Goal: Task Accomplishment & Management: Manage account settings

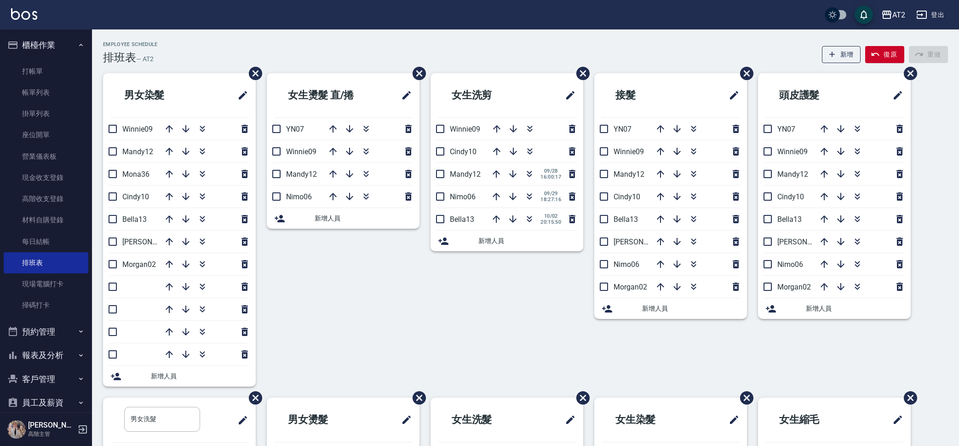
scroll to position [167, 0]
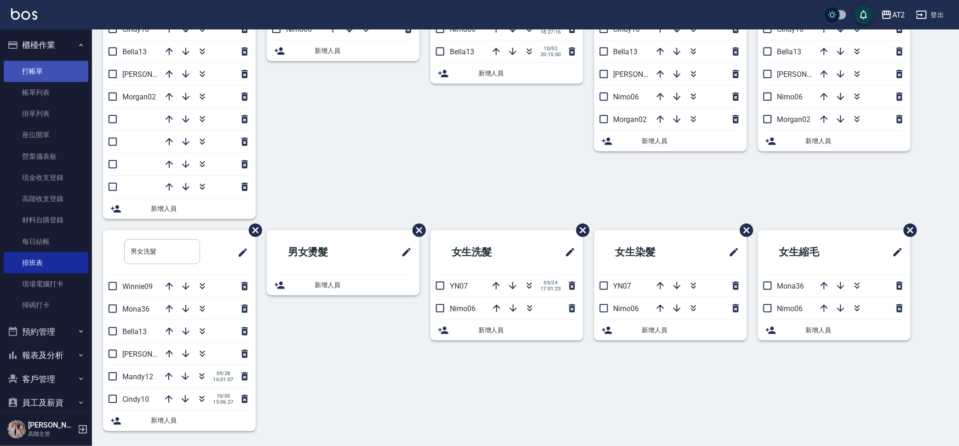
drag, startPoint x: 0, startPoint y: 0, endPoint x: 61, endPoint y: 65, distance: 89.2
click at [61, 65] on link "打帳單" at bounding box center [46, 71] width 85 height 21
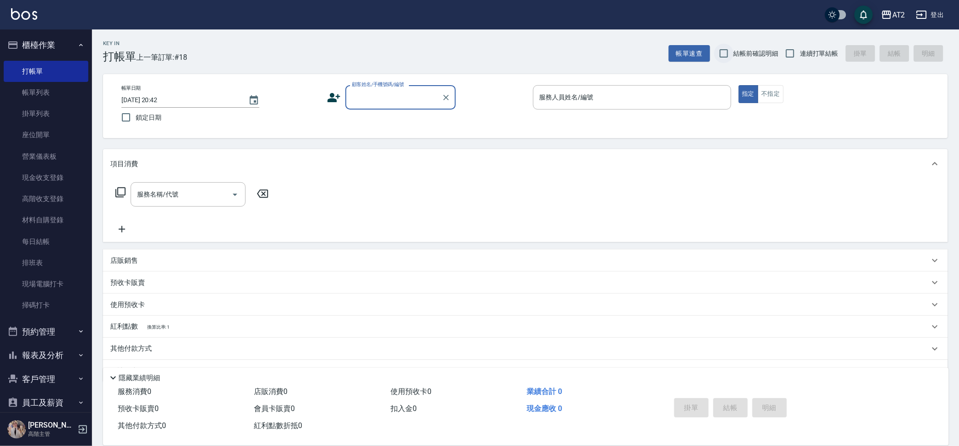
click at [730, 51] on input "結帳前確認明細" at bounding box center [724, 53] width 19 height 19
checkbox input "true"
click at [804, 48] on label "連續打單結帳" at bounding box center [810, 53] width 58 height 19
click at [800, 48] on input "連續打單結帳" at bounding box center [790, 53] width 19 height 19
checkbox input "true"
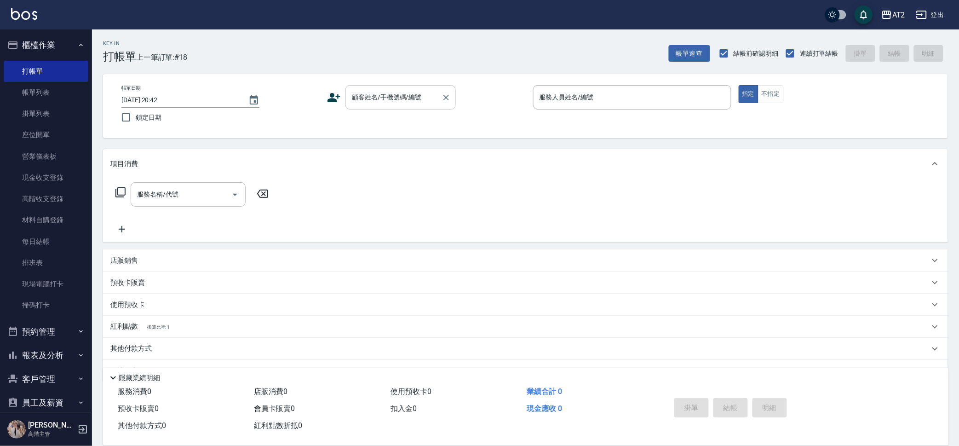
click at [373, 104] on input "顧客姓名/手機號碼/編號" at bounding box center [394, 97] width 88 height 16
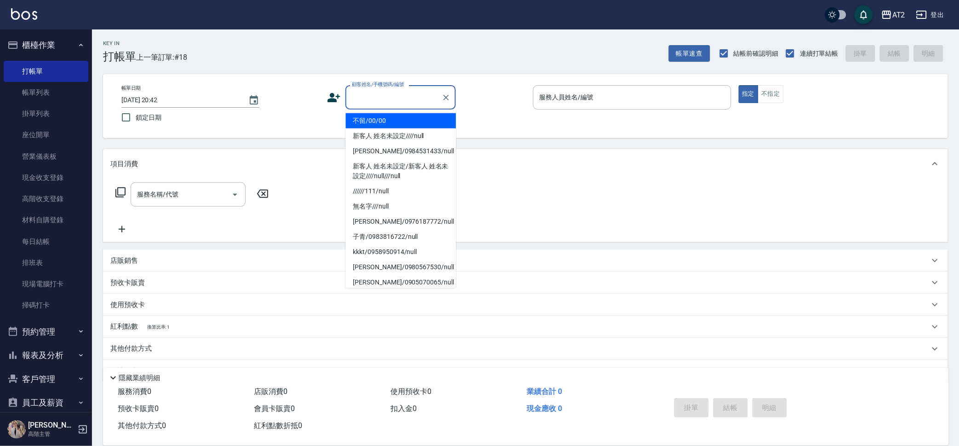
click at [374, 117] on li "不留/00/00" at bounding box center [401, 120] width 110 height 15
type input "不留/00/00"
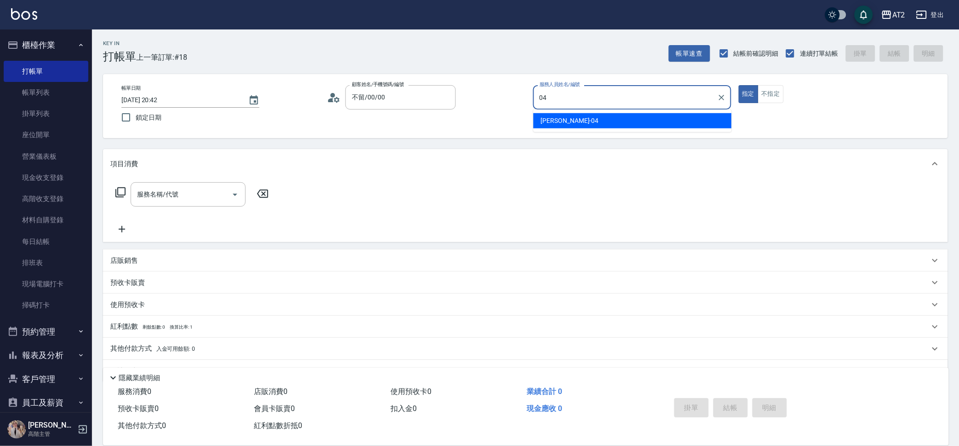
type input "Nancy-04"
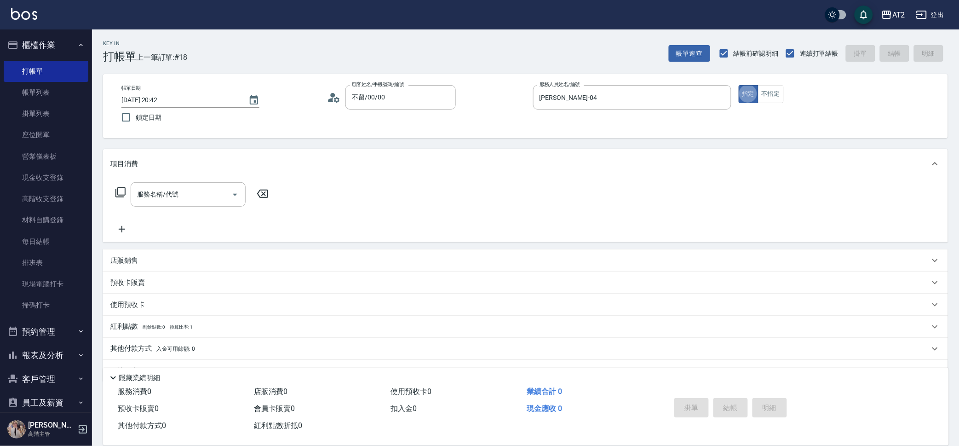
type button "true"
type input "602"
type input "50"
type input "自備護髮(602)"
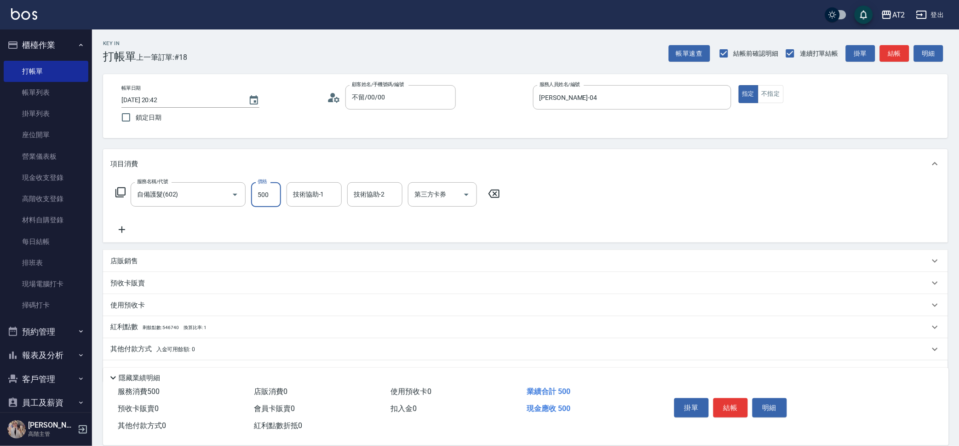
type input "0"
type input "50"
type input "500"
type input "華華-45"
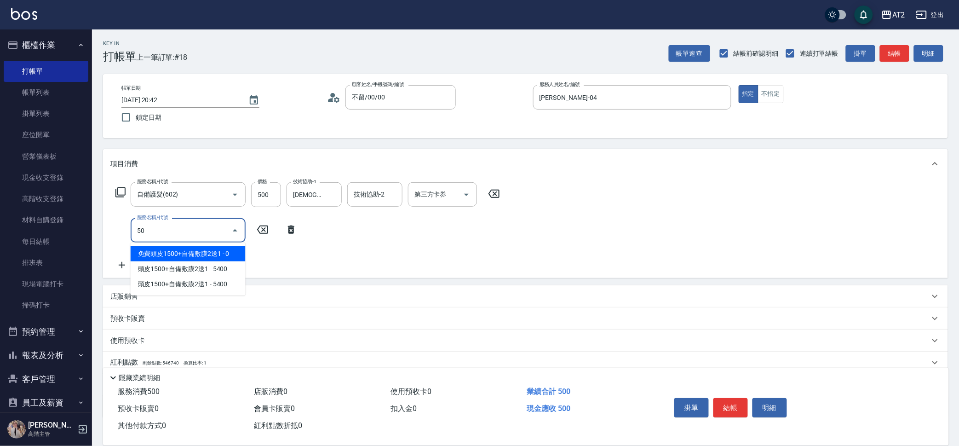
type input "5"
type input "301"
type input "200"
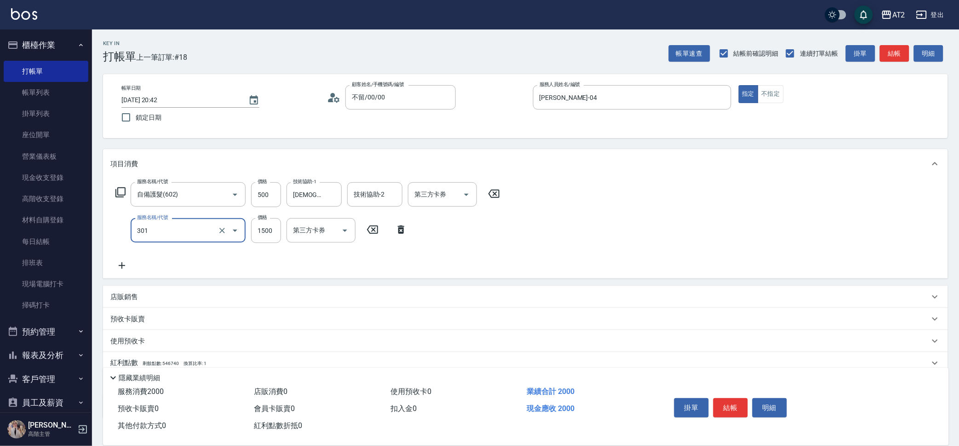
type input "燙髮(301)"
type input "1"
type input "50"
type input "150"
type input "200"
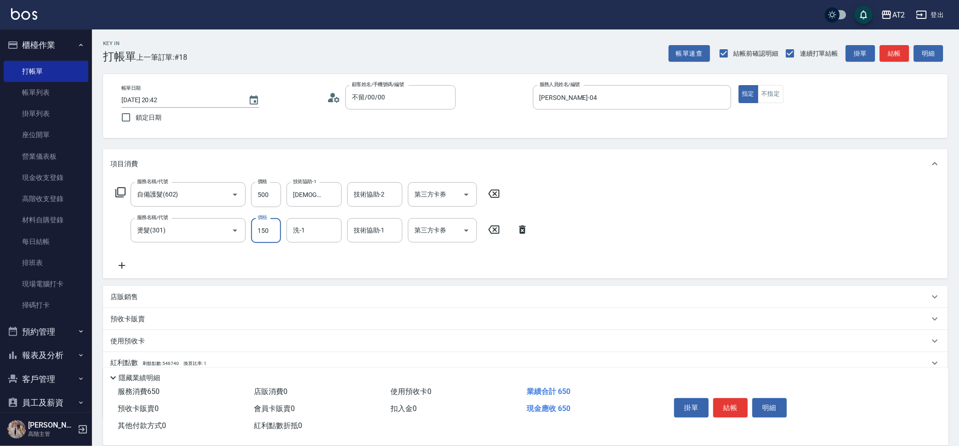
type input "1500"
type input "小馨-43"
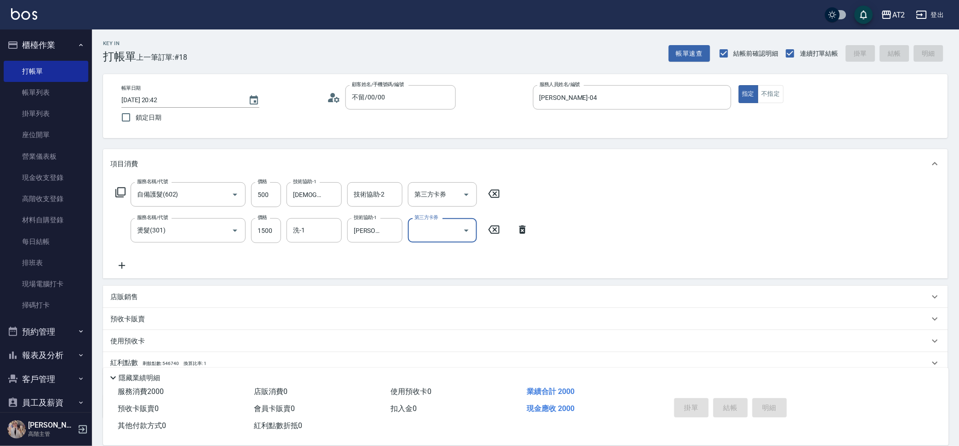
type input "2025/10/06 20:43"
type input "0"
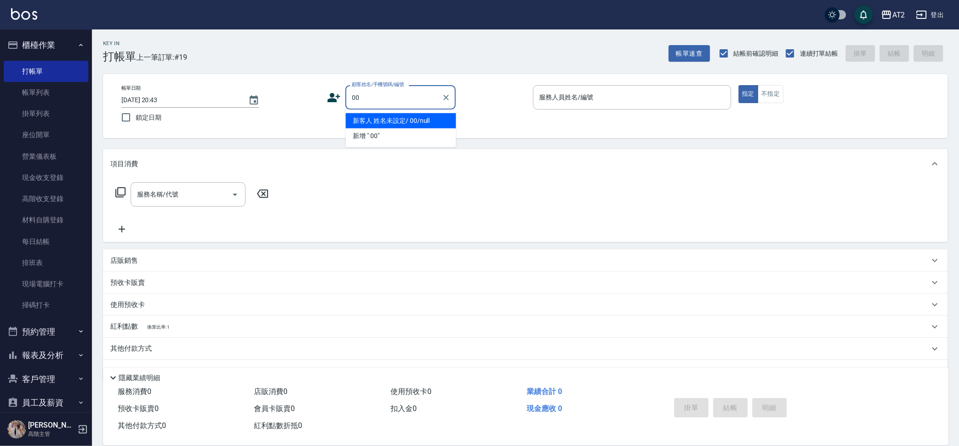
type input "0"
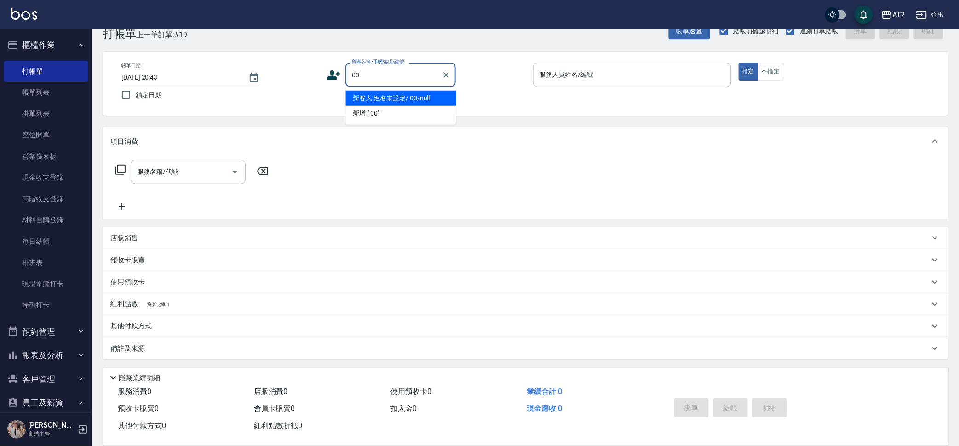
type input "0"
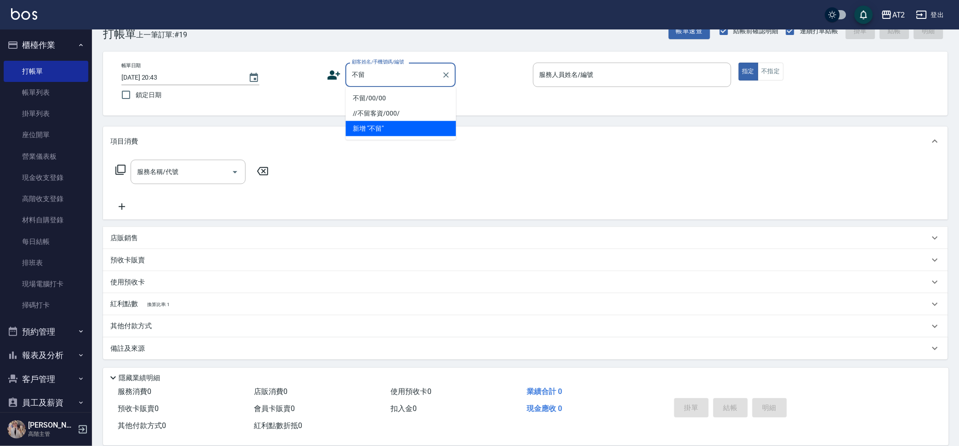
click at [419, 96] on li "不留/00/00" at bounding box center [401, 98] width 110 height 15
type input "不留/00/00"
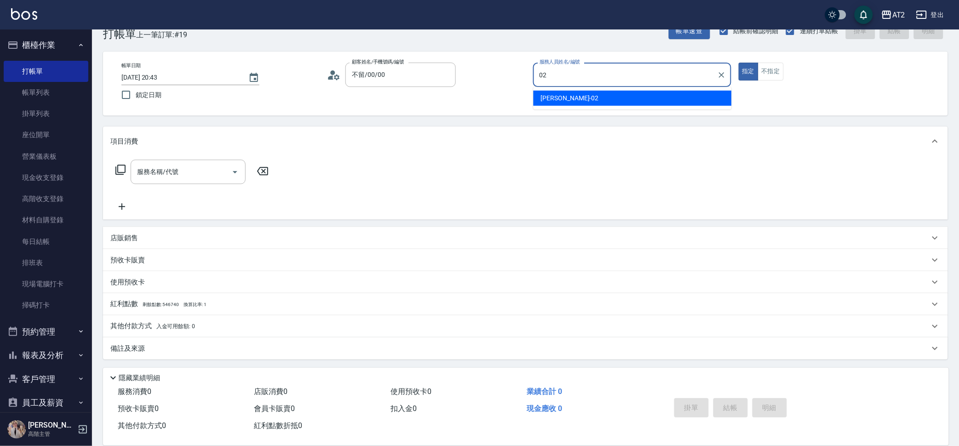
type input "Morgan-02"
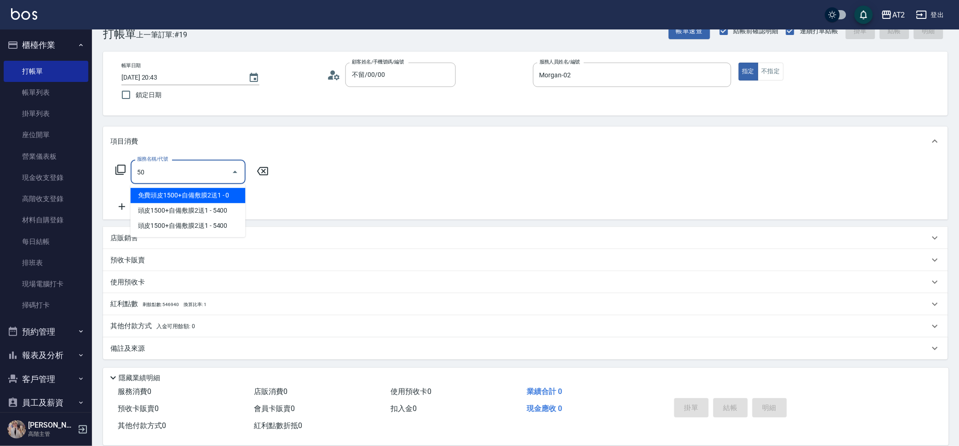
type input "502"
type input "50"
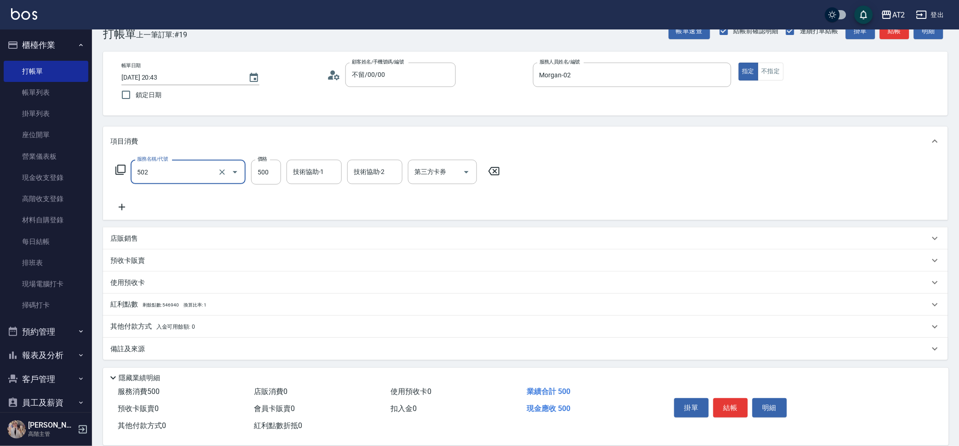
type input "0"
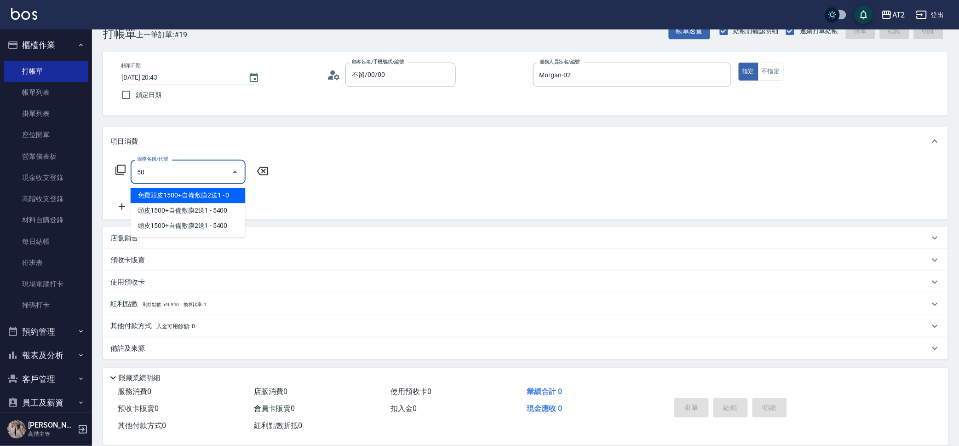
type input "502"
type input "50"
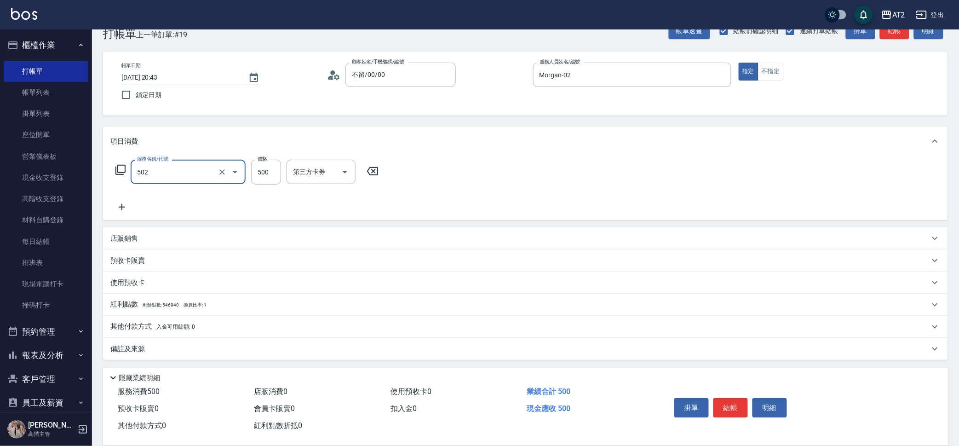
type input "漂髮(502)"
type input "0"
click at [255, 163] on input "0" at bounding box center [266, 172] width 30 height 25
type input "30"
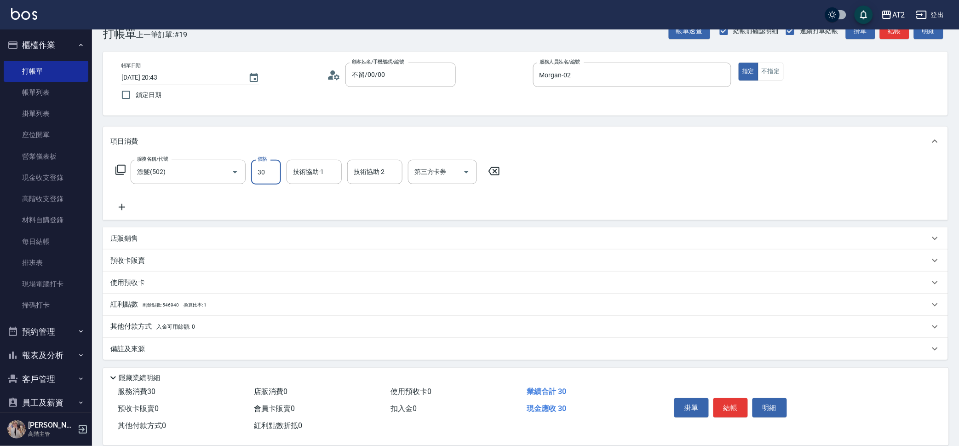
type input "30"
type input "300"
type input "3000"
type input "小安-30"
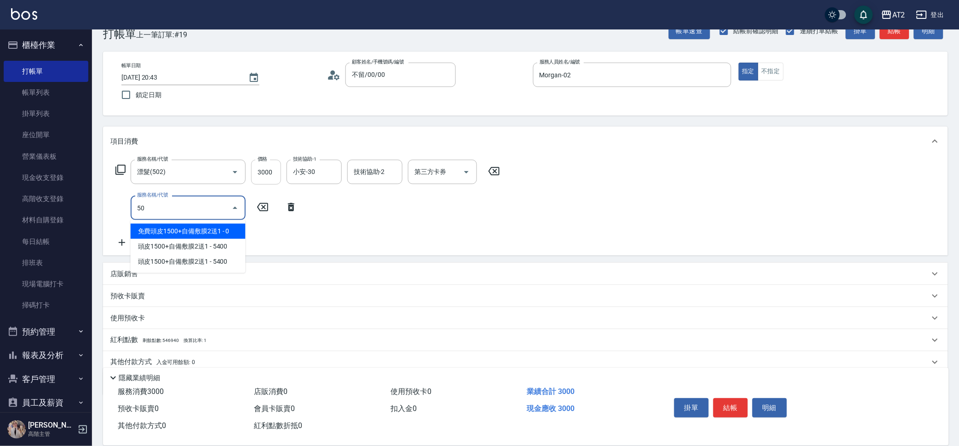
type input "501"
type input "400"
type input "染髮(501)"
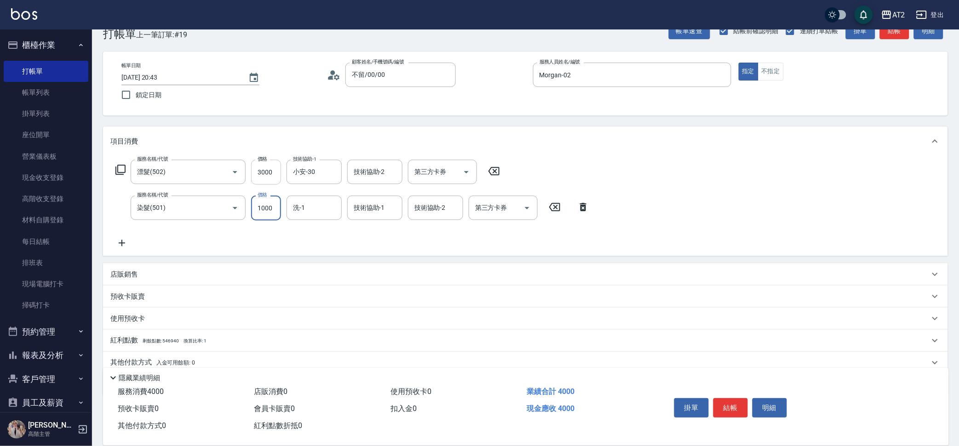
type input "0"
type input "300"
type input "0"
type input "小安-30"
type input "300"
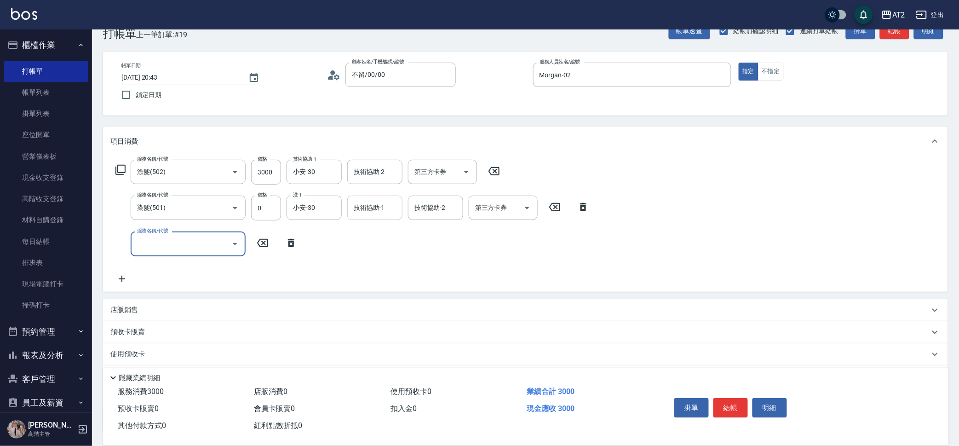
click at [363, 199] on div "技術協助-1" at bounding box center [374, 208] width 55 height 24
type input "小安-30"
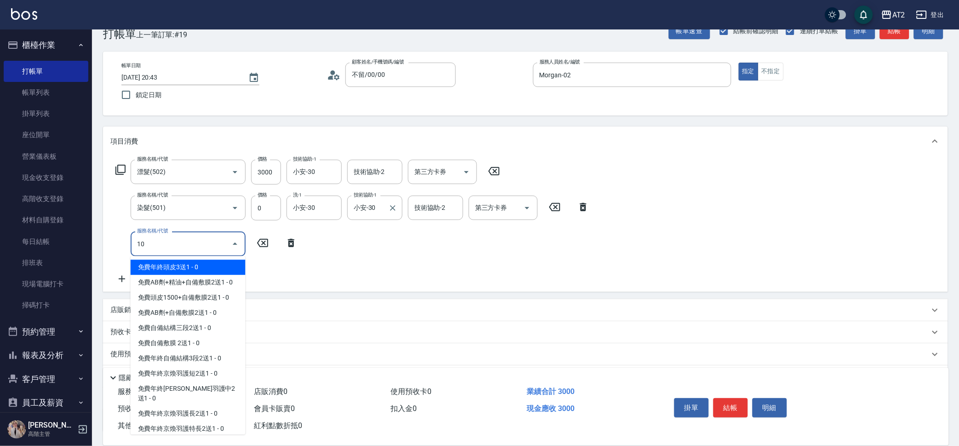
type input "105"
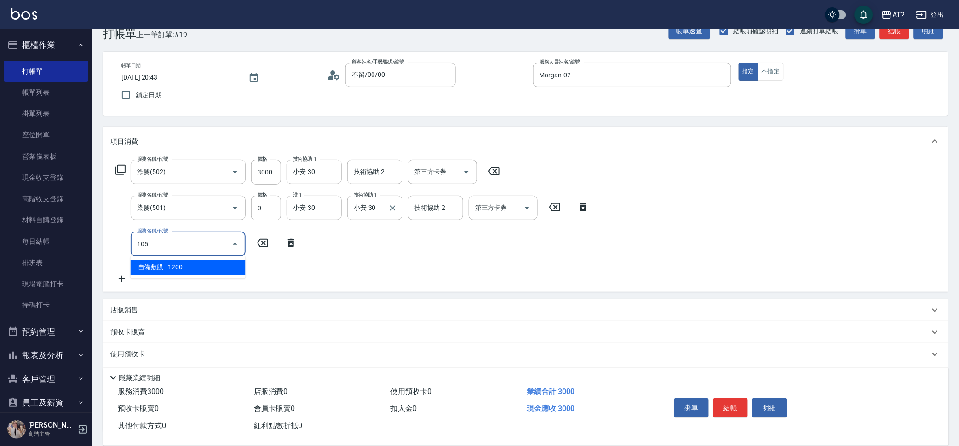
type input "420"
type input "自備敷膜(105)"
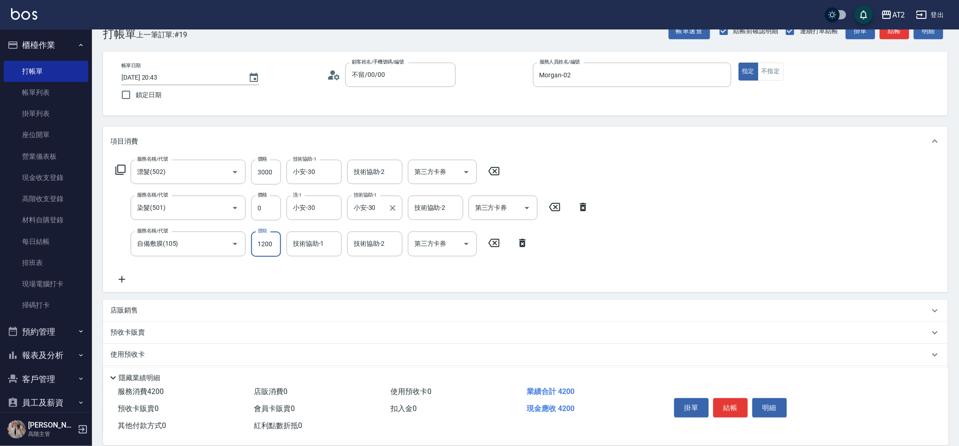
type input "300"
type input "150"
type input "450"
type input "1500"
type input "小安-30"
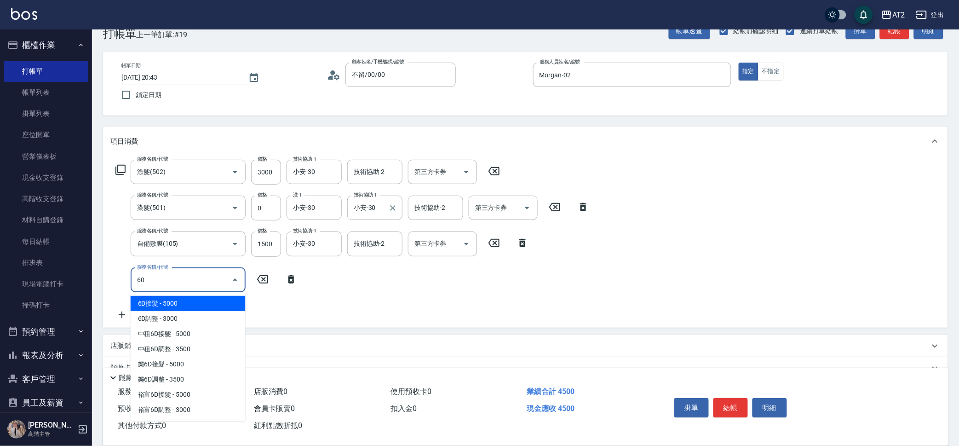
type input "601"
type input "550"
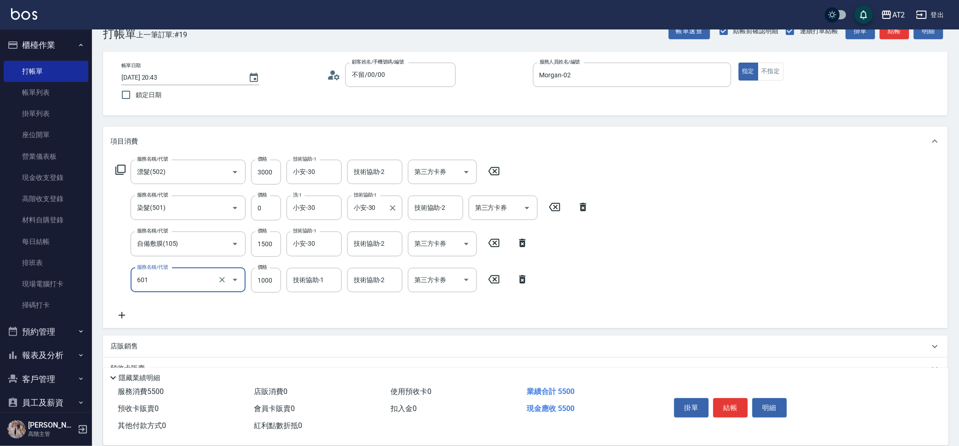
type input "自備護髮(601)"
type input "450"
type input "70"
type input "520"
type input "700"
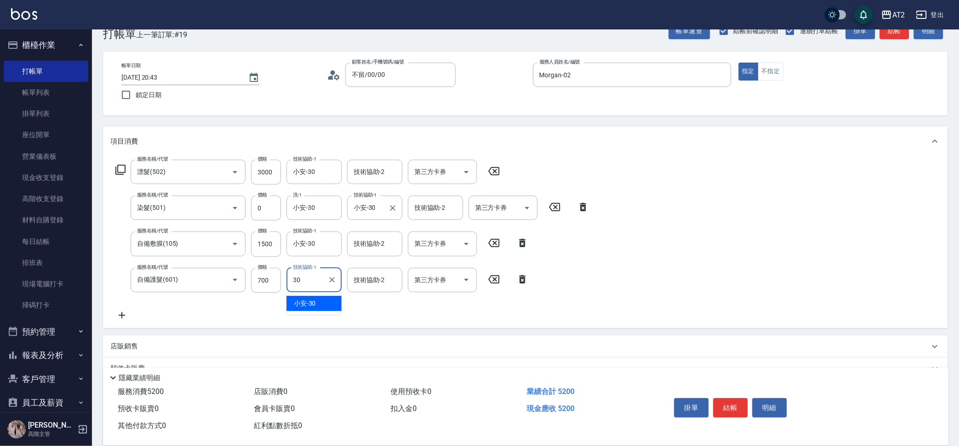
type input "小安-30"
click at [122, 310] on icon at bounding box center [121, 315] width 23 height 11
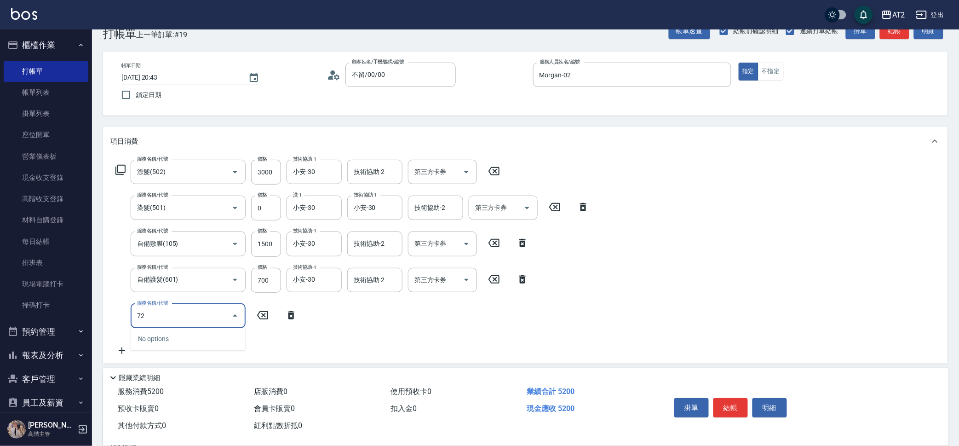
type input "725"
type input "1120"
type input "有色仙女羽毛髮(725)"
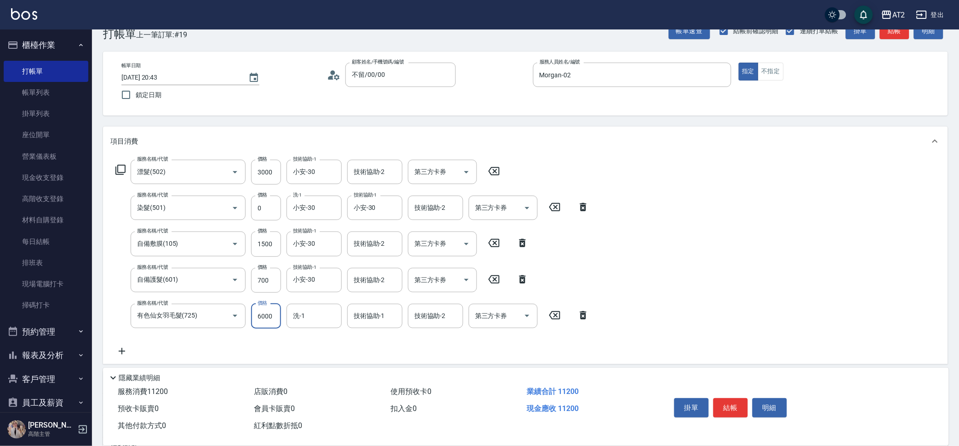
type input "520"
type input "16"
type input "530"
type input "1626"
type input "680"
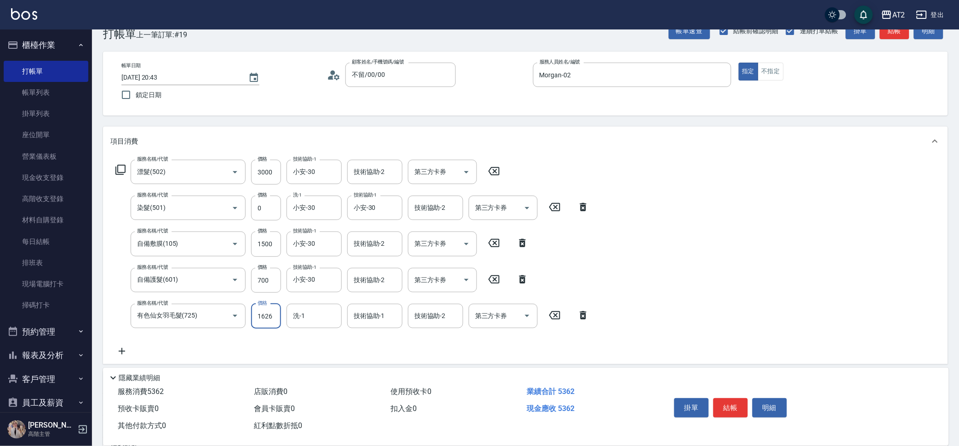
type input "16260"
type input "2140"
type input "16260"
type input "小安-30"
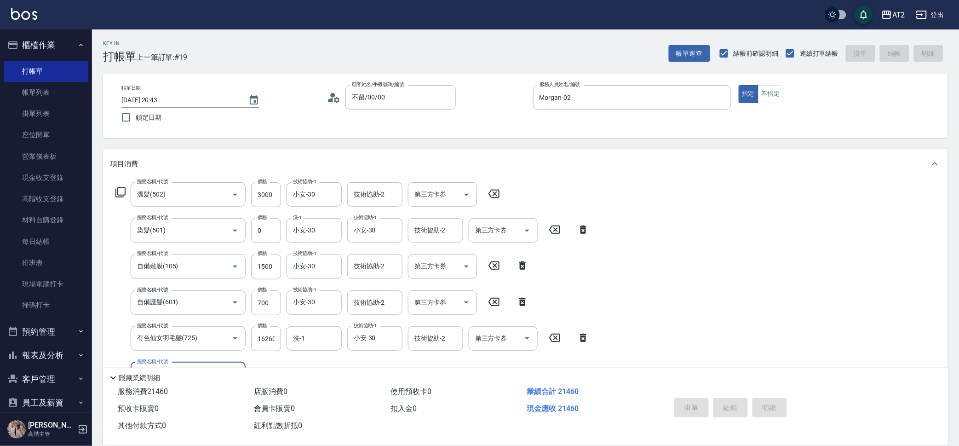
type input "2025/10/06 21:02"
type input "0"
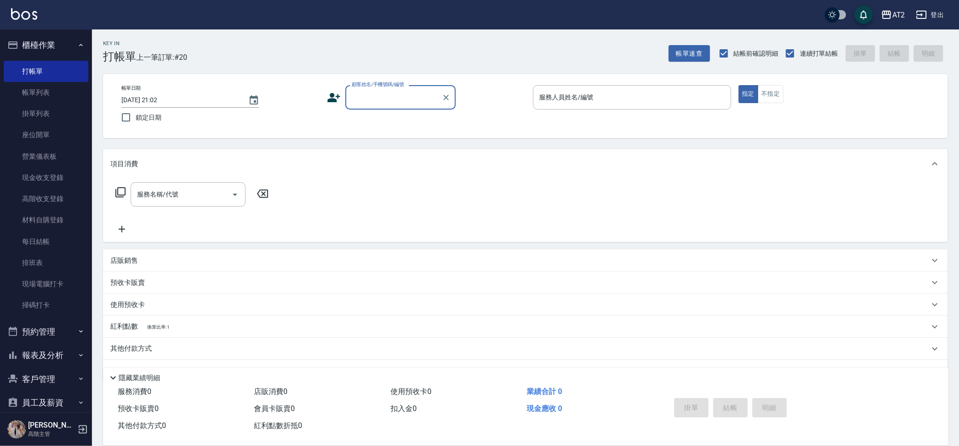
click at [396, 94] on input "顧客姓名/手機號碼/編號" at bounding box center [394, 97] width 88 height 16
click at [396, 118] on li "不留/00/00" at bounding box center [401, 120] width 110 height 15
type input "不留/00/00"
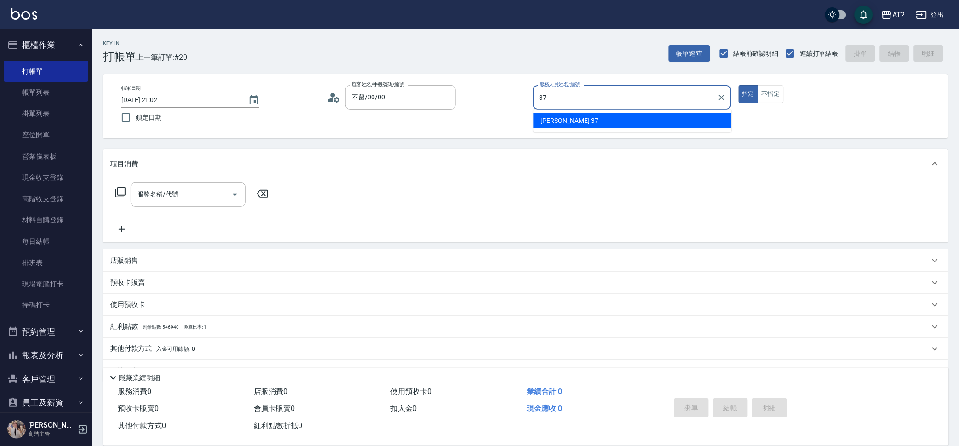
type input "小玥-37"
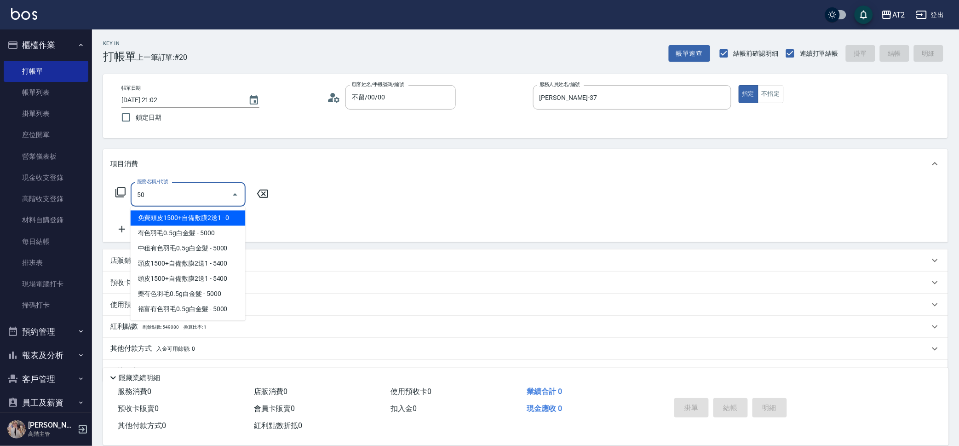
type input "501"
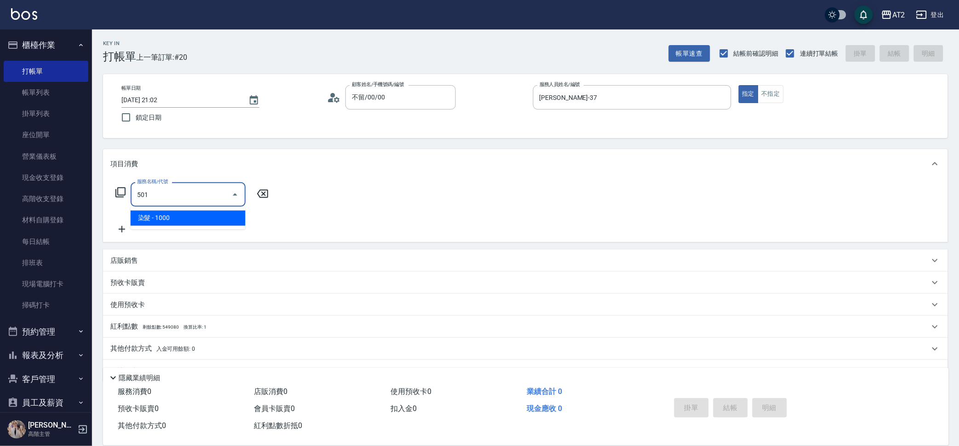
type input "100"
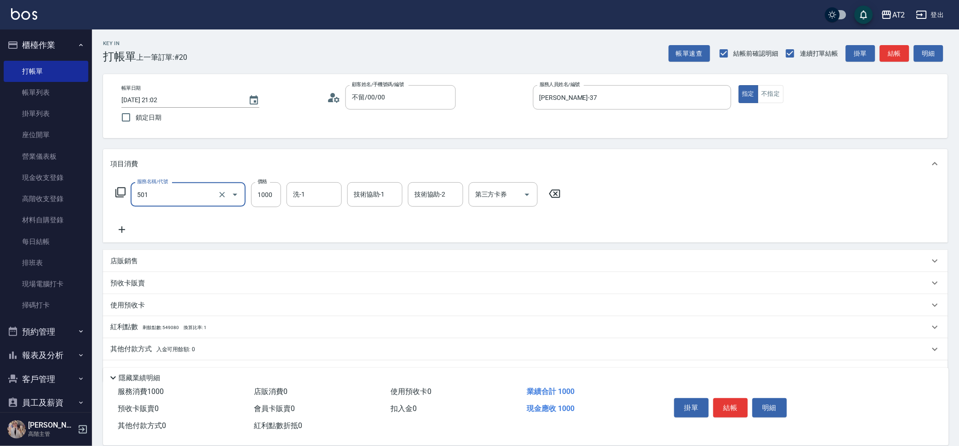
type input "染髮(501)"
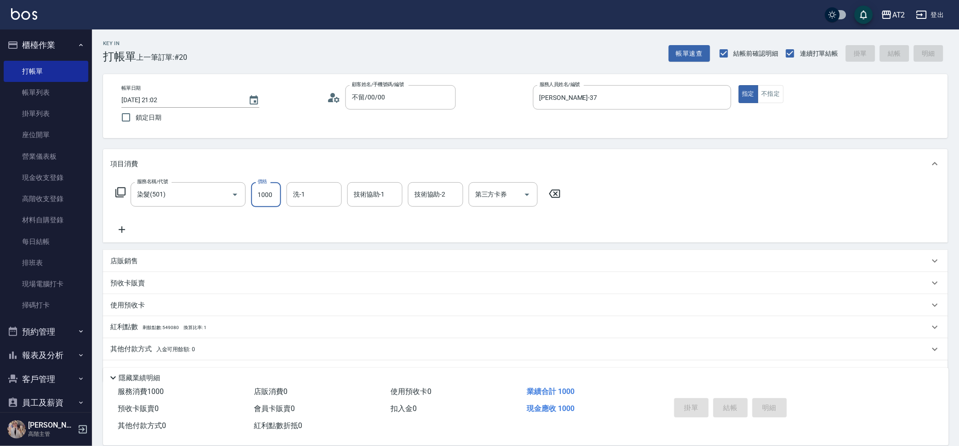
type input "0"
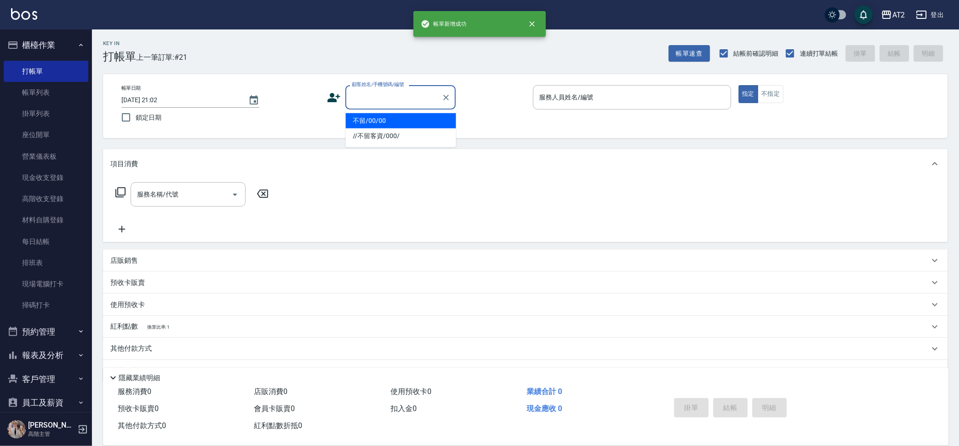
click at [385, 99] on input "顧客姓名/手機號碼/編號" at bounding box center [394, 97] width 88 height 16
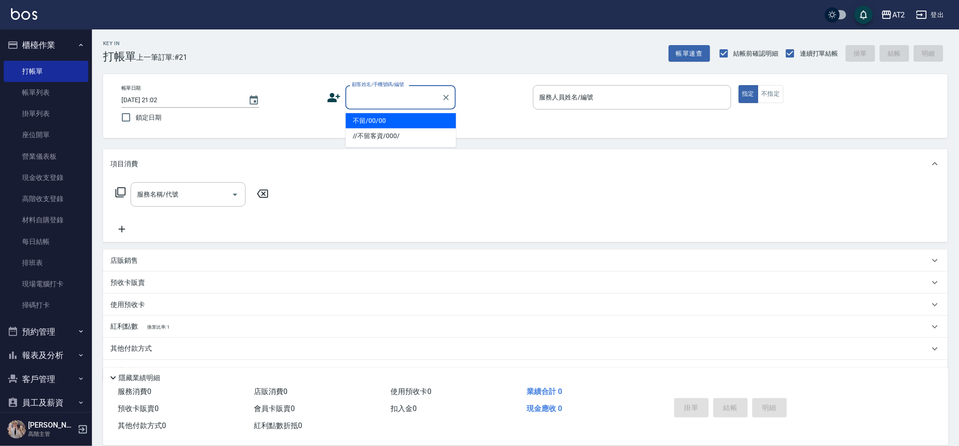
click at [387, 113] on li "不留/00/00" at bounding box center [401, 120] width 110 height 15
type input "不留/00/00"
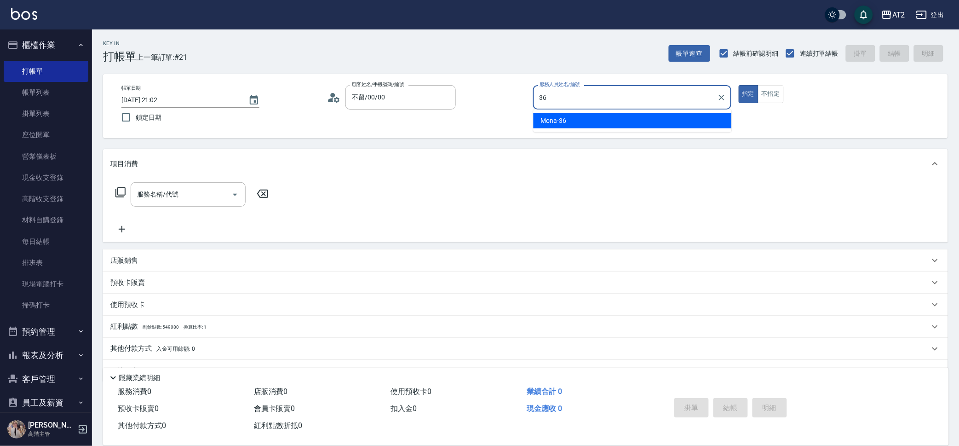
type input "Mona-36"
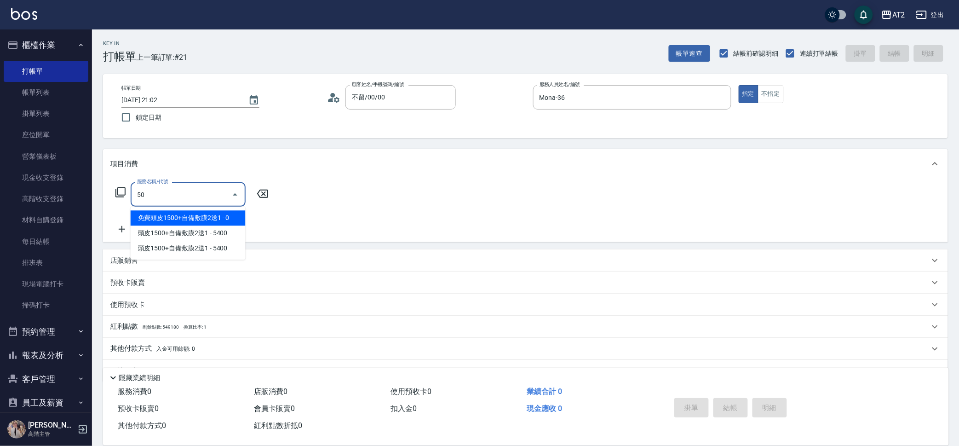
type input "501"
type input "100"
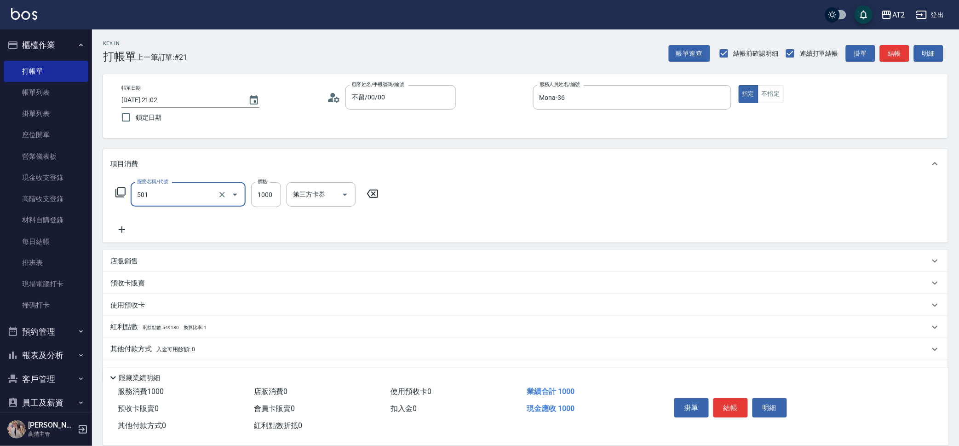
type input "染髮(501)"
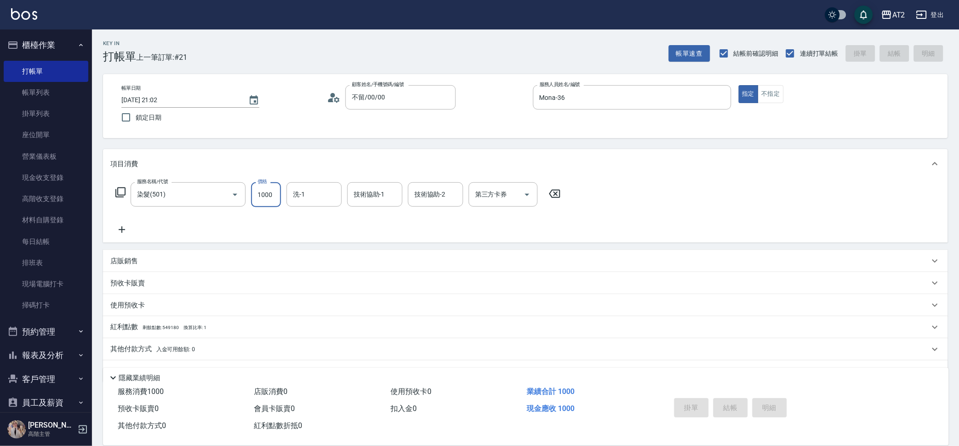
type input "0"
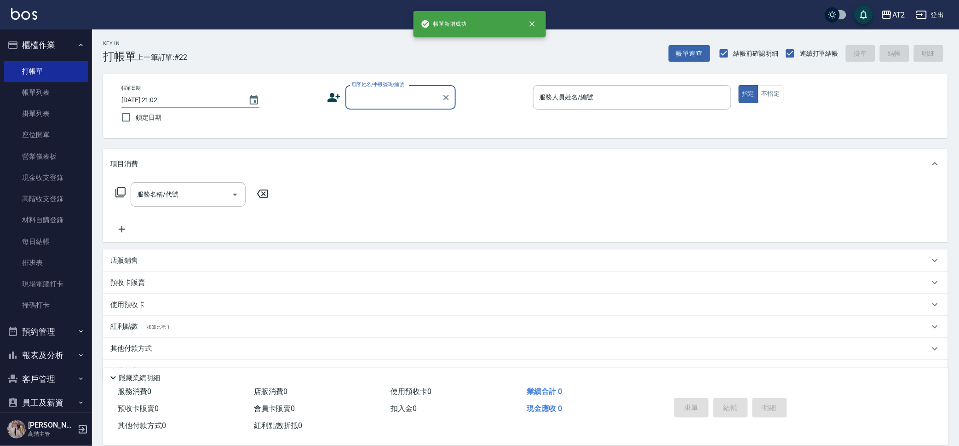
click at [386, 109] on div "顧客姓名/手機號碼/編號" at bounding box center [401, 97] width 110 height 24
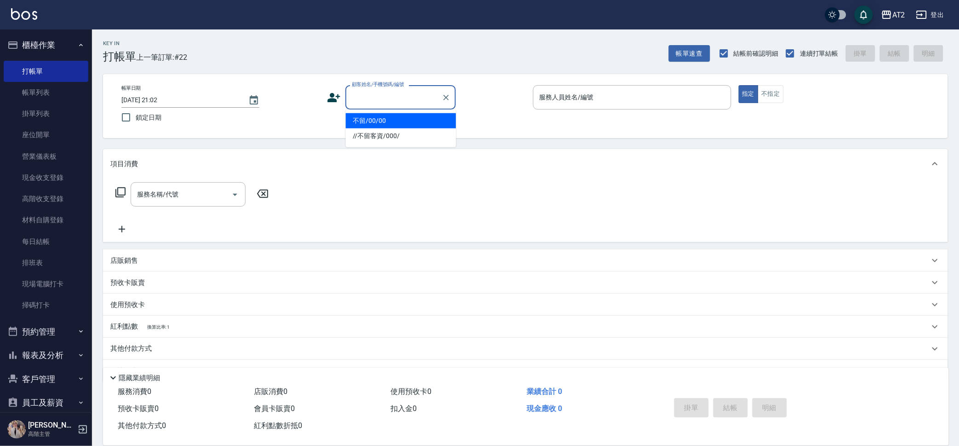
click at [392, 115] on li "不留/00/00" at bounding box center [401, 120] width 110 height 15
type input "不留/00/00"
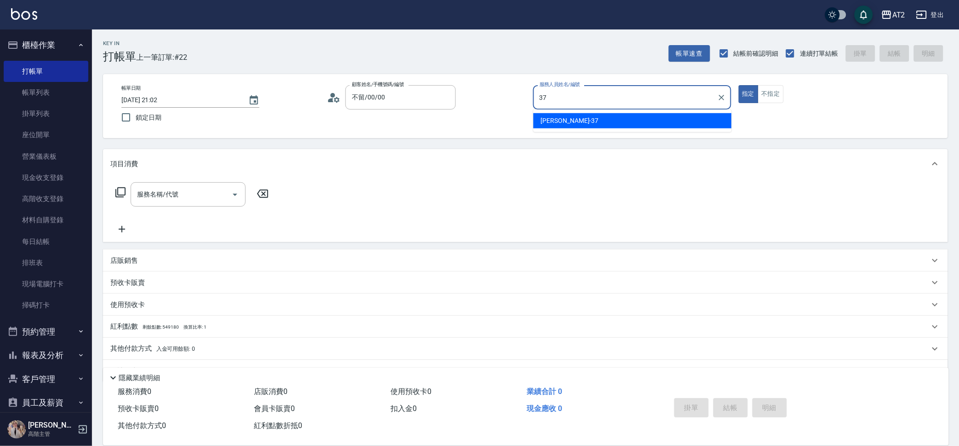
type input "小玥-37"
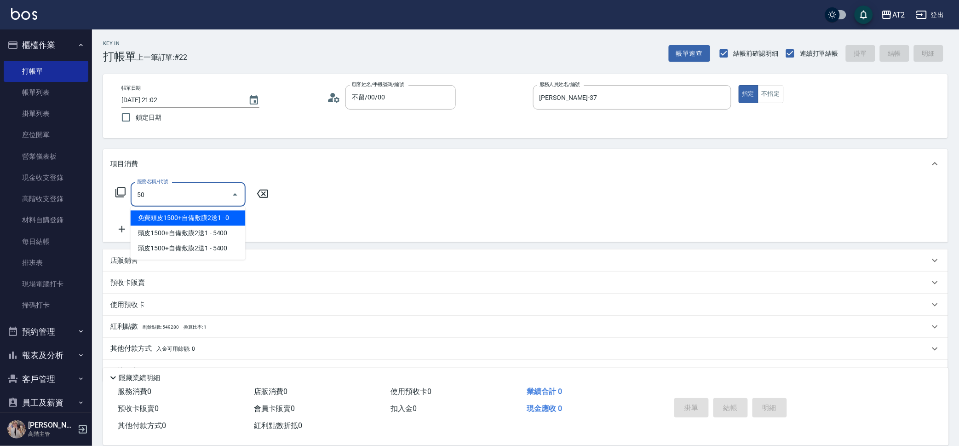
type input "501"
type input "100"
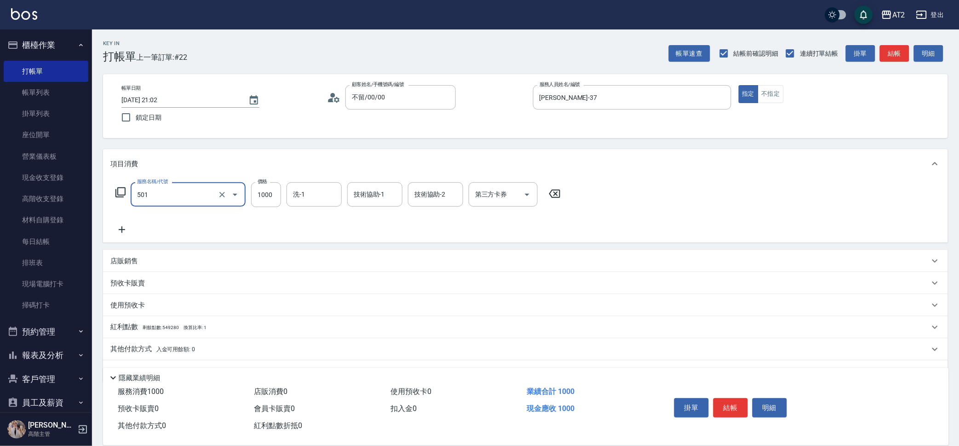
type input "染髮(501)"
type input "0"
type input "19"
type input "10"
type input "199"
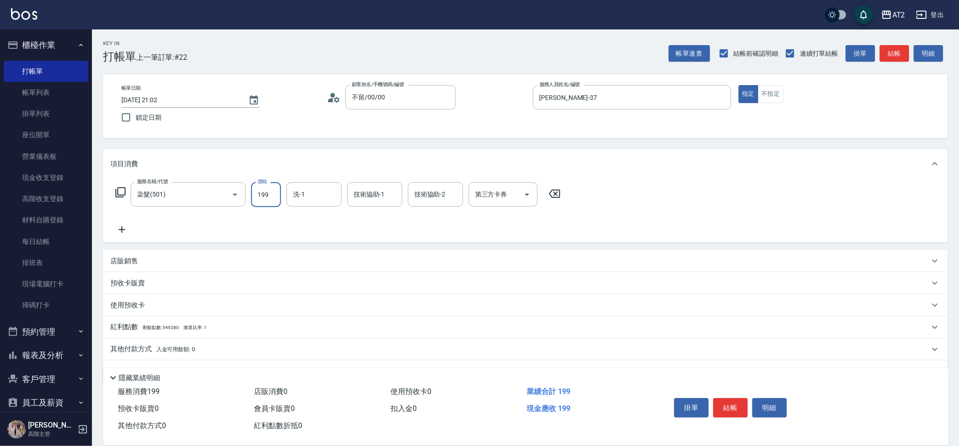
type input "190"
type input "1999"
type input "小妍-46"
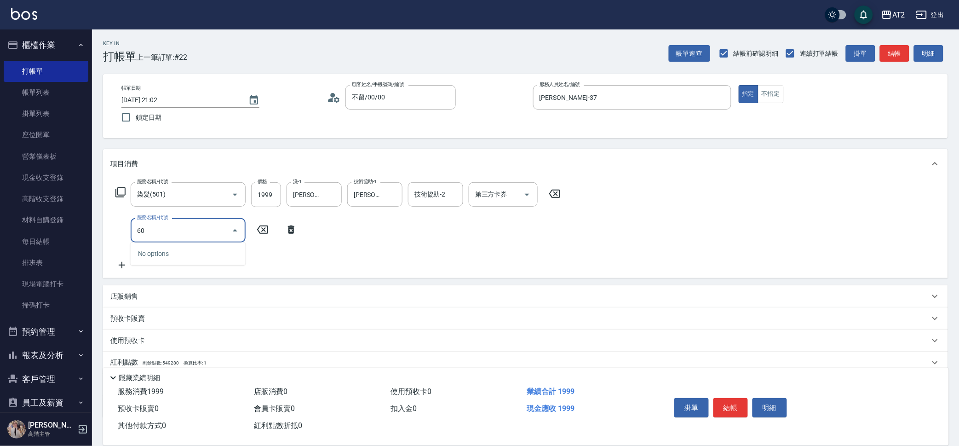
type input "601"
type input "290"
type input "自備護髮(601)"
type input "2"
type input "200"
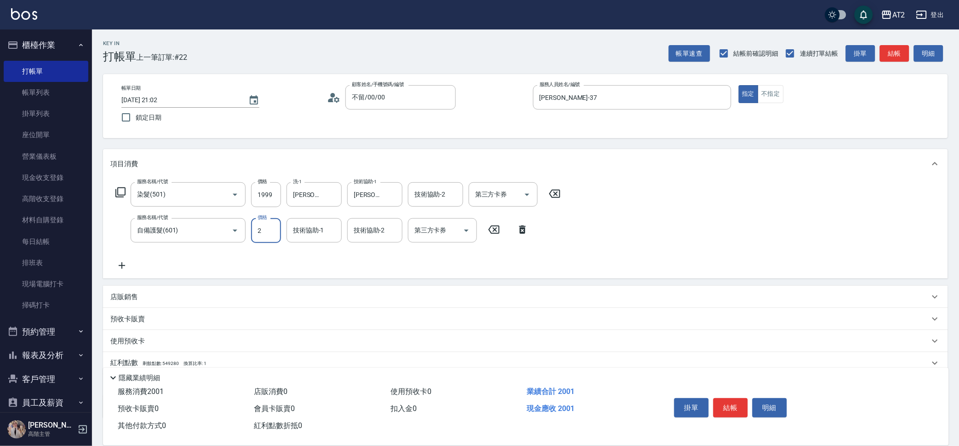
type input "20"
type input "210"
type input "200"
type input "390"
type input "2000"
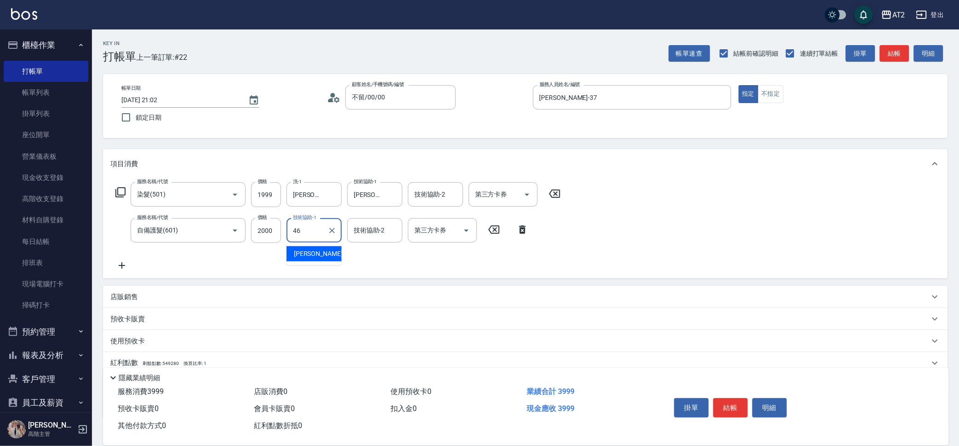
type input "小妍-46"
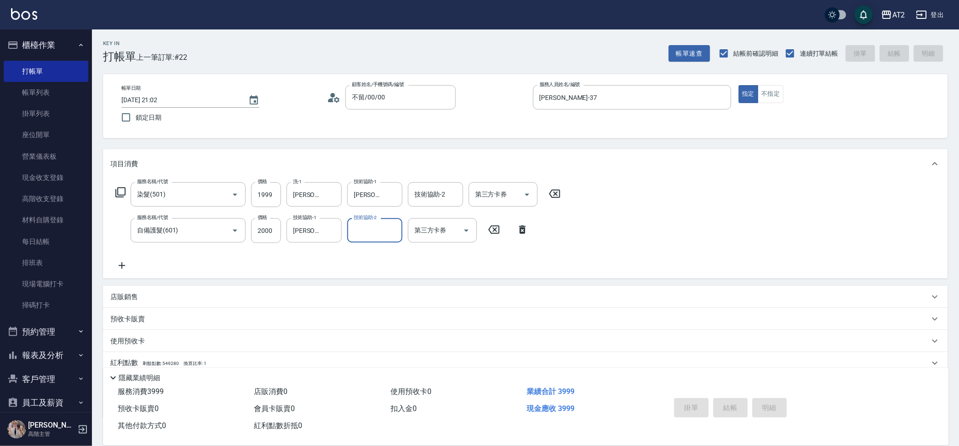
type input "0"
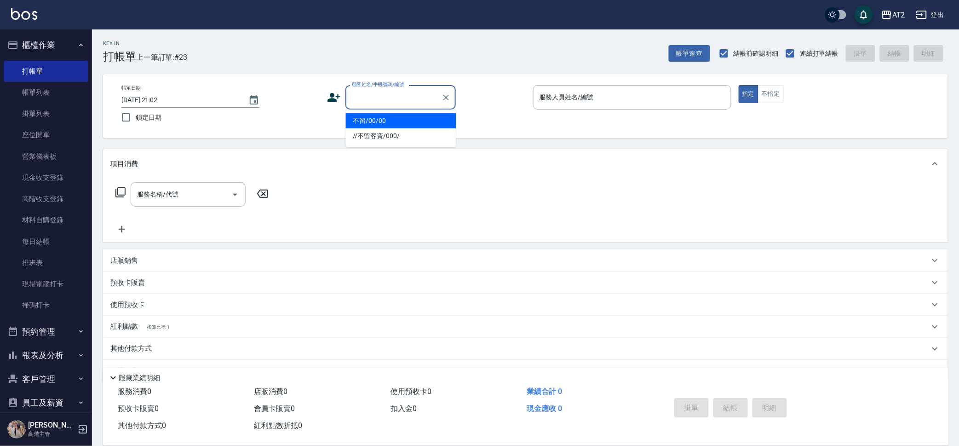
click at [400, 101] on input "顧客姓名/手機號碼/編號" at bounding box center [394, 97] width 88 height 16
click at [398, 117] on li "不留/00/00" at bounding box center [401, 120] width 110 height 15
type input "不留/00/00"
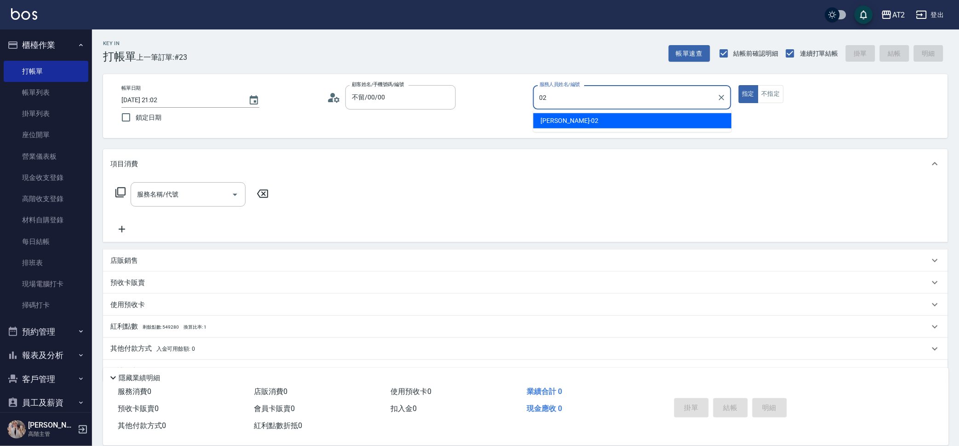
type input "Morgan-02"
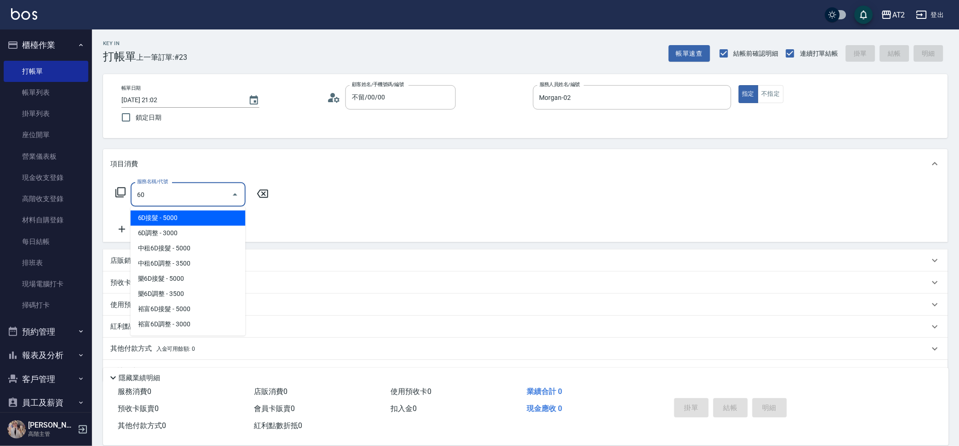
type input "601"
type input "100"
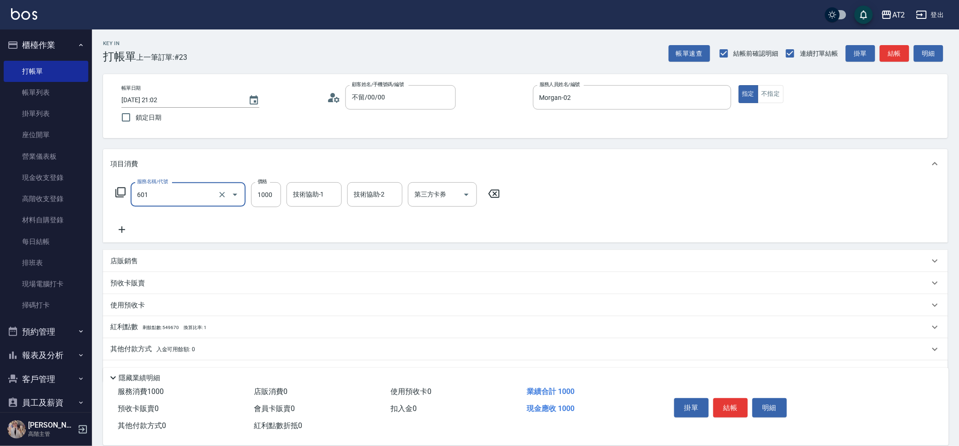
type input "自備護髮(601)"
type input "0"
type input "32"
type input "30"
type input "3250"
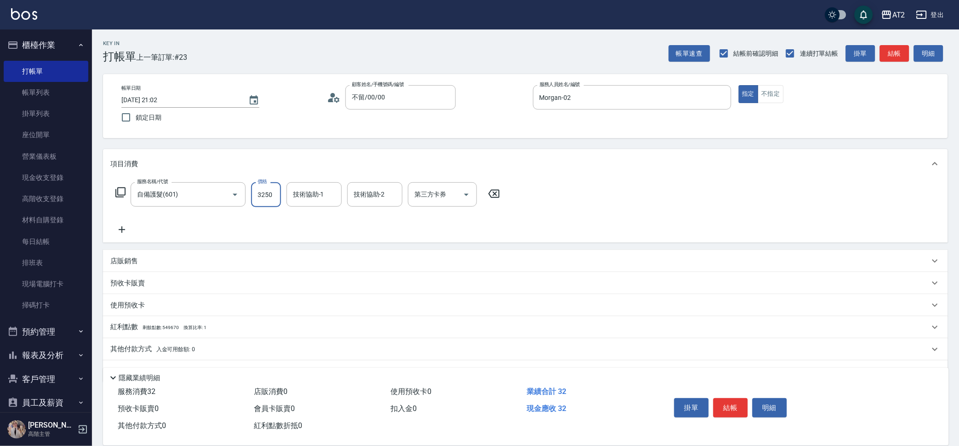
type input "320"
type input "3250"
type input "小安-30"
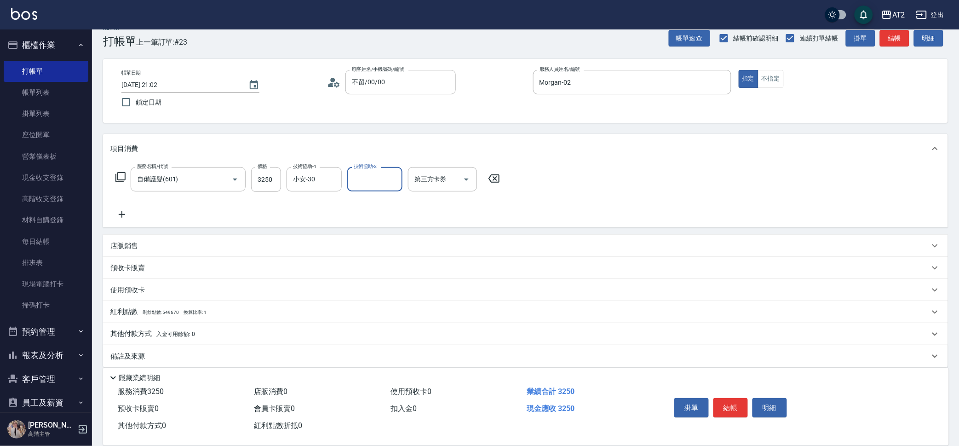
scroll to position [23, 0]
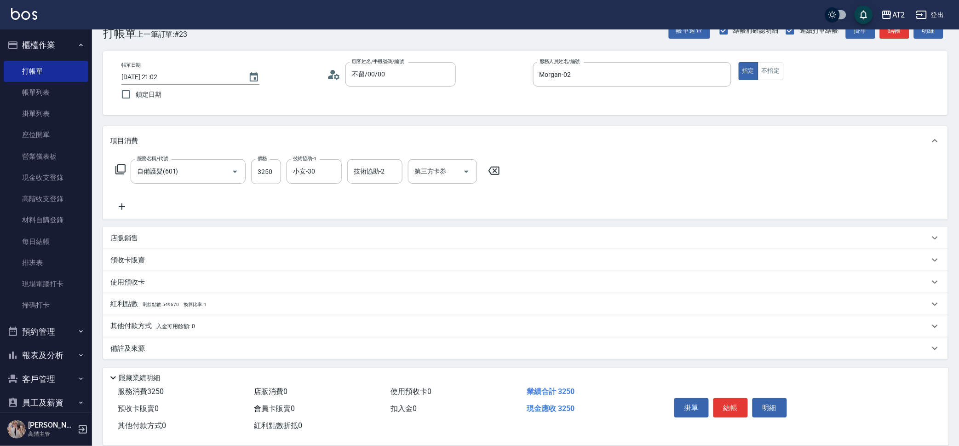
click at [133, 322] on p "其他付款方式 入金可用餘額: 0" at bounding box center [152, 326] width 85 height 10
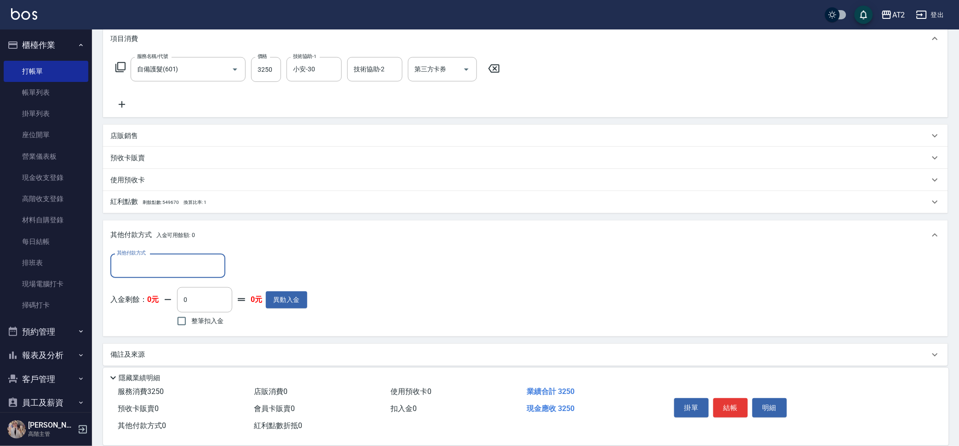
scroll to position [131, 0]
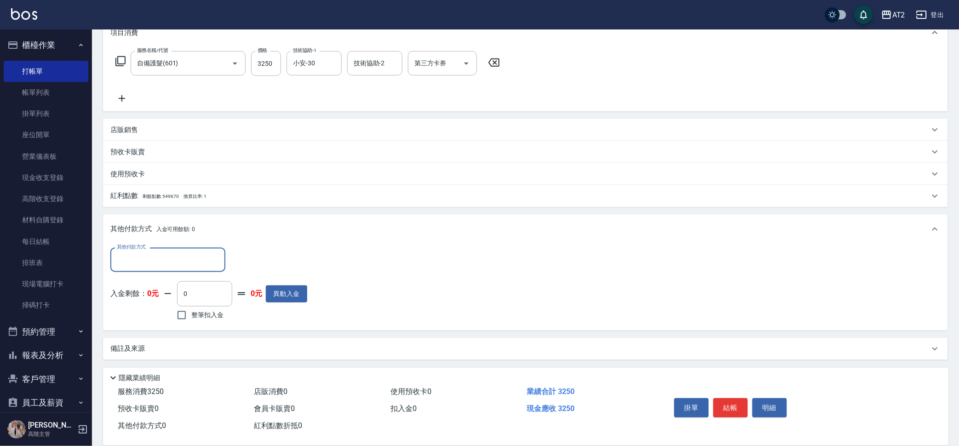
click at [156, 255] on input "其他付款方式" at bounding box center [168, 260] width 107 height 16
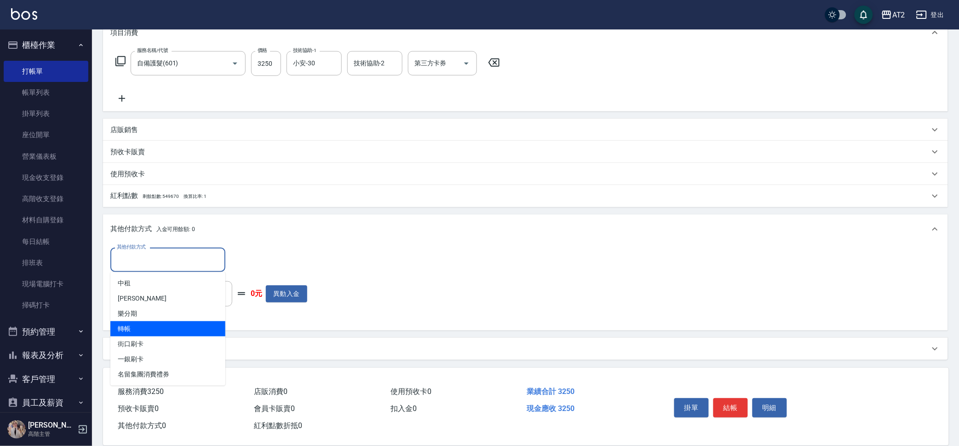
click at [180, 328] on span "轉帳" at bounding box center [167, 328] width 115 height 15
type input "轉帳"
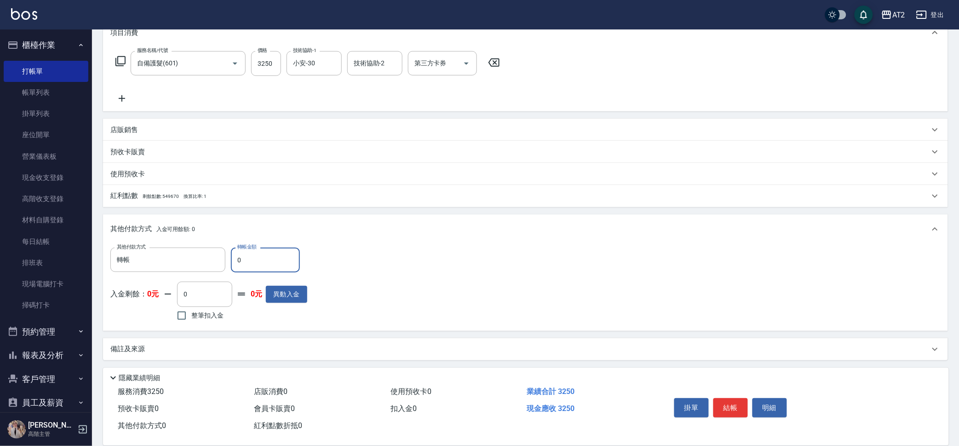
click at [241, 264] on input "0" at bounding box center [265, 260] width 69 height 25
type input "32"
type input "290"
type input "325"
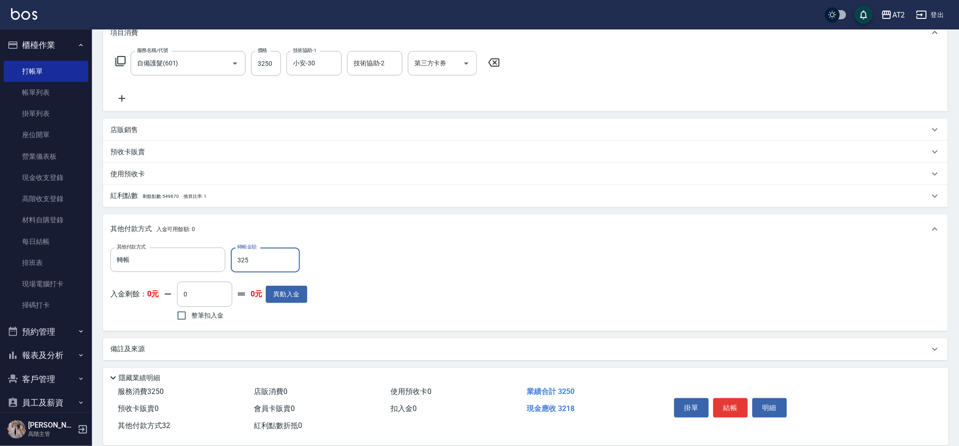
type input "0"
type input "3250"
type input "2025/10/06 21:03"
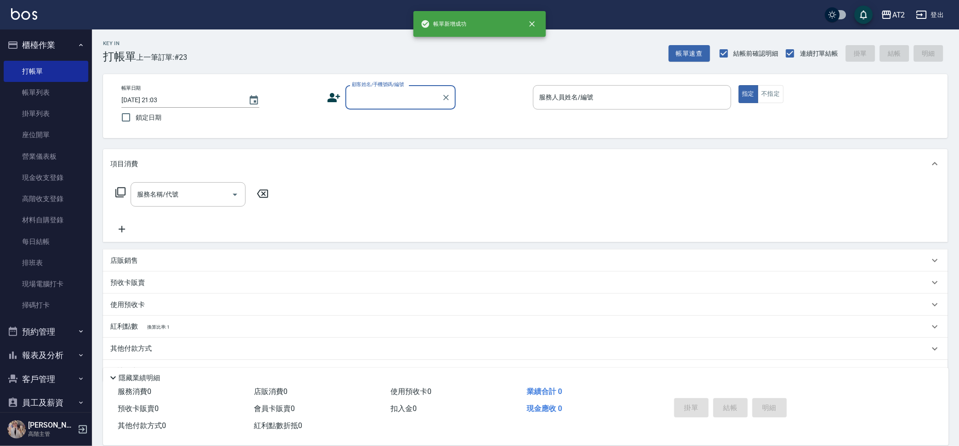
scroll to position [0, 0]
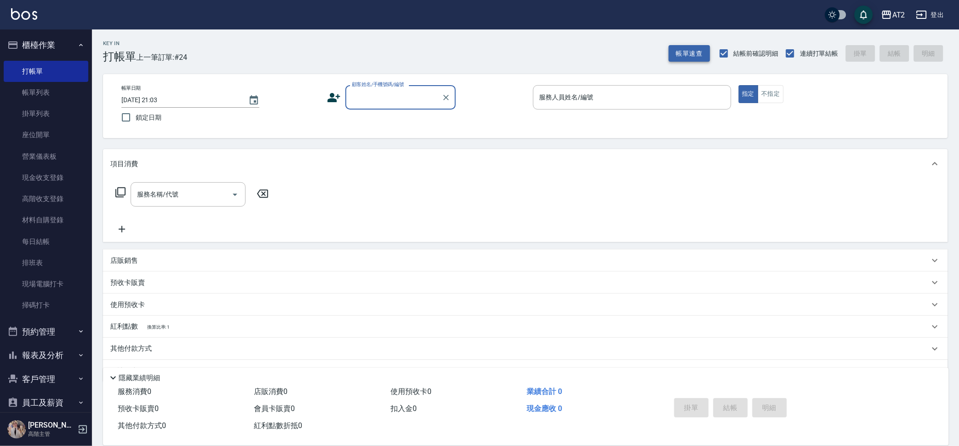
click at [699, 56] on button "帳單速查" at bounding box center [689, 53] width 41 height 17
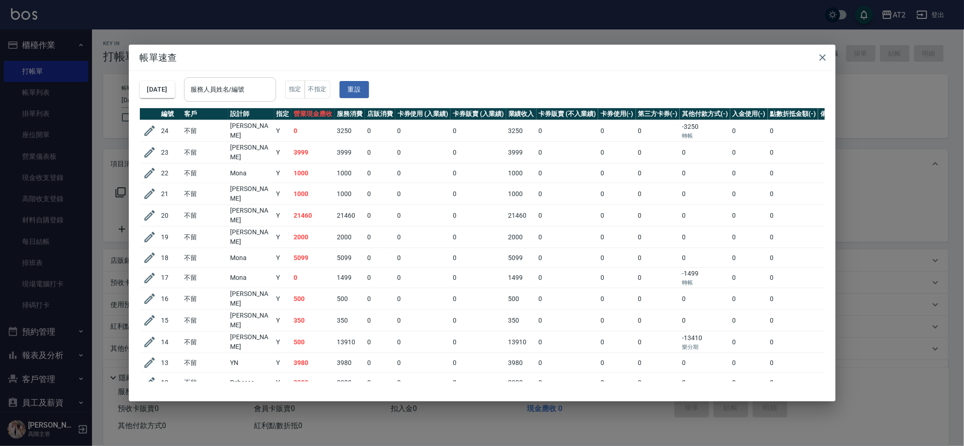
click at [244, 101] on div "服務人員姓名/編號" at bounding box center [230, 89] width 92 height 24
click at [494, 75] on div "2025/10/06 服務人員姓名/編號 服務人員姓名/編號 指定 不指定 重設" at bounding box center [482, 89] width 685 height 37
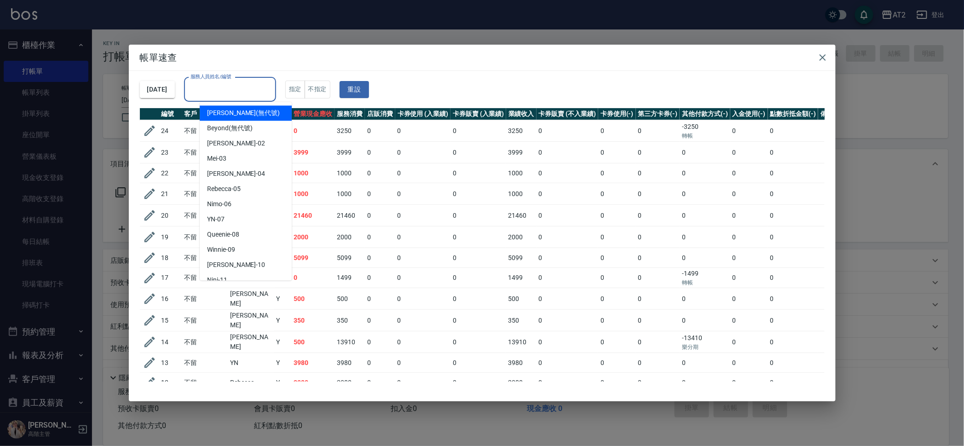
click at [230, 97] on input "服務人員姓名/編號" at bounding box center [230, 89] width 84 height 16
click at [492, 83] on div "2025/10/06 服務人員姓名/編號 服務人員姓名/編號 指定 不指定 重設" at bounding box center [482, 89] width 685 height 37
click at [263, 88] on input "服務人員姓名/編號" at bounding box center [230, 89] width 84 height 16
click at [470, 79] on div "2025/10/06 服務人員姓名/編號 服務人員姓名/編號 指定 不指定 重設" at bounding box center [482, 89] width 685 height 37
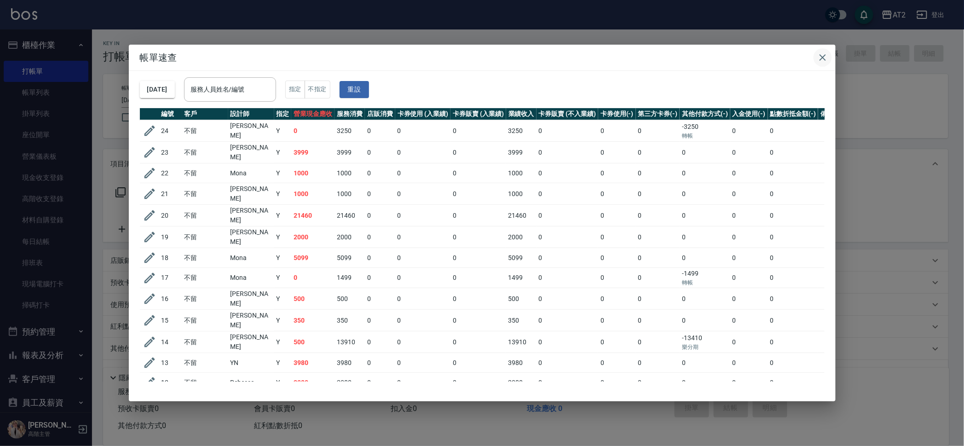
click at [822, 55] on icon "button" at bounding box center [822, 57] width 11 height 11
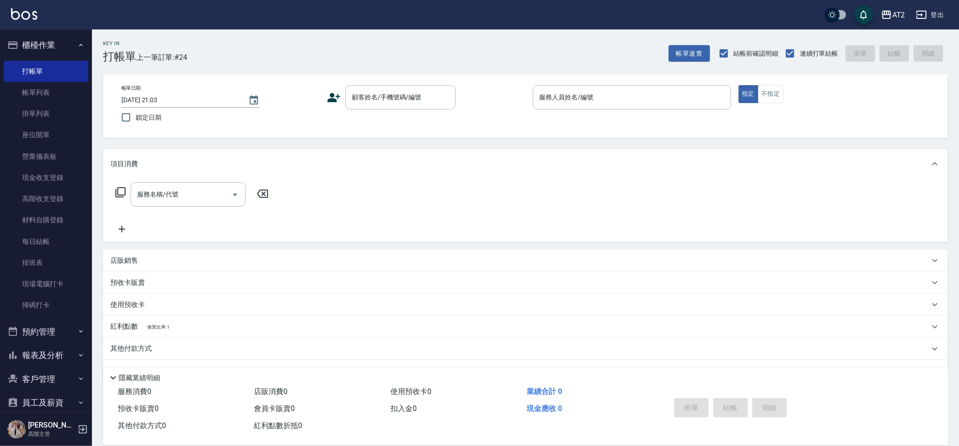
click at [179, 35] on div "Key In 打帳單 上一筆訂單:#24" at bounding box center [139, 46] width 95 height 34
click at [362, 96] on input "顧客姓名/手機號碼/編號" at bounding box center [394, 97] width 88 height 16
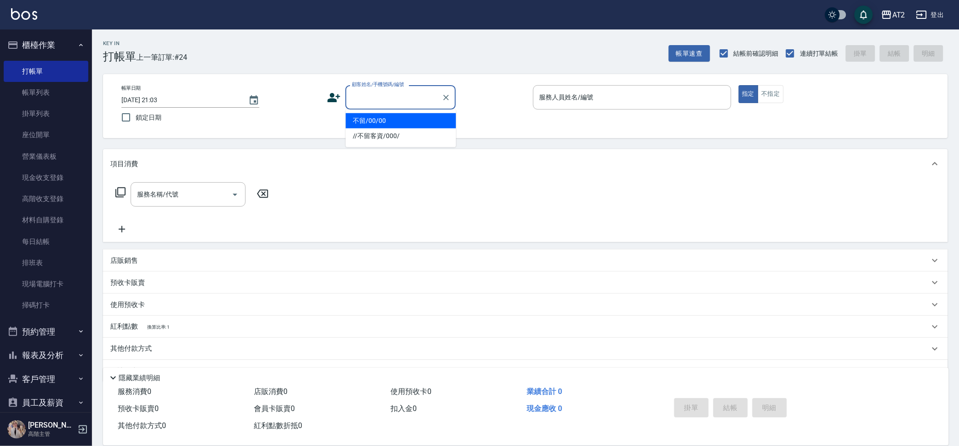
click at [418, 117] on li "不留/00/00" at bounding box center [401, 120] width 110 height 15
type input "不留/00/00"
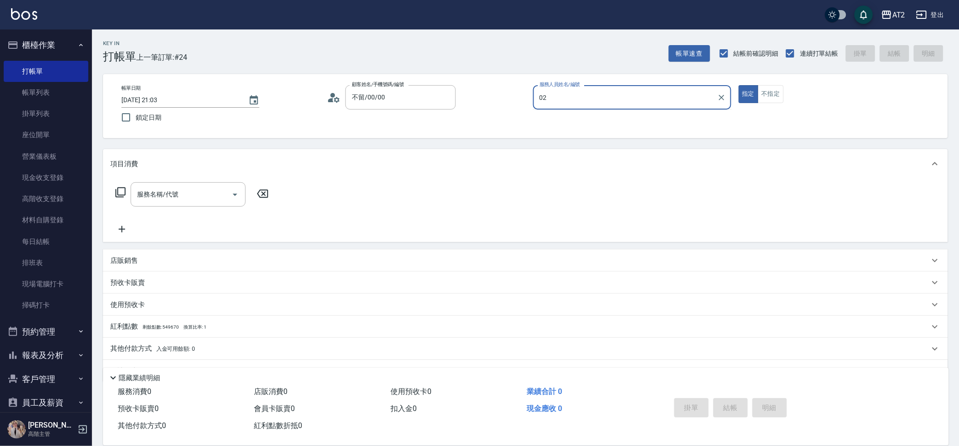
type input "Morgan-02"
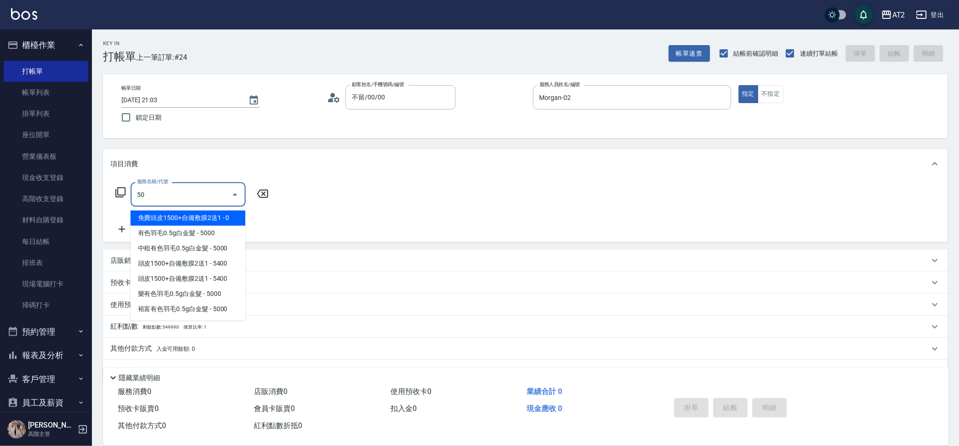
type input "502"
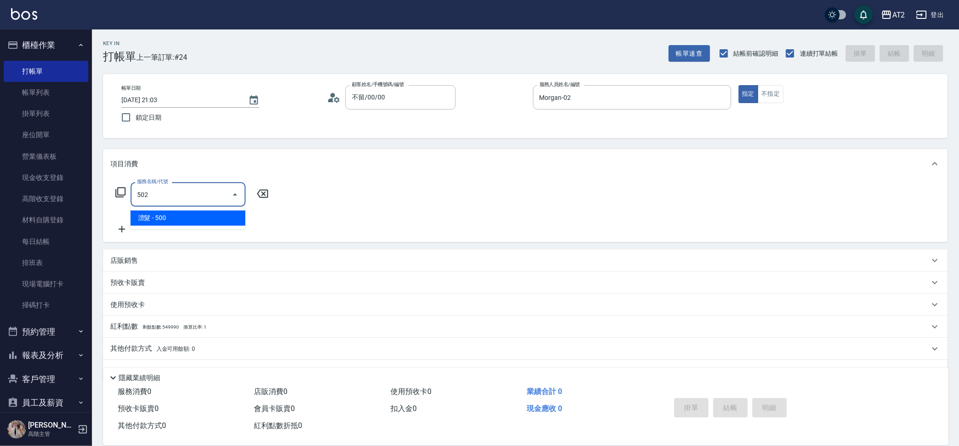
type input "50"
type input "漂髮(502)"
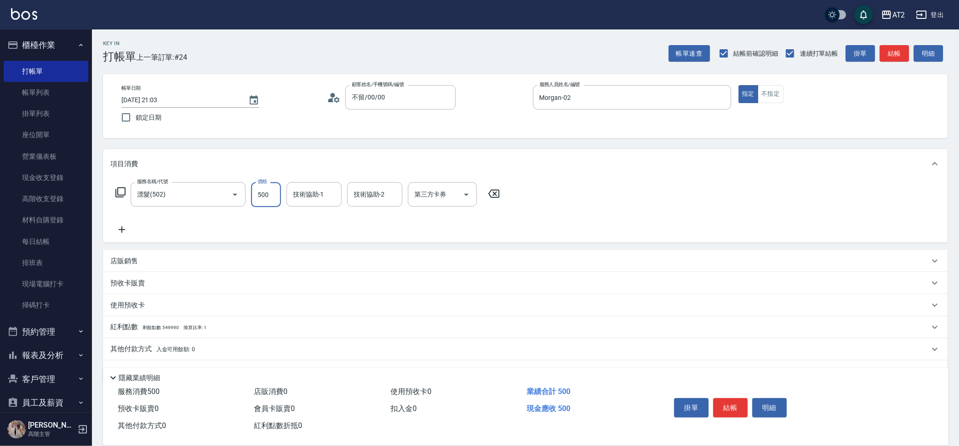
type input "0"
type input "20"
type input "200"
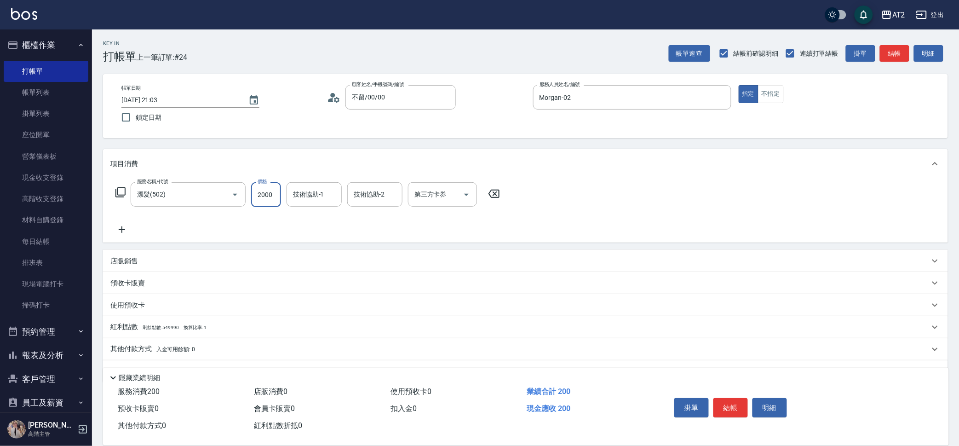
type input "2000"
type input "小安-30"
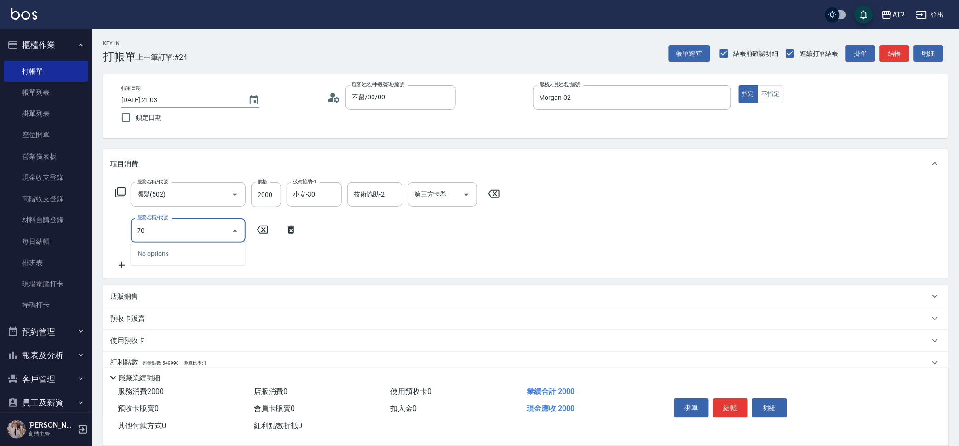
type input "704"
type input "200"
type input "719"
type input "700"
type input "有色羽毛鉑金髮(719)"
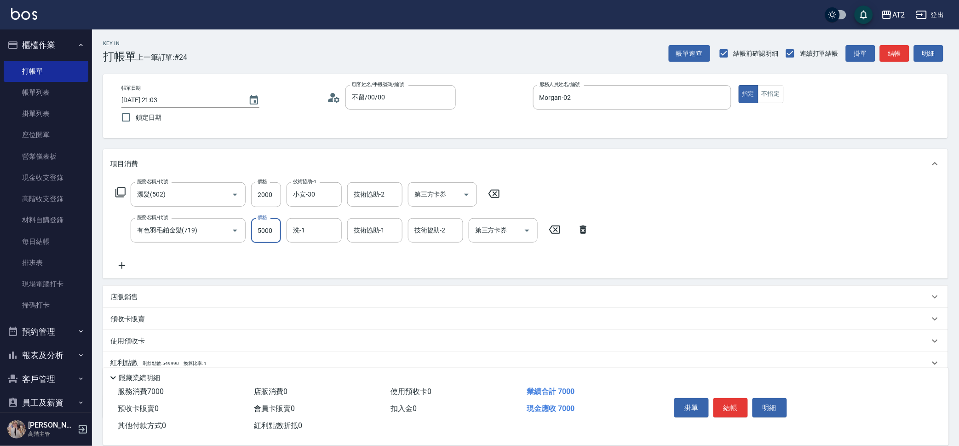
type input "200"
type input "27"
type input "220"
type input "2708"
type input "470"
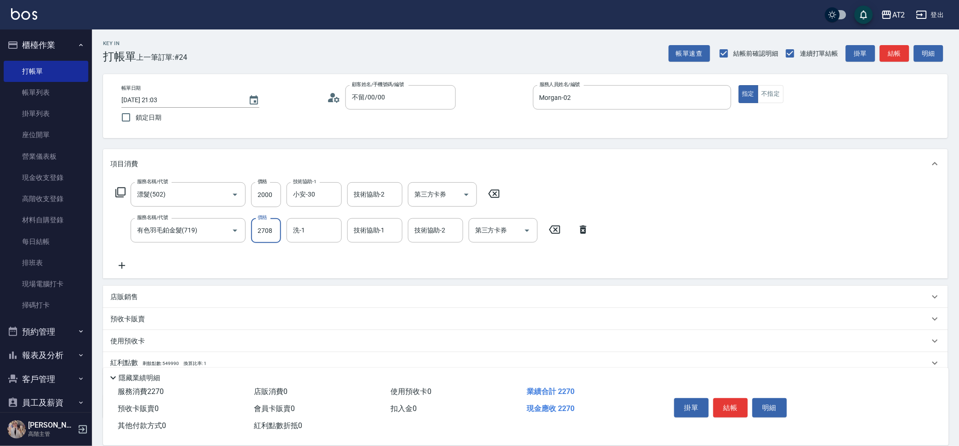
type input "27080"
type input "2900"
type input "27080"
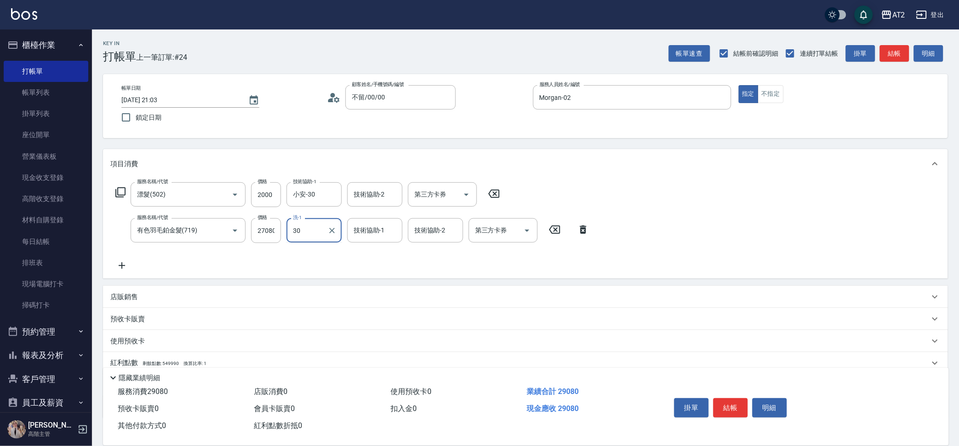
type input "小安-30"
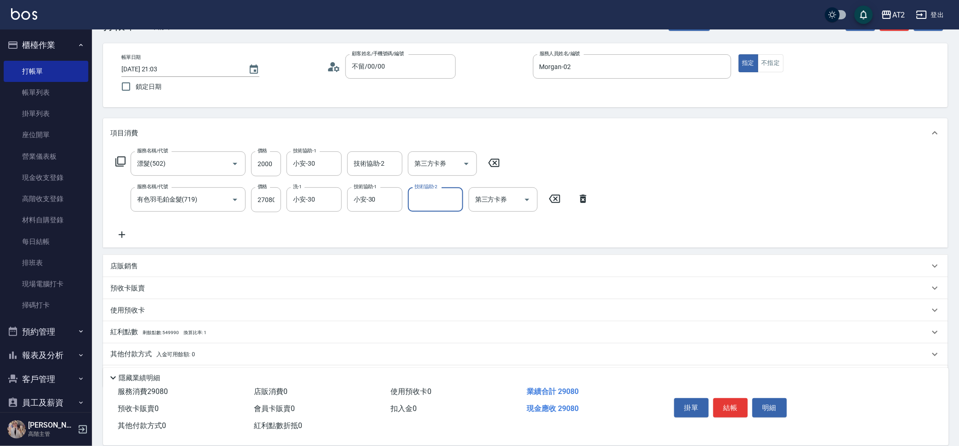
scroll to position [59, 0]
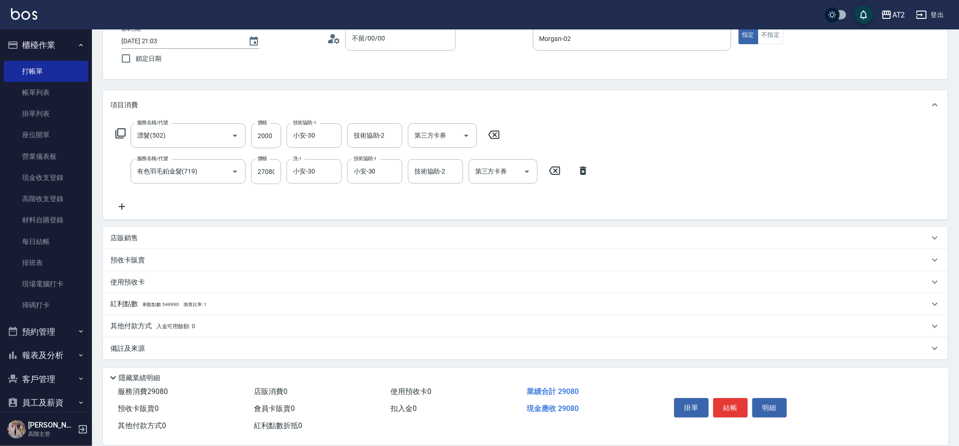
click at [201, 327] on div "其他付款方式 入金可用餘額: 0" at bounding box center [519, 326] width 819 height 10
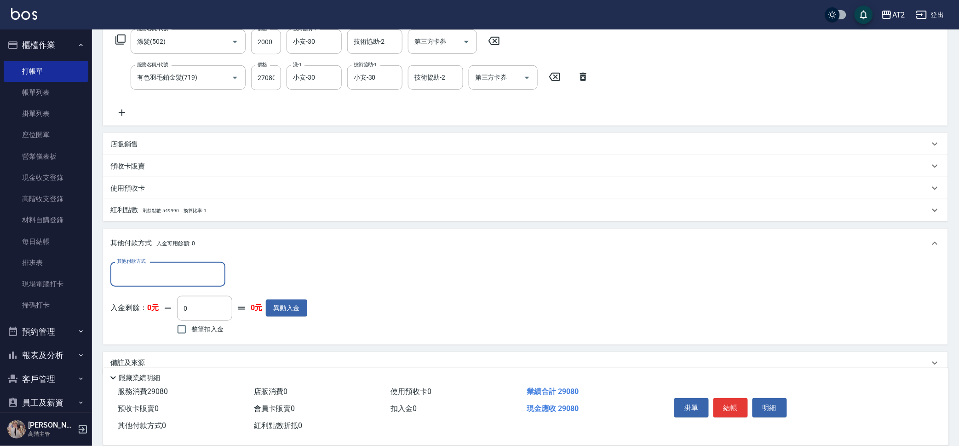
scroll to position [167, 0]
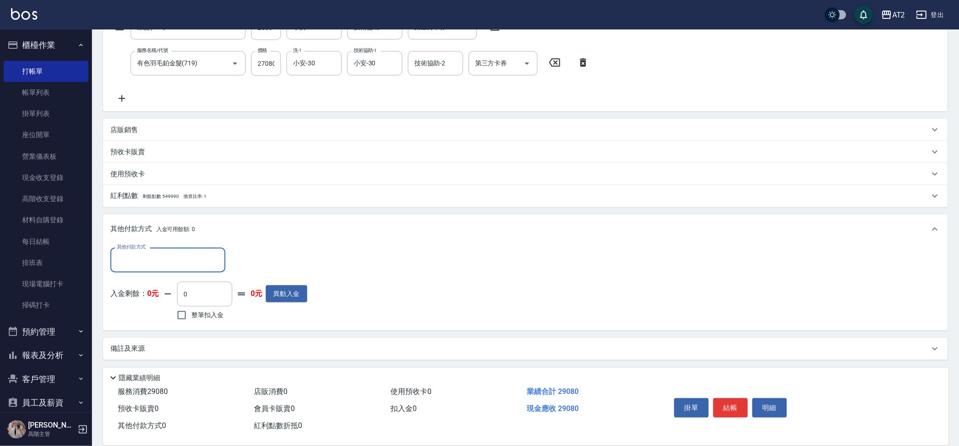
click at [190, 264] on input "其他付款方式" at bounding box center [168, 260] width 107 height 16
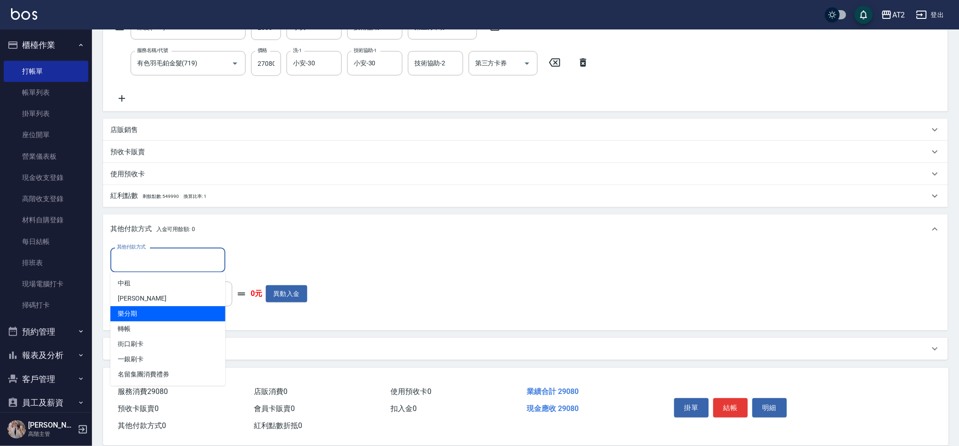
click at [194, 315] on span "樂分期" at bounding box center [167, 313] width 115 height 15
type input "樂分期"
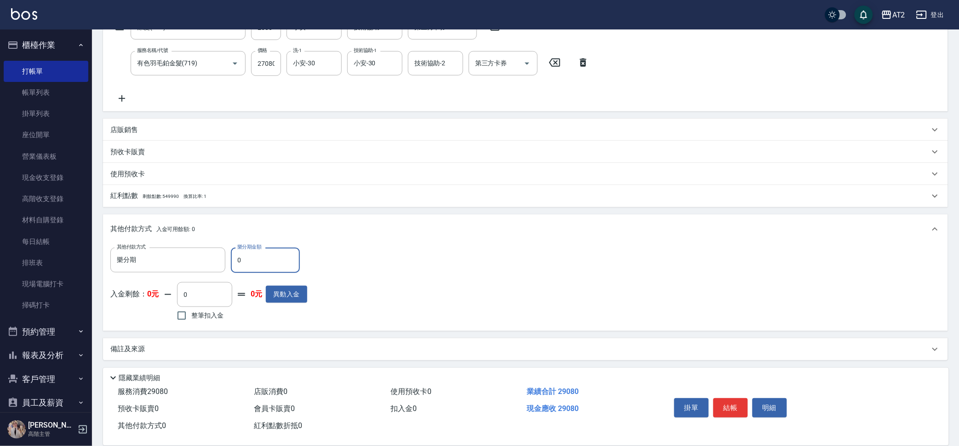
click at [255, 260] on input "0" at bounding box center [265, 260] width 69 height 25
type input "290"
type input "2610"
type input "2908"
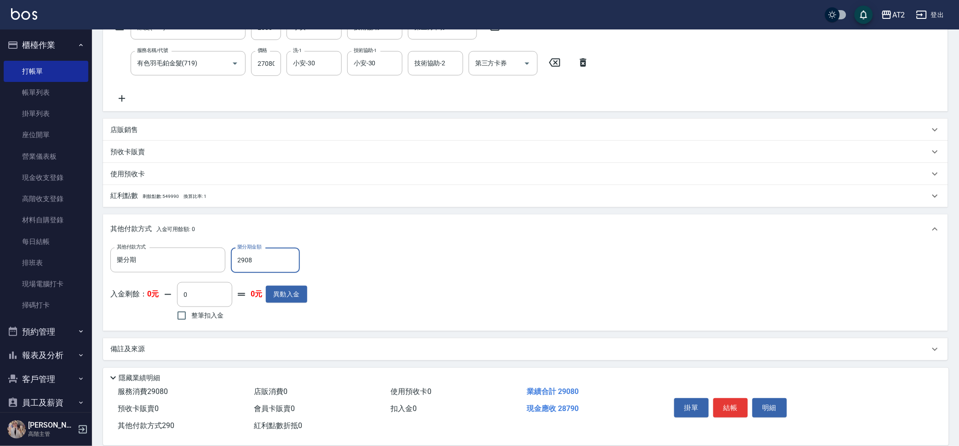
type input "0"
type input "29080"
type input "2025/10/06 21:07"
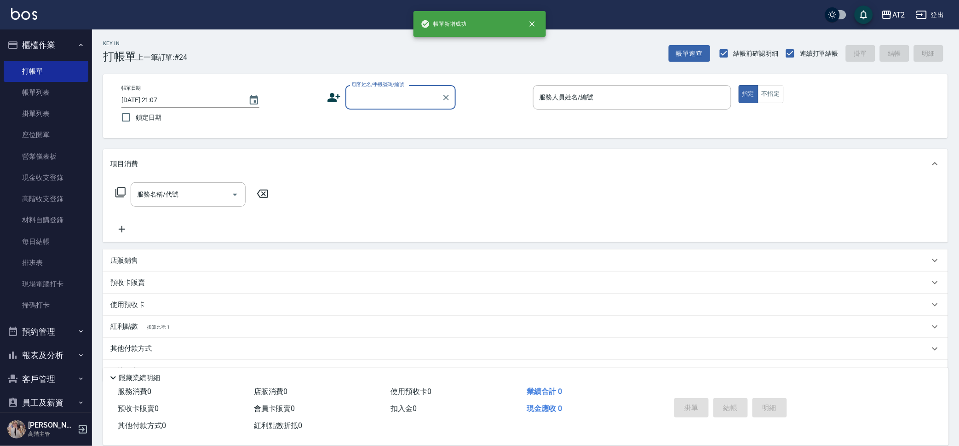
scroll to position [0, 0]
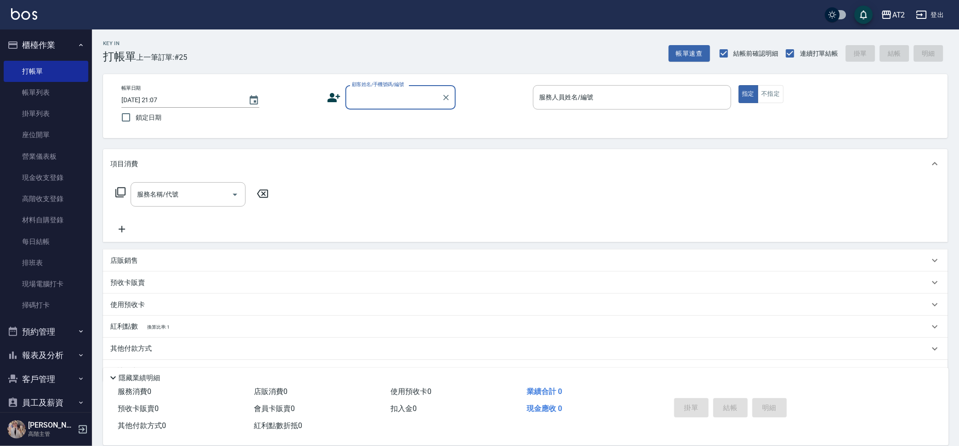
click at [60, 334] on button "預約管理" at bounding box center [46, 332] width 85 height 24
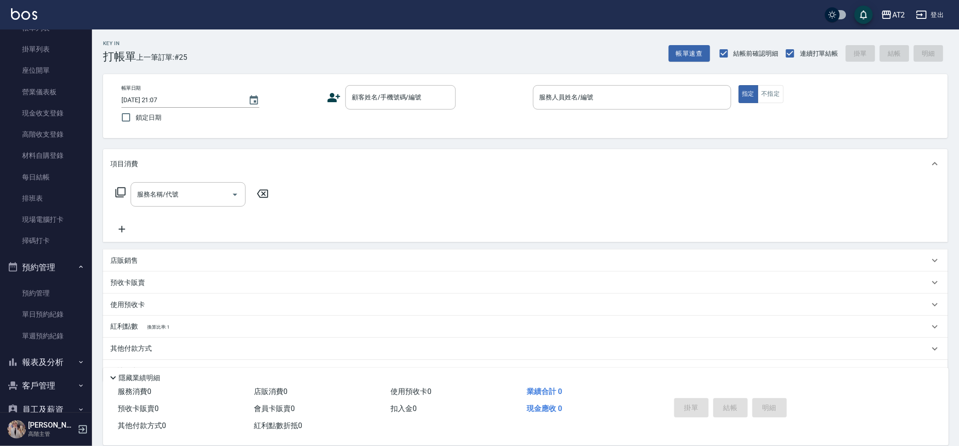
scroll to position [179, 0]
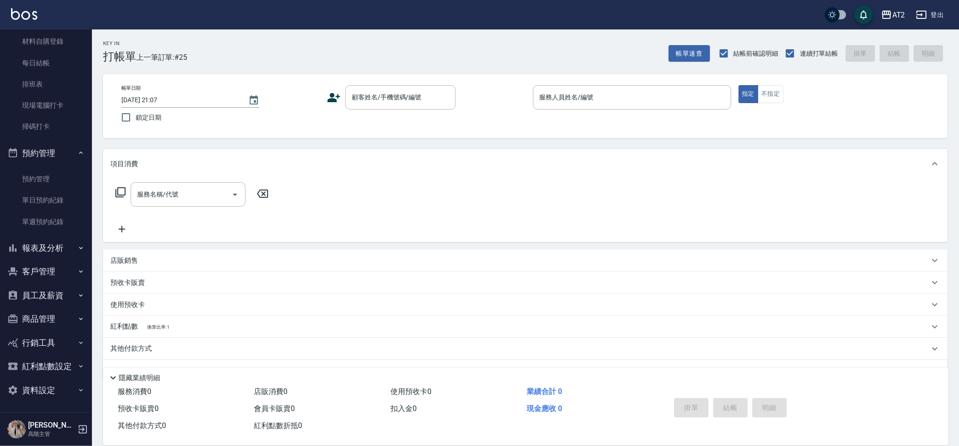
click at [77, 244] on icon "button" at bounding box center [80, 247] width 7 height 7
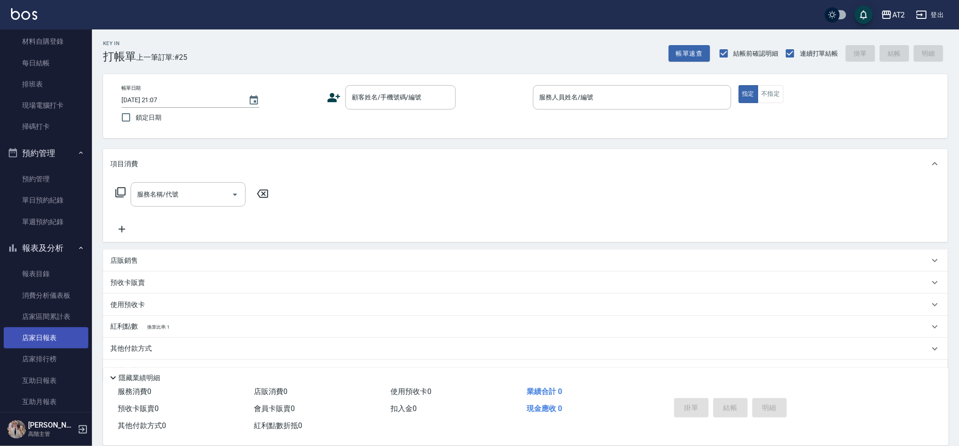
click at [55, 328] on link "店家日報表" at bounding box center [46, 337] width 85 height 21
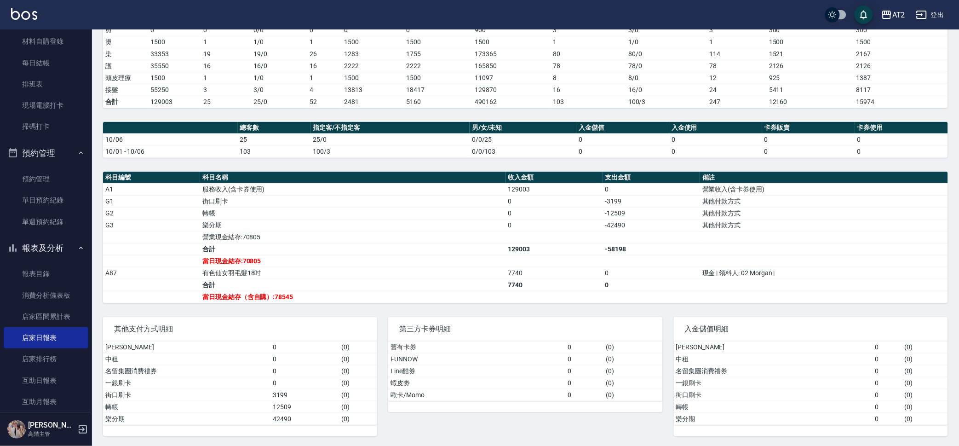
scroll to position [163, 0]
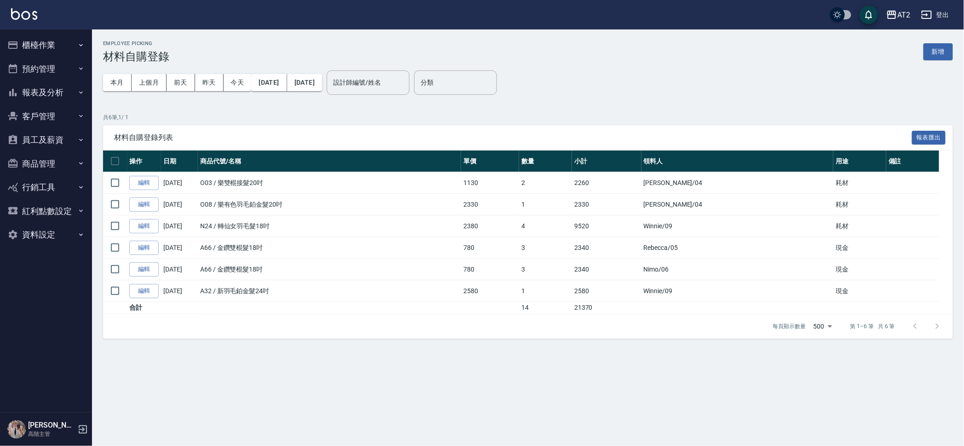
click at [951, 51] on button "新增" at bounding box center [937, 51] width 29 height 17
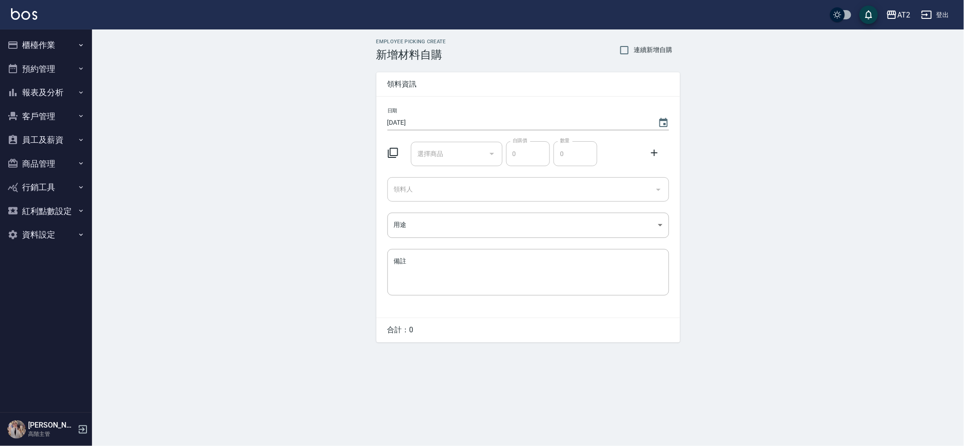
click at [647, 45] on span "連續新增自購" at bounding box center [653, 50] width 39 height 10
click at [634, 45] on input "連續新增自購" at bounding box center [624, 49] width 19 height 19
checkbox input "true"
click at [449, 147] on input "選擇商品" at bounding box center [449, 154] width 69 height 16
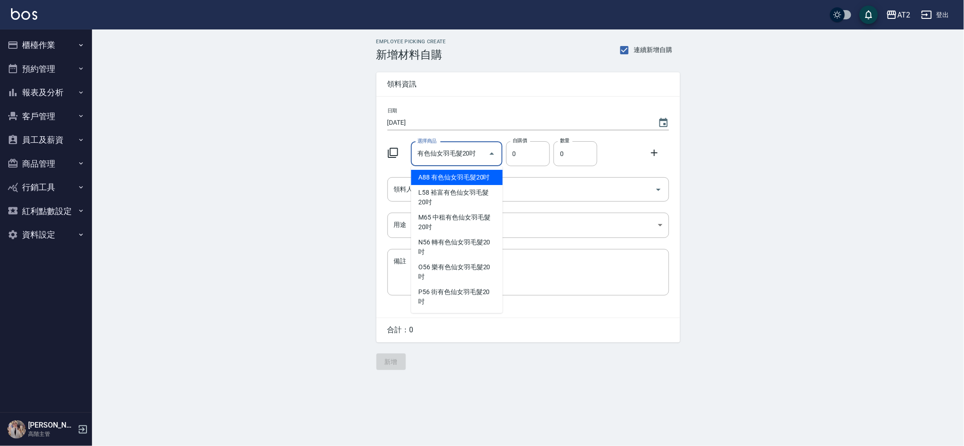
drag, startPoint x: 464, startPoint y: 154, endPoint x: 473, endPoint y: 155, distance: 8.3
click at [473, 155] on input "有色仙女羽毛髮20吋" at bounding box center [449, 154] width 69 height 16
click at [490, 171] on li "A87 有色仙女羽毛髮18吋" at bounding box center [457, 177] width 92 height 15
type input "有色仙女羽毛髮18吋"
type input "2580"
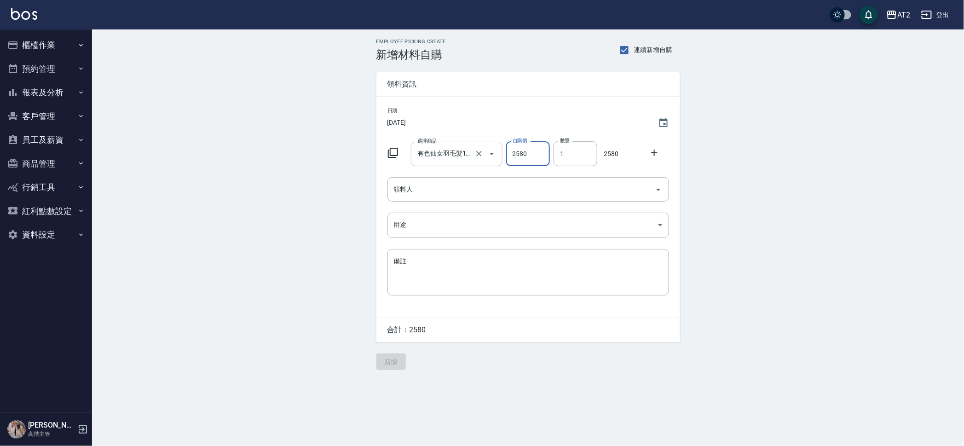
click at [429, 156] on input "有色仙女羽毛髮18吋" at bounding box center [444, 154] width 58 height 16
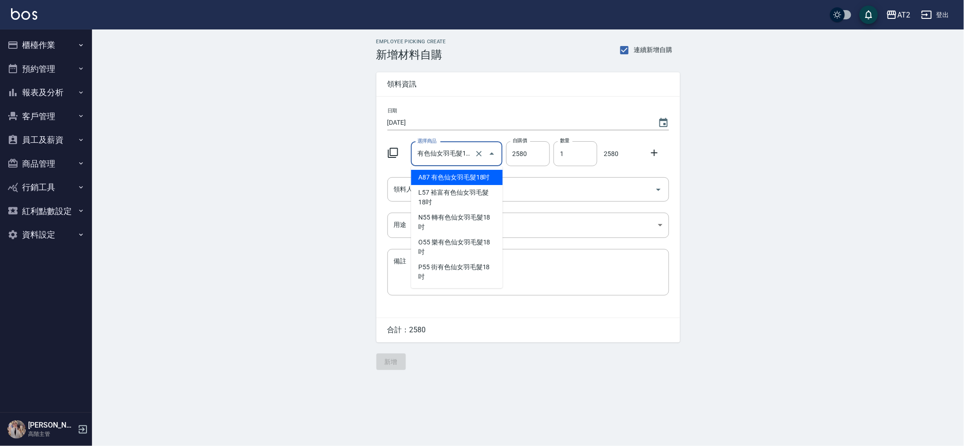
click at [438, 157] on input "有色仙女羽毛髮18吋" at bounding box center [444, 154] width 58 height 16
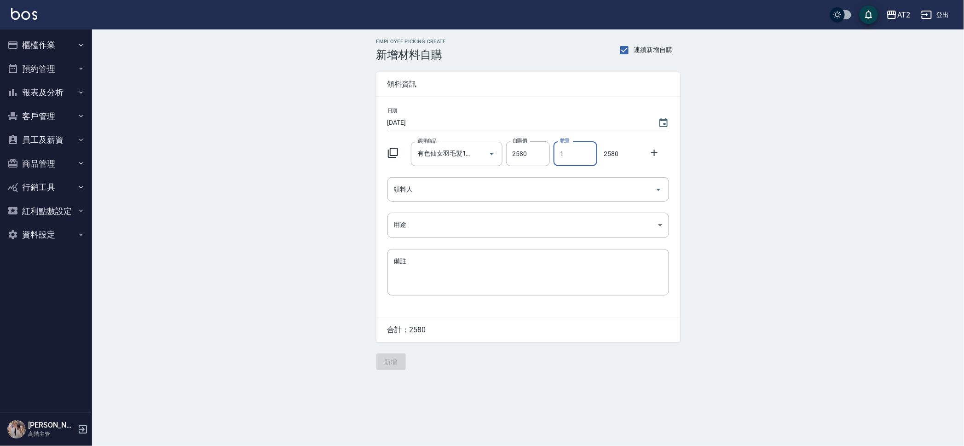
click at [564, 158] on input "1" at bounding box center [575, 153] width 44 height 25
drag, startPoint x: 564, startPoint y: 158, endPoint x: 559, endPoint y: 155, distance: 5.6
click at [559, 155] on input "1" at bounding box center [575, 153] width 44 height 25
type input "3"
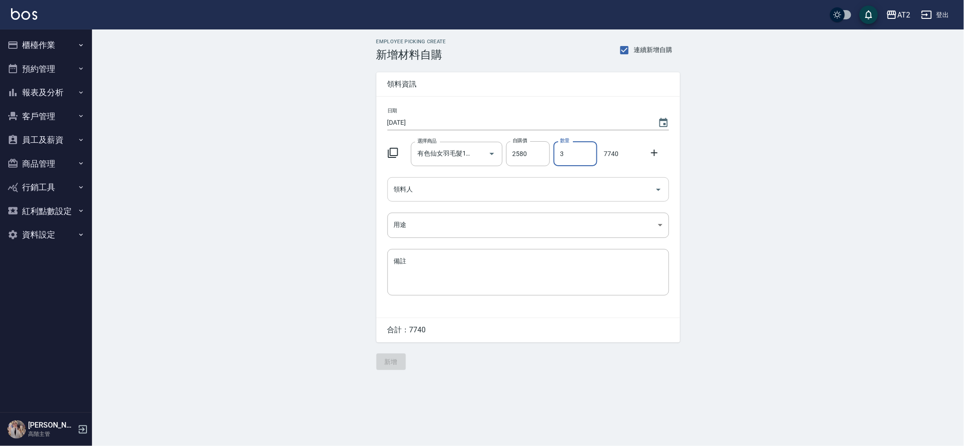
click at [527, 184] on input "領料人" at bounding box center [521, 189] width 259 height 16
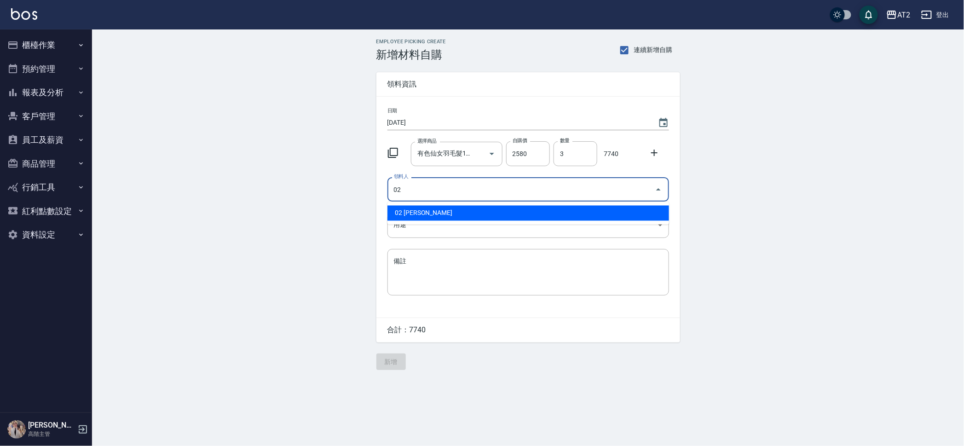
type input "02 Morgan"
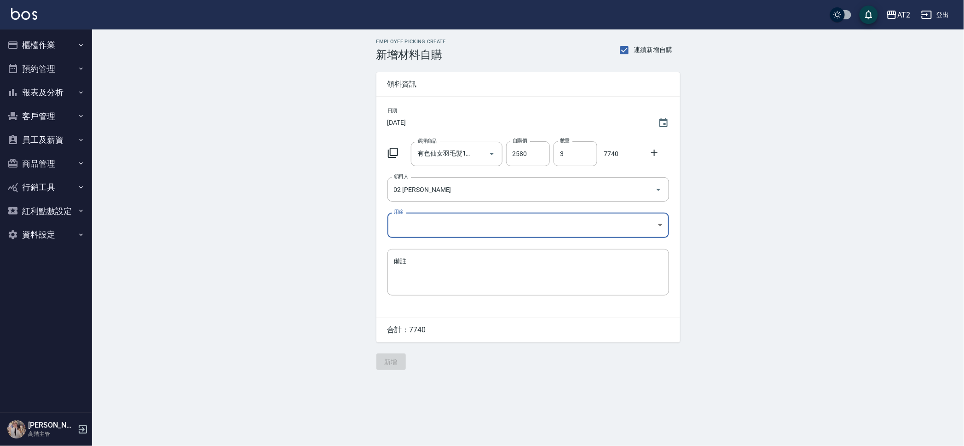
click at [512, 218] on body "AT2 登出 櫃檯作業 打帳單 帳單列表 掛單列表 座位開單 營業儀表板 現金收支登錄 高階收支登錄 材料自購登錄 每日結帳 排班表 現場電腦打卡 掃碼打卡 …" at bounding box center [482, 223] width 964 height 446
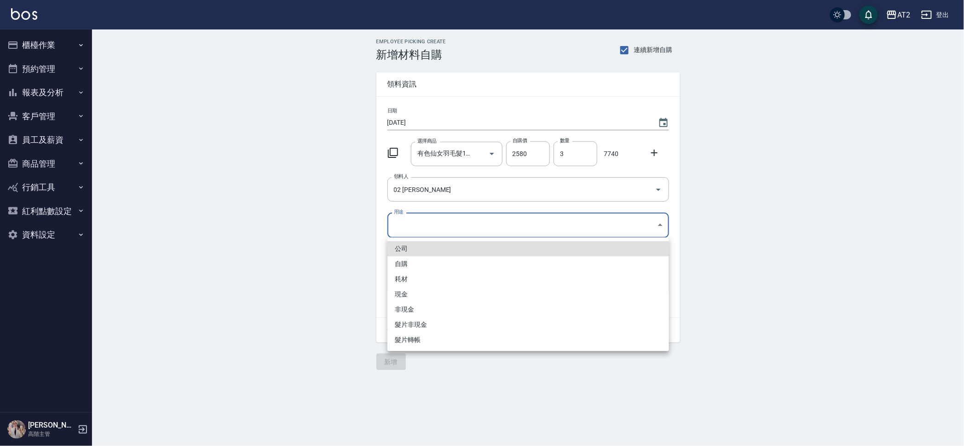
click at [409, 296] on li "現金" at bounding box center [528, 294] width 282 height 15
type input "現金"
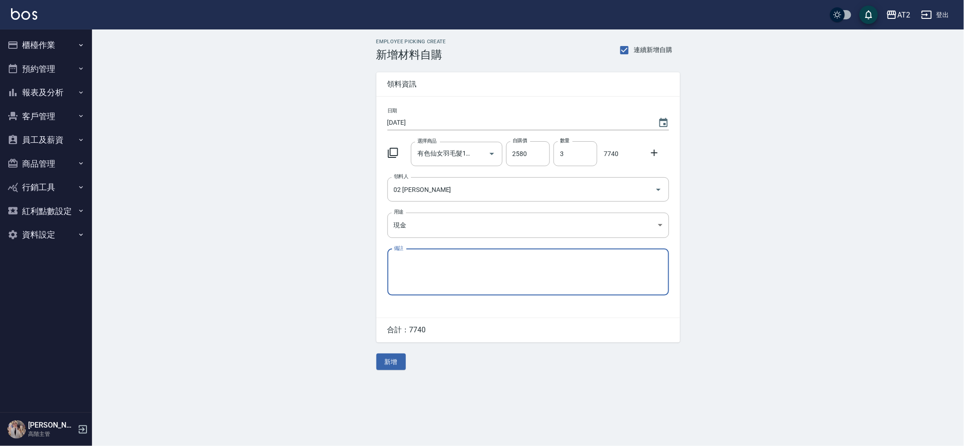
click at [313, 280] on div "Employee Picking Create 新增材料自購 連續新增自購 領料資訊 日期 2025/10/06 選擇商品 有色仙女羽毛髮18吋 選擇商品 自…" at bounding box center [528, 204] width 872 height 350
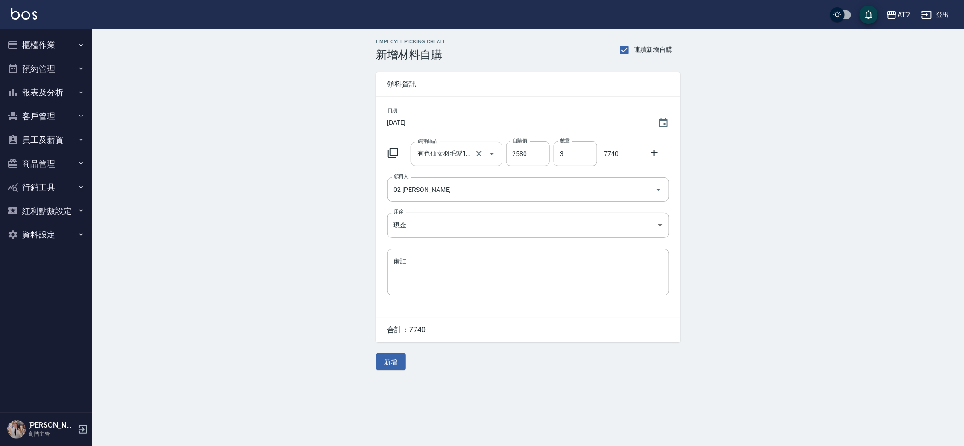
click at [439, 153] on input "有色仙女羽毛髮18吋" at bounding box center [444, 154] width 58 height 16
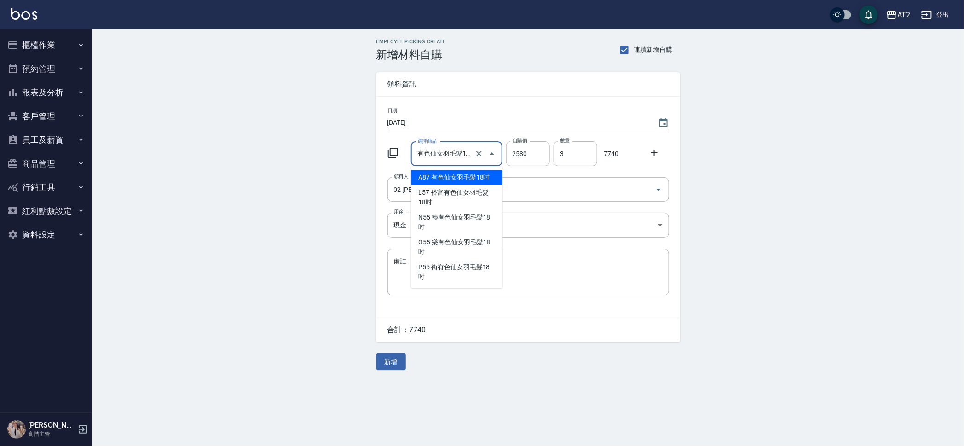
click at [448, 178] on li "A87 有色仙女羽毛髮18吋" at bounding box center [457, 177] width 92 height 15
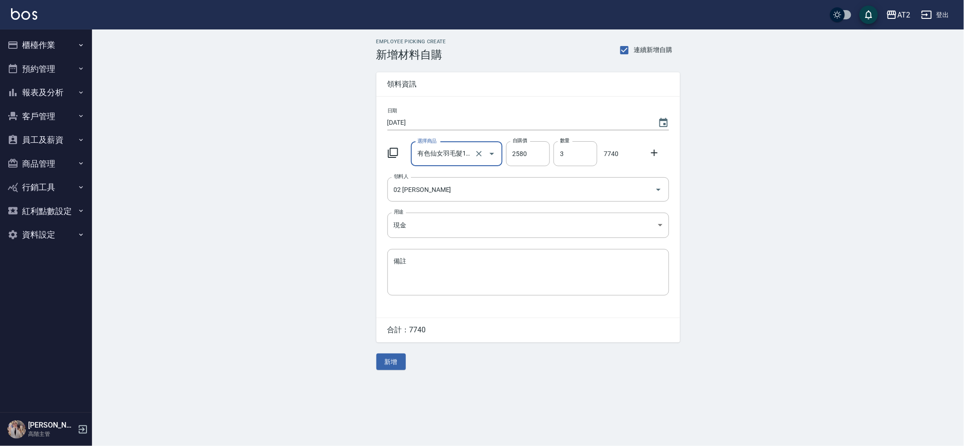
click at [277, 208] on div "Employee Picking Create 新增材料自購 連續新增自購 領料資訊 日期 2025/10/06 選擇商品 有色仙女羽毛髮18吋 選擇商品 自…" at bounding box center [528, 204] width 872 height 350
click at [454, 155] on input "有色仙女羽毛髮18吋" at bounding box center [444, 154] width 58 height 16
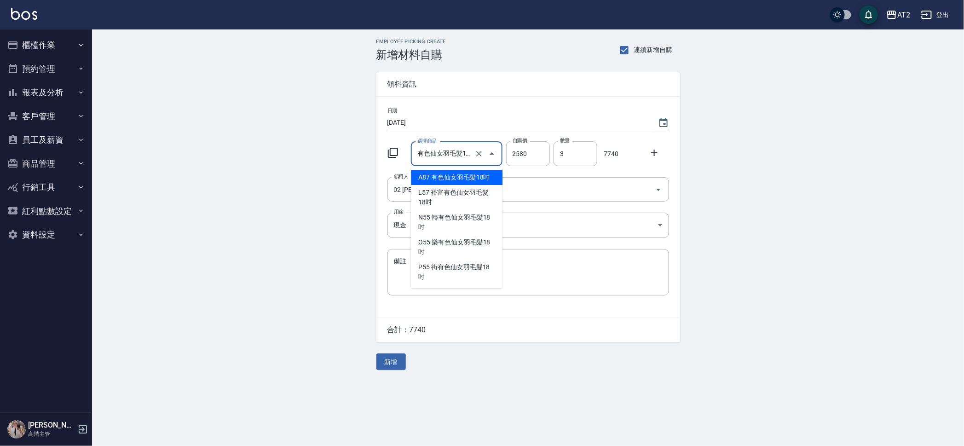
click at [456, 177] on li "A87 有色仙女羽毛髮18吋" at bounding box center [457, 177] width 92 height 15
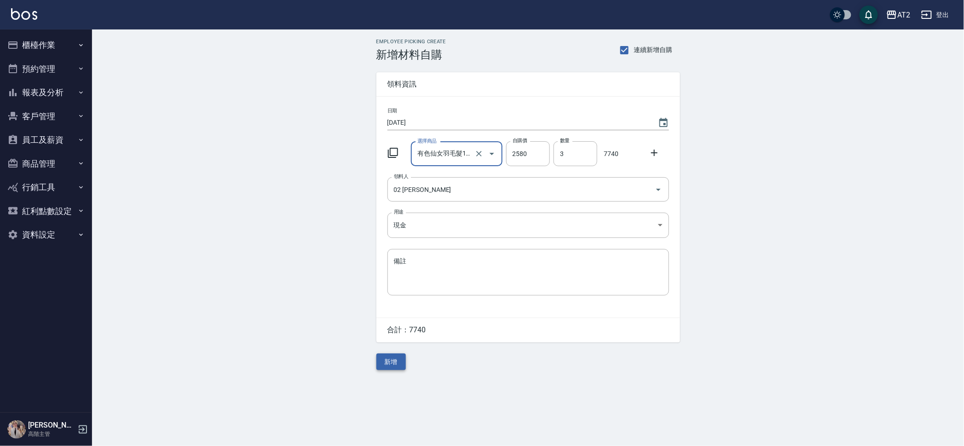
click at [388, 355] on button "新增" at bounding box center [390, 361] width 29 height 17
click at [461, 154] on input "選擇商品" at bounding box center [449, 154] width 69 height 16
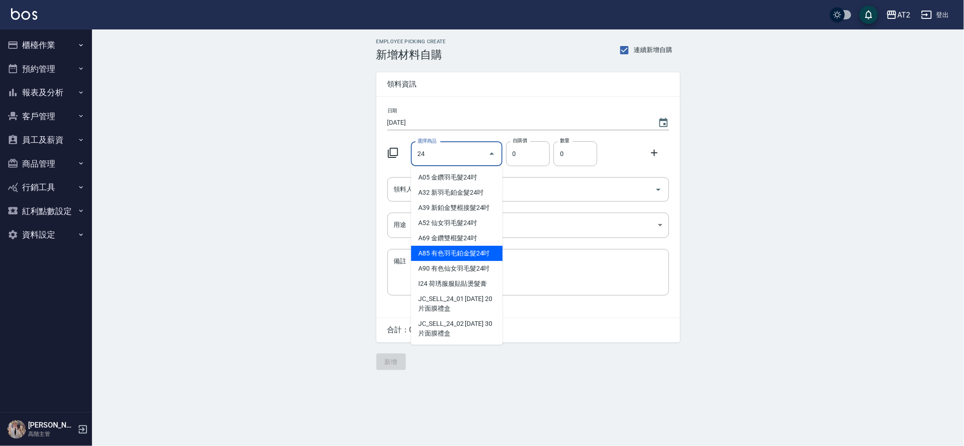
click at [482, 260] on li "A85 有色羽毛鉑金髮24吋" at bounding box center [457, 253] width 92 height 15
type input "有色羽毛鉑金髮24吋"
type input "2730"
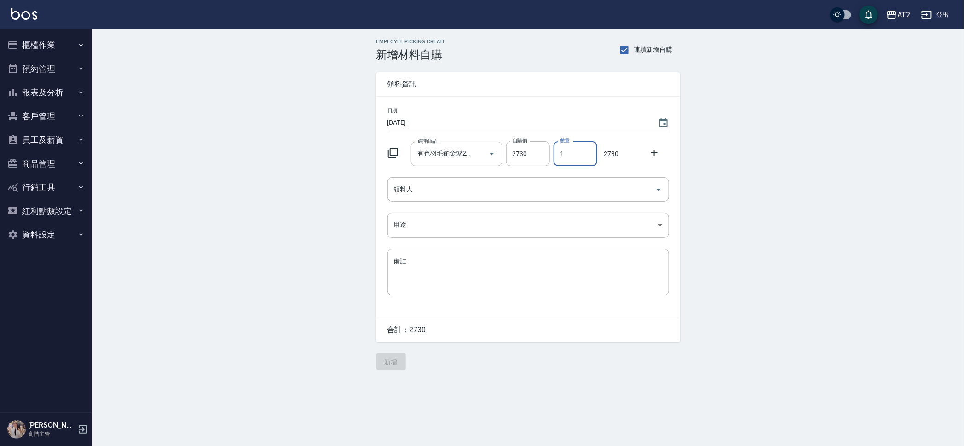
click at [575, 157] on input "1" at bounding box center [575, 153] width 44 height 25
drag, startPoint x: 575, startPoint y: 157, endPoint x: 562, endPoint y: 157, distance: 12.9
click at [562, 157] on input "1" at bounding box center [575, 153] width 44 height 25
click at [558, 156] on input "1" at bounding box center [575, 153] width 44 height 25
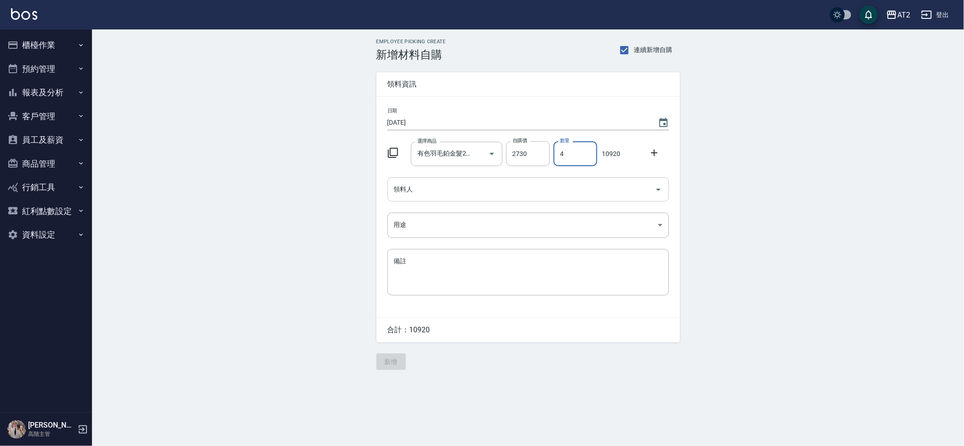
type input "4"
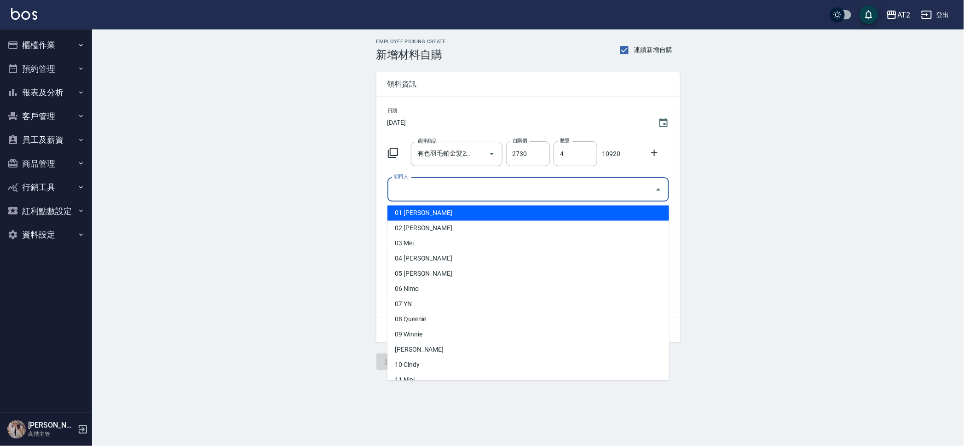
click at [564, 191] on input "領料人" at bounding box center [521, 189] width 259 height 16
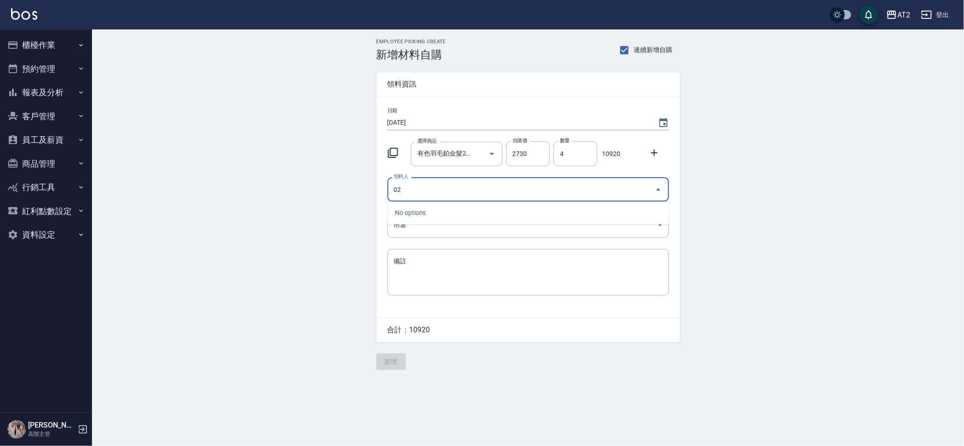
type input "02 Morgan"
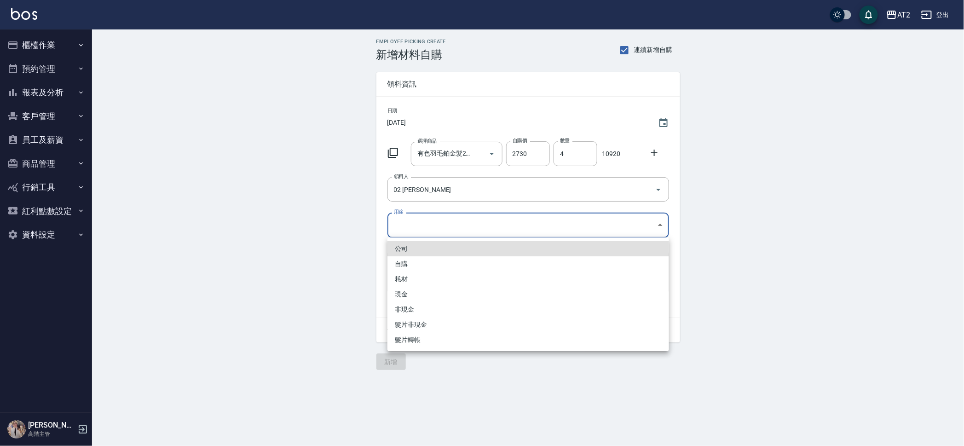
click at [549, 214] on body "AT2 登出 櫃檯作業 打帳單 帳單列表 掛單列表 座位開單 營業儀表板 現金收支登錄 高階收支登錄 材料自購登錄 每日結帳 排班表 現場電腦打卡 掃碼打卡 …" at bounding box center [482, 223] width 964 height 446
click at [405, 281] on li "耗材" at bounding box center [528, 278] width 282 height 15
type input "耗材"
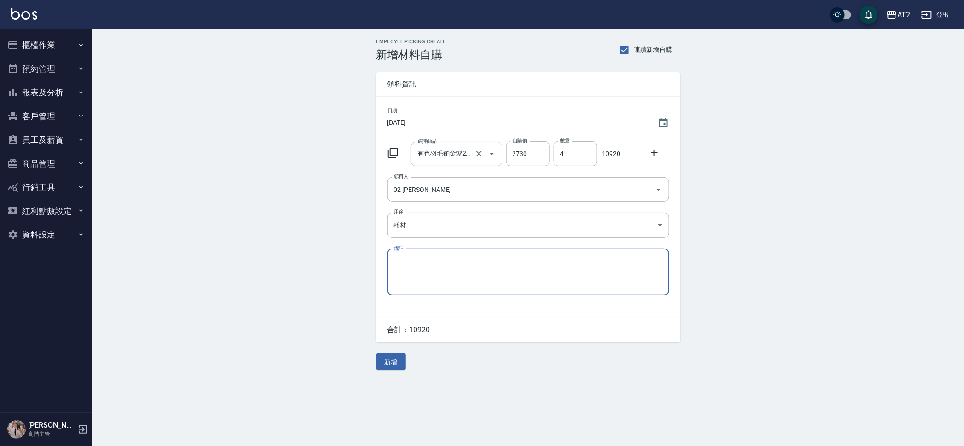
click at [460, 150] on input "有色羽毛鉑金髮24吋" at bounding box center [444, 154] width 58 height 16
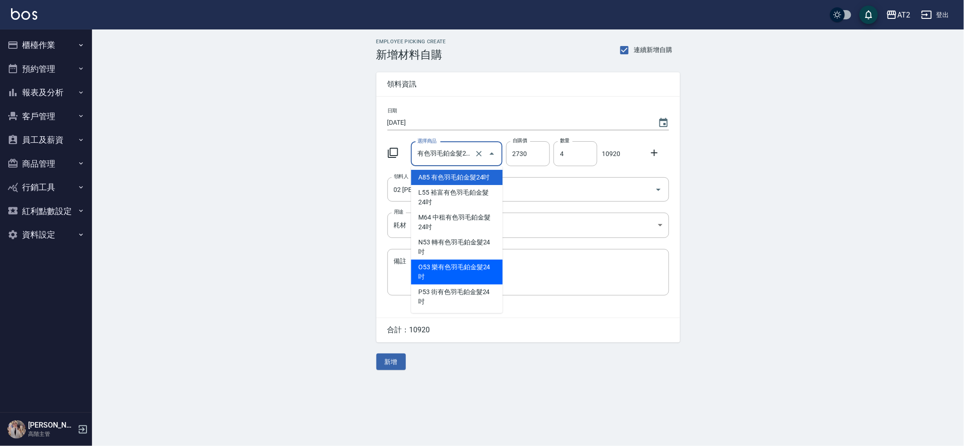
click at [462, 271] on li "O53 樂有色羽毛鉑金髮24吋" at bounding box center [457, 271] width 92 height 25
type input "樂有色羽毛鉑金髮24吋"
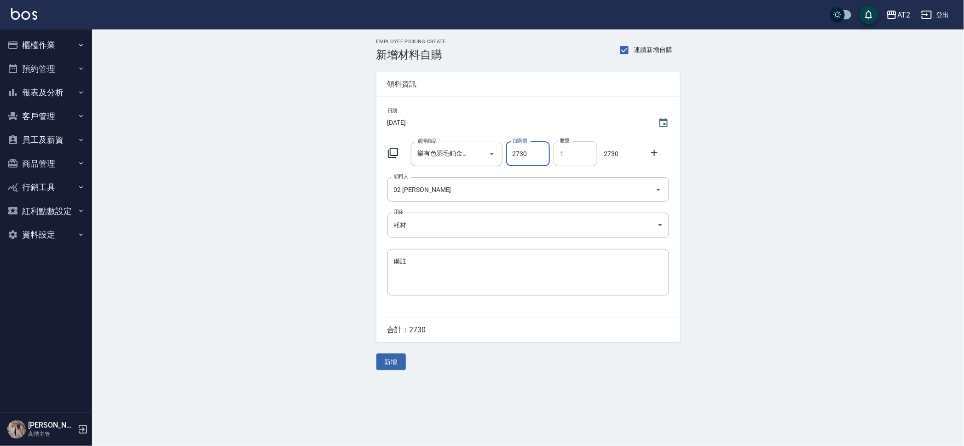
click at [586, 146] on input "1" at bounding box center [575, 153] width 44 height 25
drag, startPoint x: 586, startPoint y: 146, endPoint x: 553, endPoint y: 148, distance: 32.7
click at [553, 148] on input "1" at bounding box center [575, 153] width 44 height 25
type input "4"
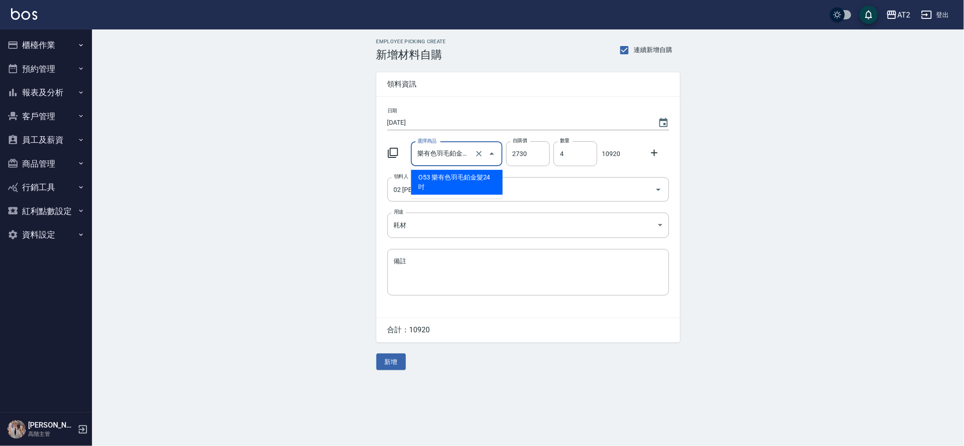
click at [449, 150] on input "樂有色羽毛鉑金髮24吋" at bounding box center [444, 154] width 58 height 16
click at [458, 179] on li "O53 樂有色羽毛鉑金髮24吋" at bounding box center [457, 182] width 92 height 25
click at [455, 157] on input "樂有色羽毛鉑金髮24吋" at bounding box center [444, 154] width 58 height 16
click at [460, 176] on li "O53 樂有色羽毛鉑金髮24吋" at bounding box center [457, 182] width 92 height 25
click at [297, 267] on div "Employee Picking Create 新增材料自購 連續新增自購 領料資訊 日期 2025/10/06 選擇商品 樂有色羽毛鉑金髮24吋 選擇商品 …" at bounding box center [528, 204] width 872 height 350
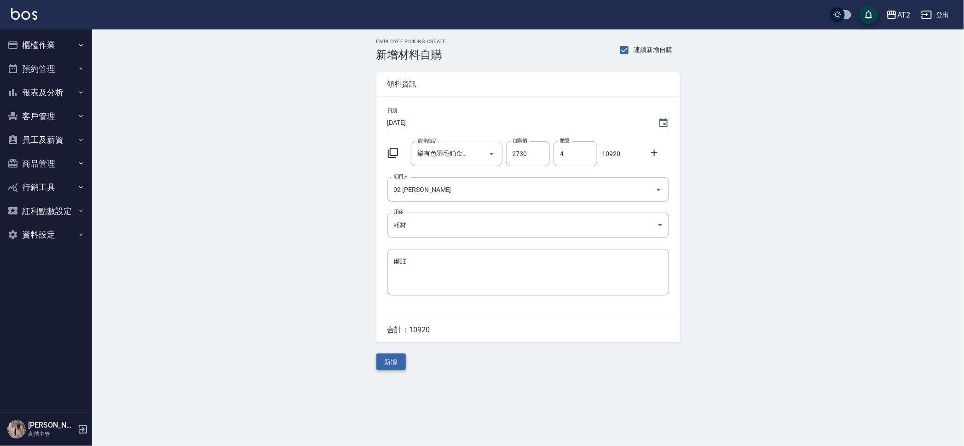
click at [391, 367] on button "新增" at bounding box center [390, 361] width 29 height 17
click at [52, 39] on button "櫃檯作業" at bounding box center [46, 45] width 85 height 24
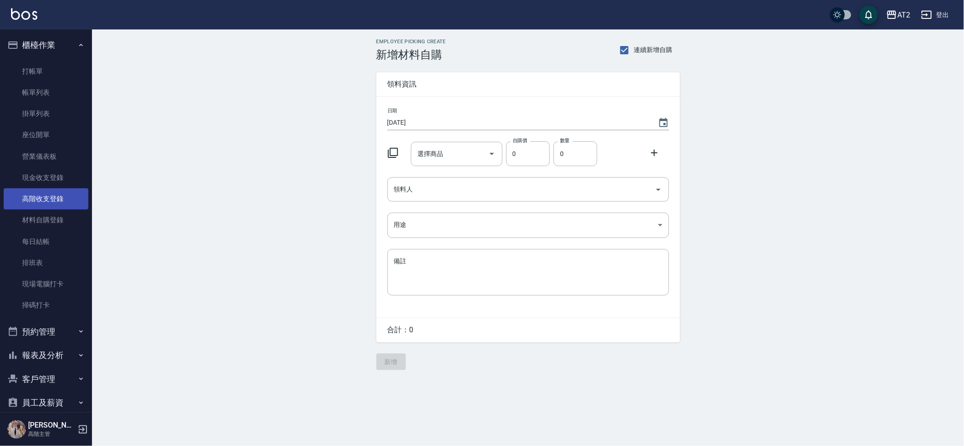
click at [68, 205] on link "高階收支登錄" at bounding box center [46, 198] width 85 height 21
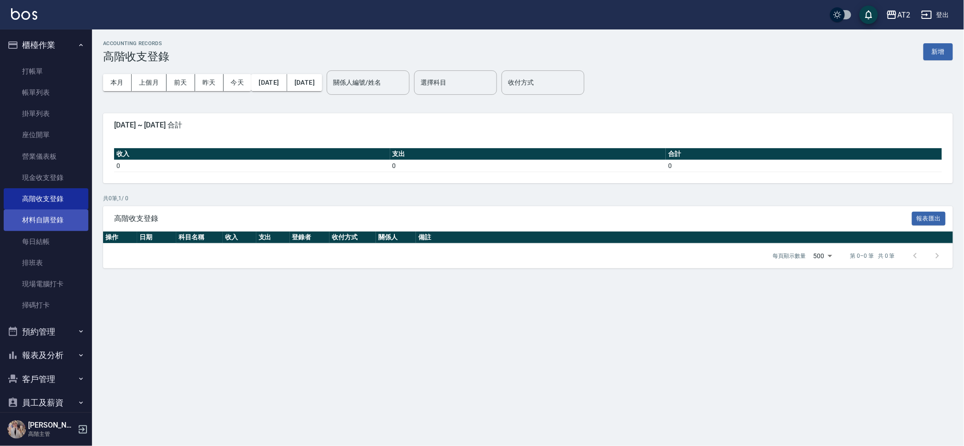
click at [40, 223] on link "材料自購登錄" at bounding box center [46, 219] width 85 height 21
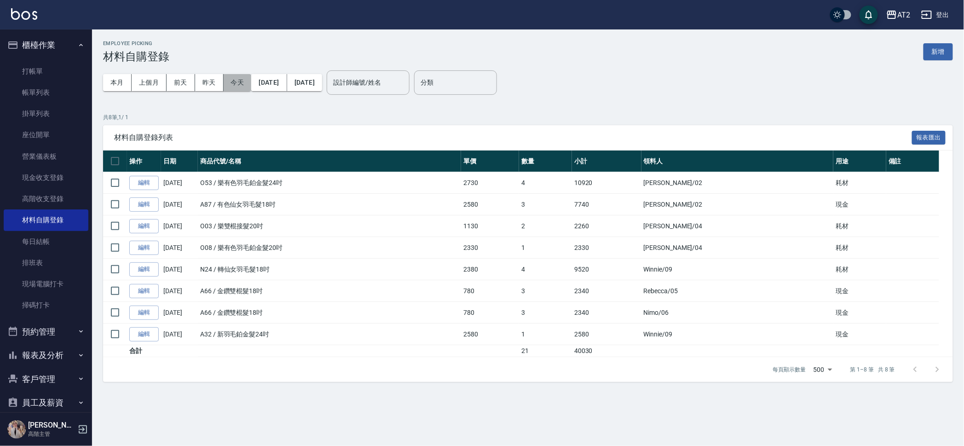
click at [247, 83] on button "今天" at bounding box center [238, 82] width 28 height 17
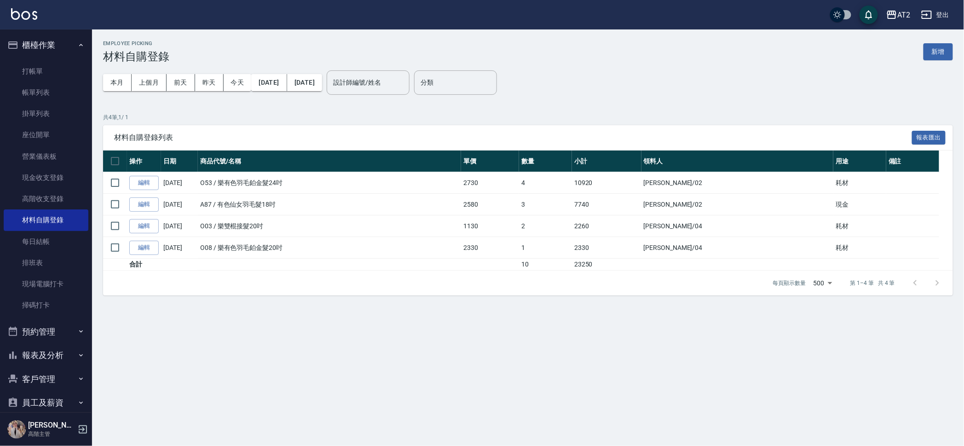
click at [479, 314] on div "Employee Picking 材料自購登錄 新增 本月 上個月 前天 昨天 今天 2025/10/06 2025/10/06 設計師編號/姓名 設計師編號…" at bounding box center [482, 223] width 964 height 446
click at [244, 78] on button "今天" at bounding box center [238, 82] width 28 height 17
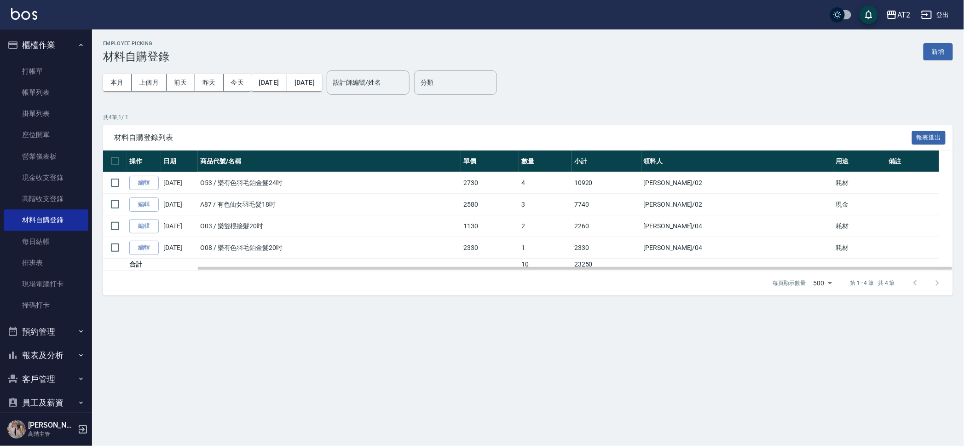
drag, startPoint x: 305, startPoint y: 187, endPoint x: 640, endPoint y: 186, distance: 335.4
click at [640, 186] on tr "編輯 10/06/2025 O53 / 樂有色羽毛鉑金髮24吋 2730 4 10920 Morgan /02 耗材" at bounding box center [528, 183] width 850 height 22
click at [641, 212] on td "7740" at bounding box center [606, 205] width 69 height 22
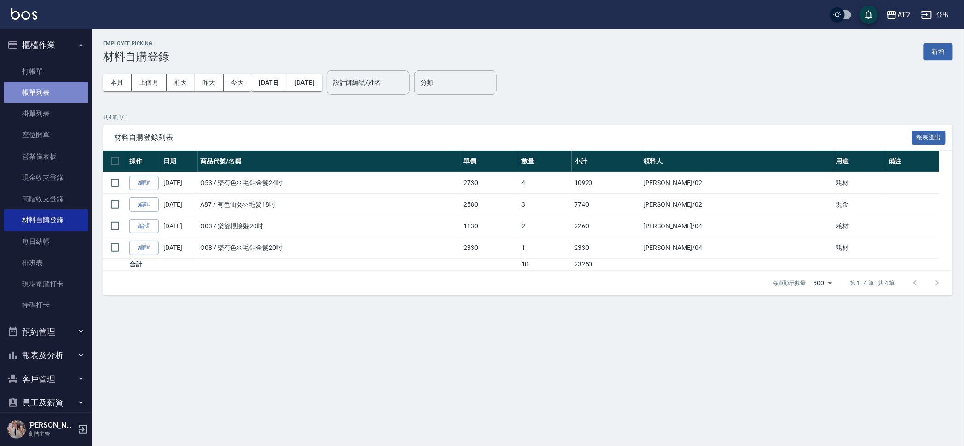
click at [59, 89] on link "帳單列表" at bounding box center [46, 92] width 85 height 21
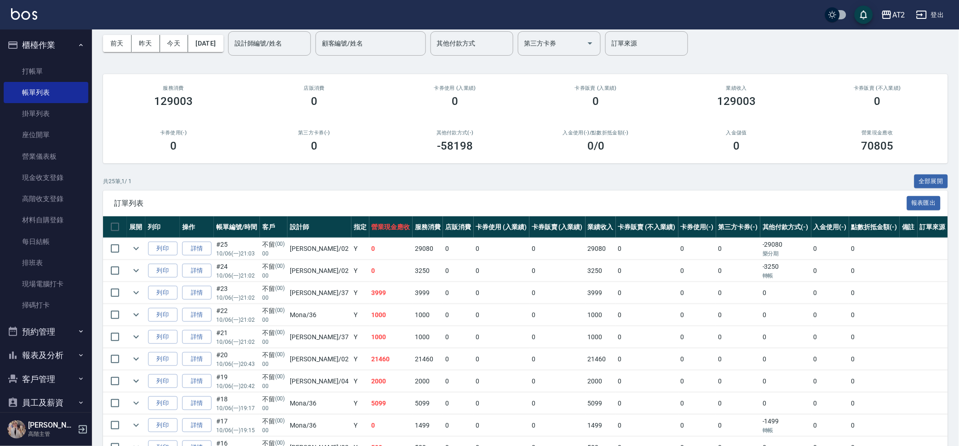
scroll to position [58, 0]
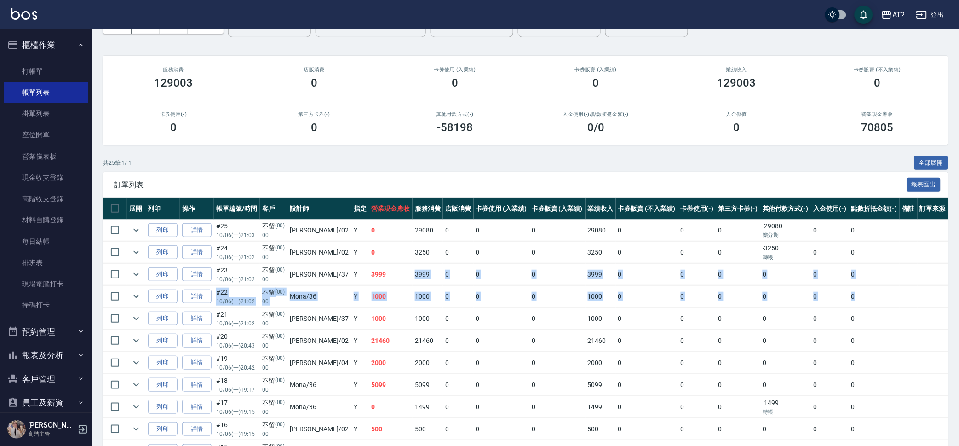
drag, startPoint x: 379, startPoint y: 273, endPoint x: 398, endPoint y: 307, distance: 38.7
click at [413, 342] on td "21460" at bounding box center [428, 341] width 30 height 22
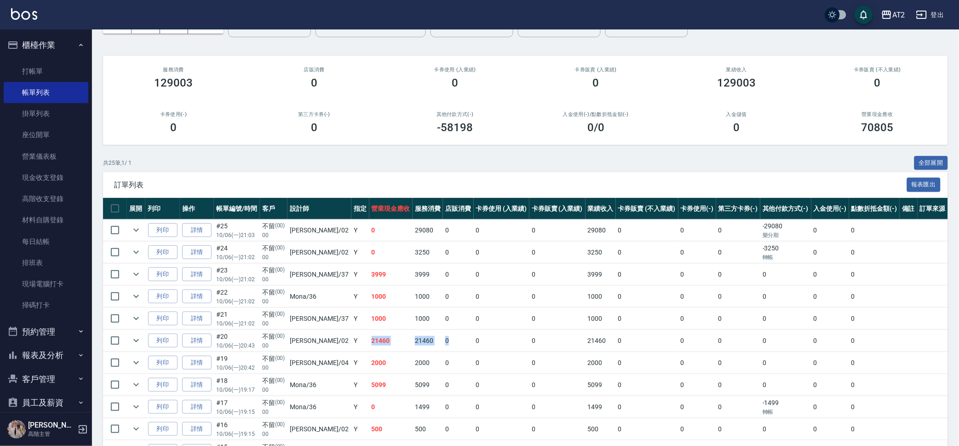
drag, startPoint x: 446, startPoint y: 348, endPoint x: 348, endPoint y: 346, distance: 98.0
click at [348, 346] on tr "列印 詳情 #20 10/06 (一) 20:43 不留 (00) 00 Morgan /02 Y 21460 21460 0 0 0 21460 0 0 0…" at bounding box center [525, 341] width 845 height 22
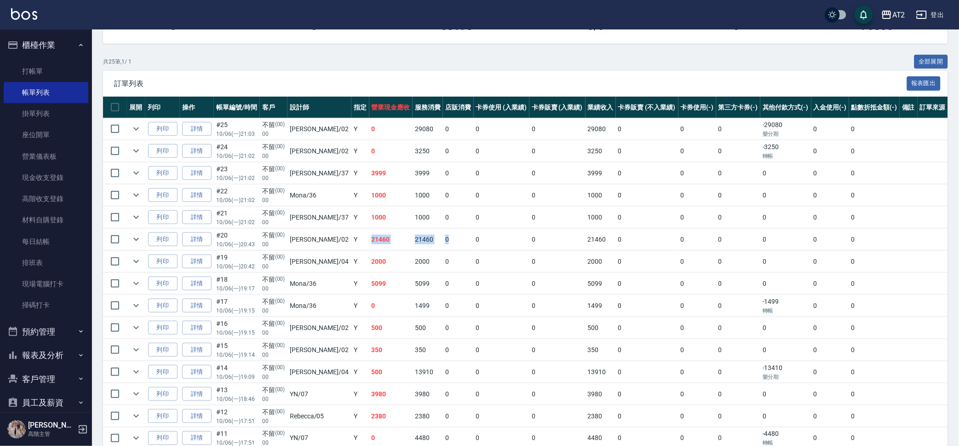
scroll to position [288, 0]
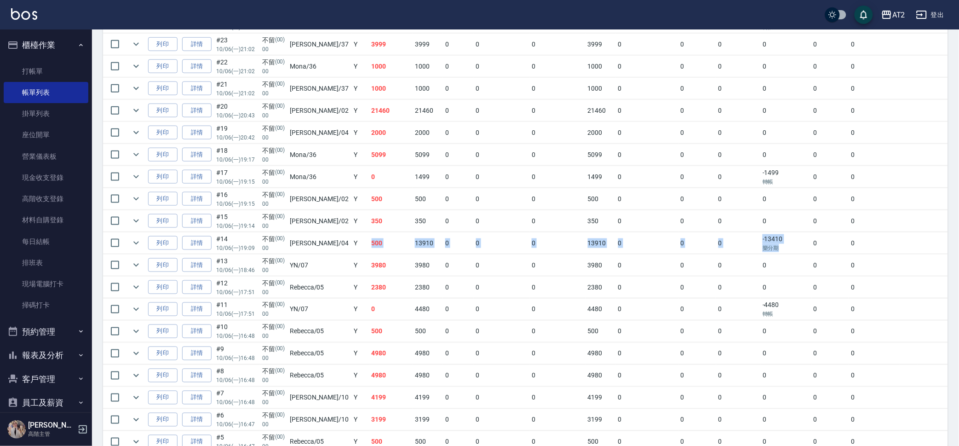
drag, startPoint x: 780, startPoint y: 248, endPoint x: 339, endPoint y: 254, distance: 441.3
click at [339, 254] on tbody "列印 詳情 #25 10/06 (一) 21:03 不留 (00) 00 Morgan /02 Y 0 29080 0 0 0 29080 0 0 0 -29…" at bounding box center [525, 265] width 845 height 552
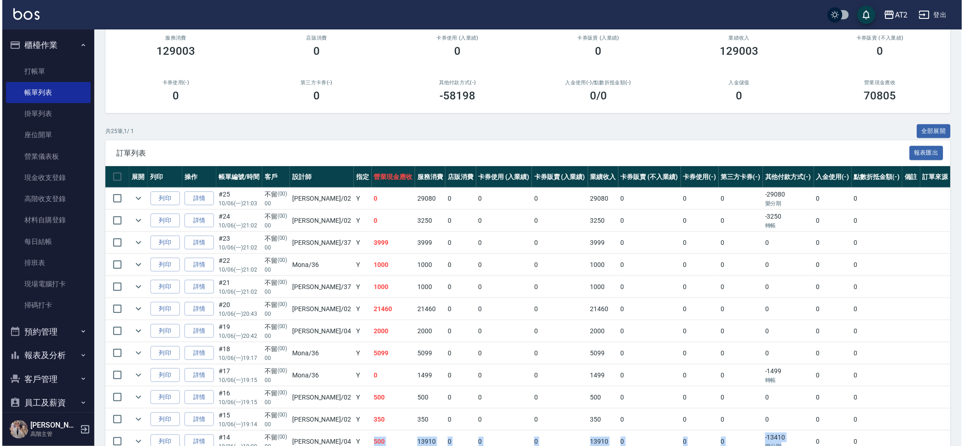
scroll to position [0, 0]
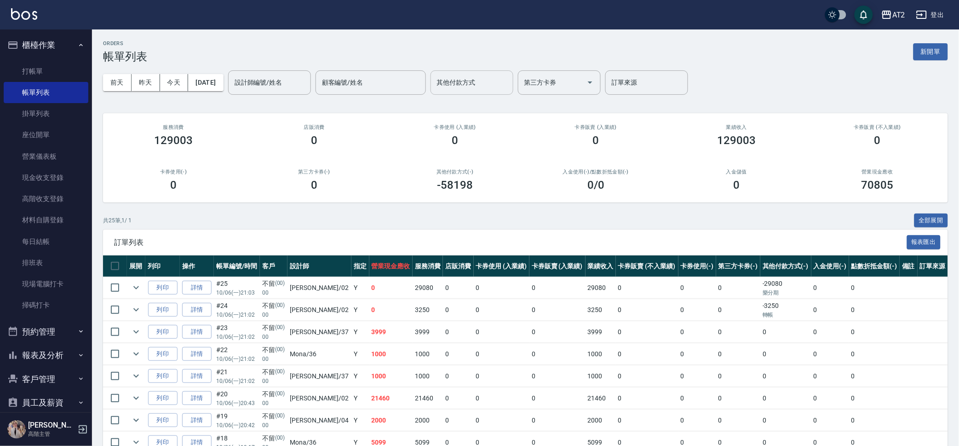
click at [473, 70] on div "其他付款方式" at bounding box center [472, 82] width 83 height 24
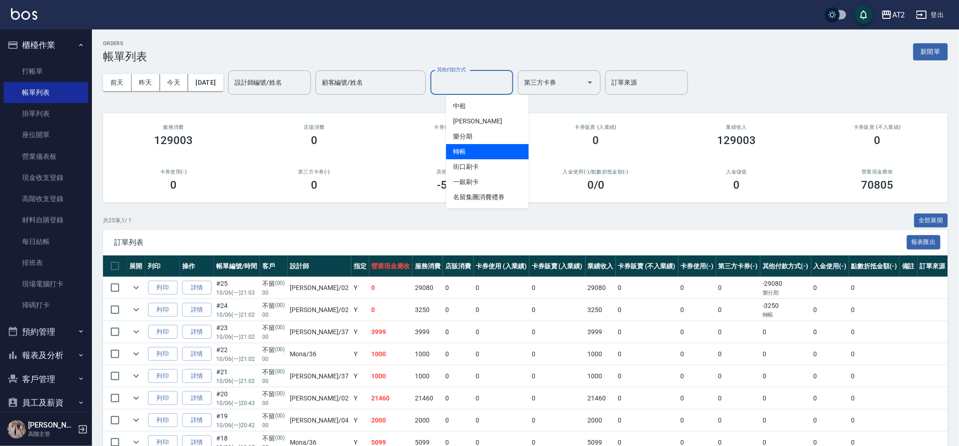
click at [484, 146] on span "轉帳" at bounding box center [487, 151] width 83 height 15
type input "轉帳"
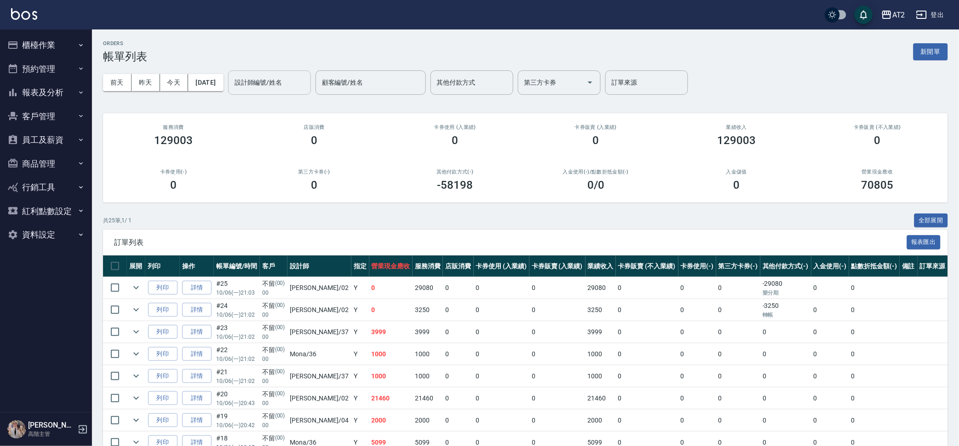
click at [279, 82] on input "設計師編號/姓名" at bounding box center [269, 83] width 75 height 16
type input "小玥-37"
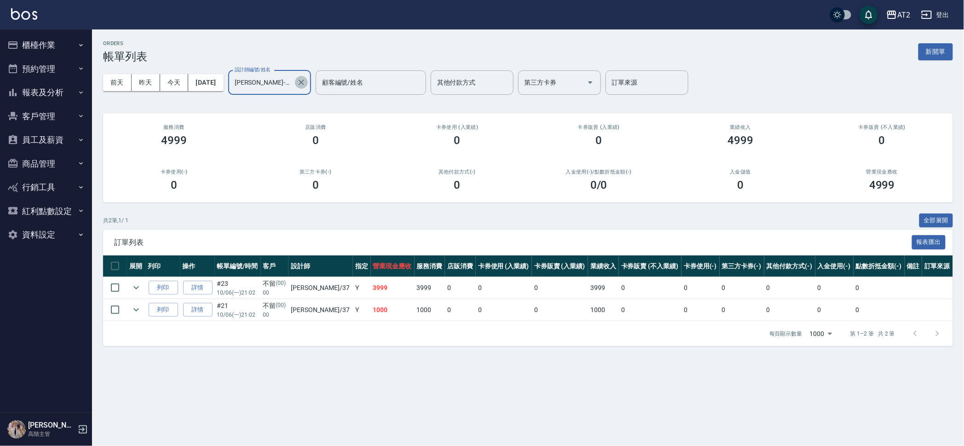
click at [308, 87] on button "Clear" at bounding box center [301, 82] width 13 height 13
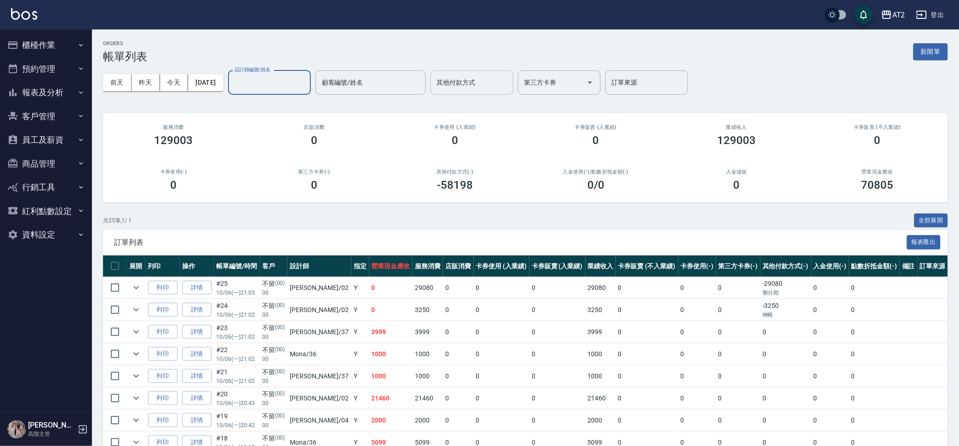
click at [509, 88] on input "其他付款方式" at bounding box center [472, 83] width 75 height 16
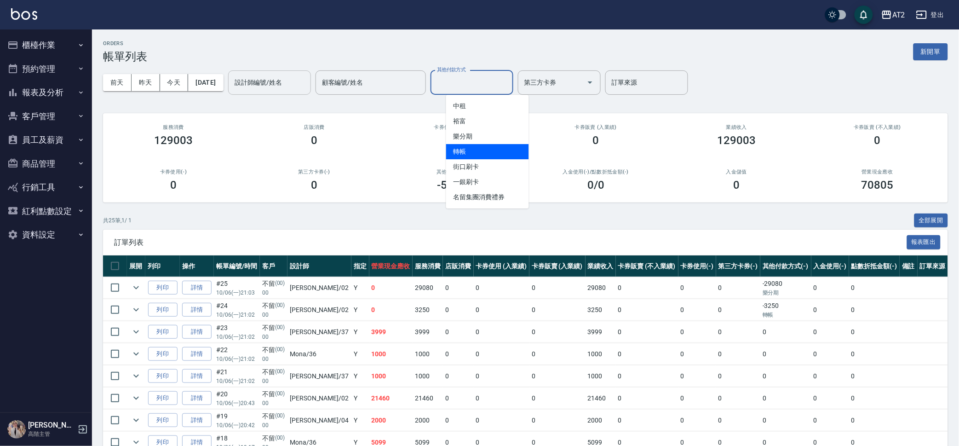
click at [468, 144] on span "轉帳" at bounding box center [487, 151] width 83 height 15
type input "轉帳"
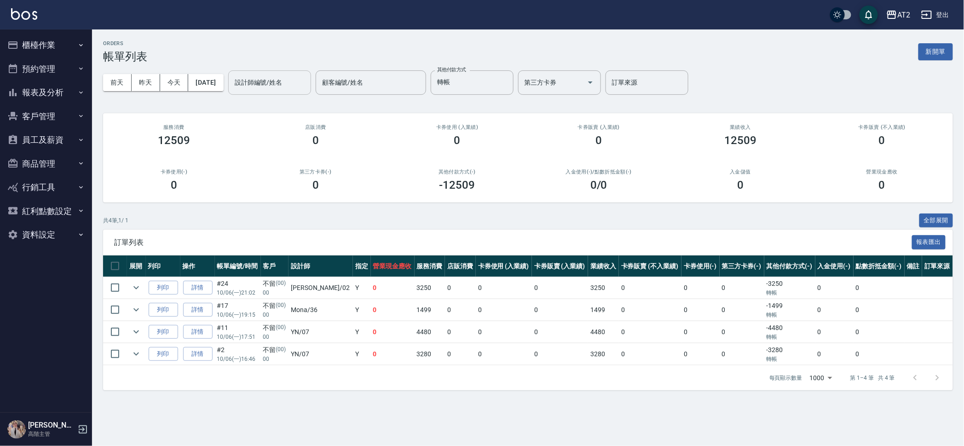
click at [643, 211] on div "ORDERS 帳單列表 新開單 前天 昨天 今天 2025/10/06 設計師編號/姓名 設計師編號/姓名 顧客編號/姓名 顧客編號/姓名 其他付款方式 轉帳…" at bounding box center [528, 215] width 872 height 372
click at [508, 81] on icon "Clear" at bounding box center [503, 82] width 9 height 9
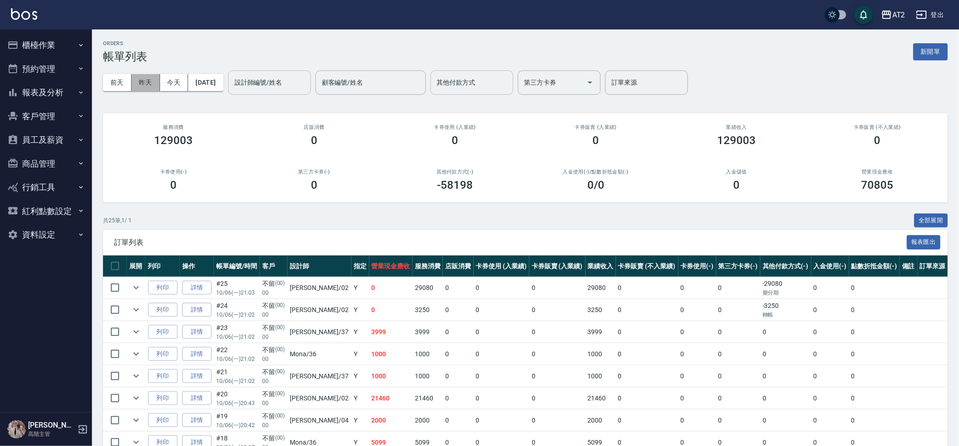
click at [147, 84] on button "昨天" at bounding box center [146, 82] width 29 height 17
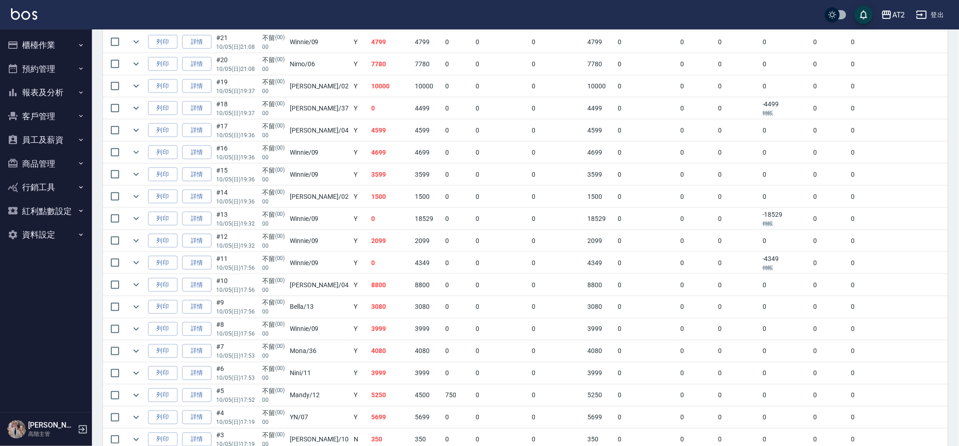
scroll to position [31, 0]
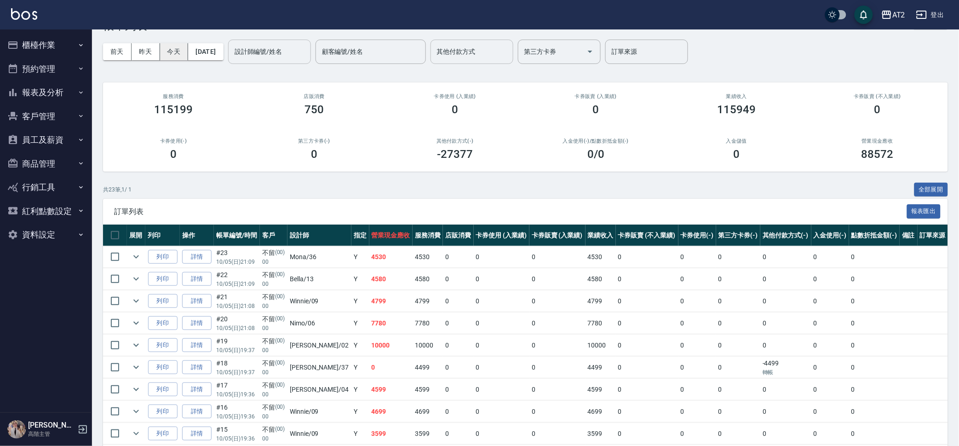
click at [173, 55] on button "今天" at bounding box center [174, 51] width 29 height 17
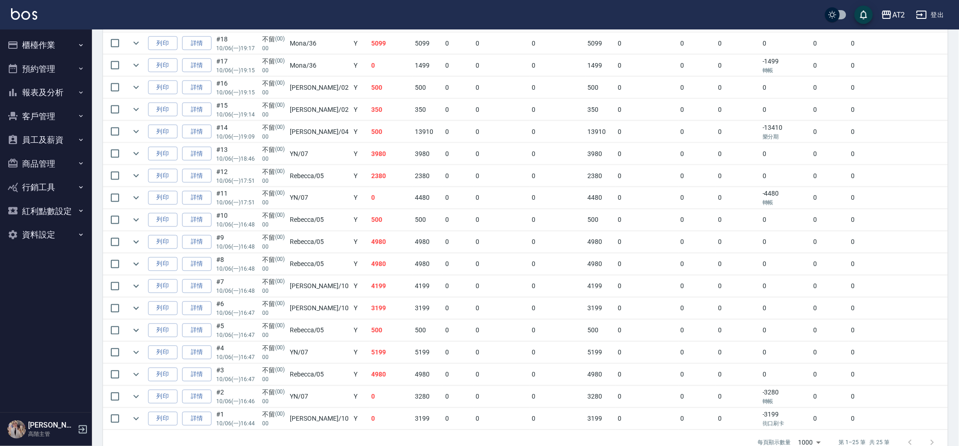
scroll to position [421, 0]
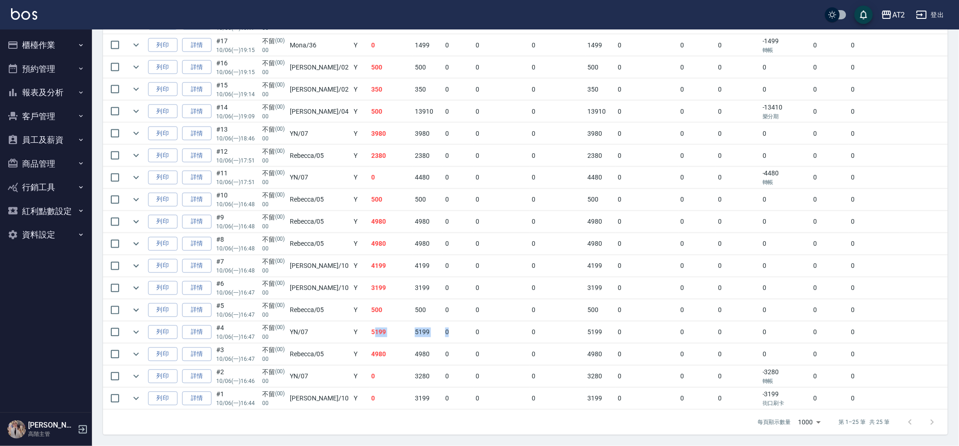
drag, startPoint x: 443, startPoint y: 327, endPoint x: 357, endPoint y: 338, distance: 86.8
click at [357, 338] on tr "列印 詳情 #4 10/06 (一) 16:47 不留 (00) 00 YN /07 Y 5199 5199 0 0 0 5199 0 0 0 0 0 0" at bounding box center [525, 333] width 845 height 22
click at [649, 291] on td "0" at bounding box center [647, 288] width 63 height 22
drag, startPoint x: 370, startPoint y: 202, endPoint x: 314, endPoint y: 195, distance: 57.0
click at [314, 195] on tr "列印 詳情 #10 10/06 (一) 16:48 不留 (00) 00 Rebecca /05 Y 500 500 0 0 0 500 0 0 0 0 0 0" at bounding box center [525, 200] width 845 height 22
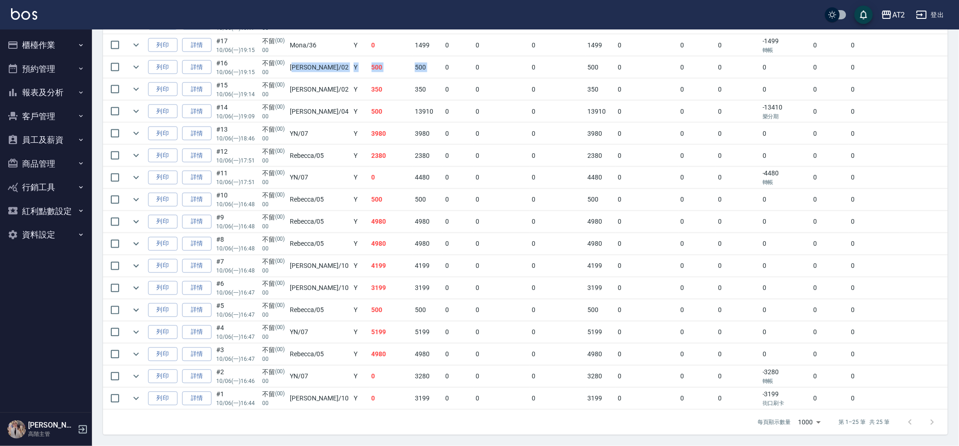
drag, startPoint x: 432, startPoint y: 69, endPoint x: 300, endPoint y: 72, distance: 132.6
click at [300, 72] on tr "列印 詳情 #16 10/06 (一) 19:15 不留 (00) 00 Morgan /02 Y 500 500 0 0 0 500 0 0 0 0 0 0" at bounding box center [525, 68] width 845 height 22
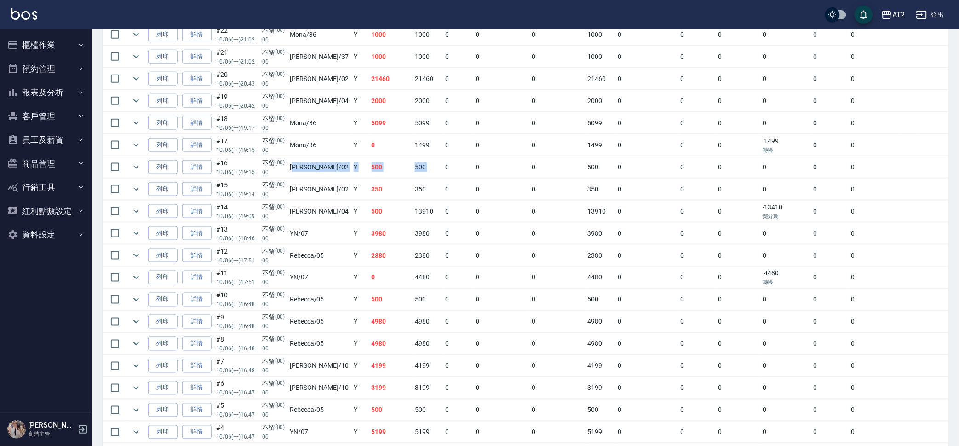
scroll to position [305, 0]
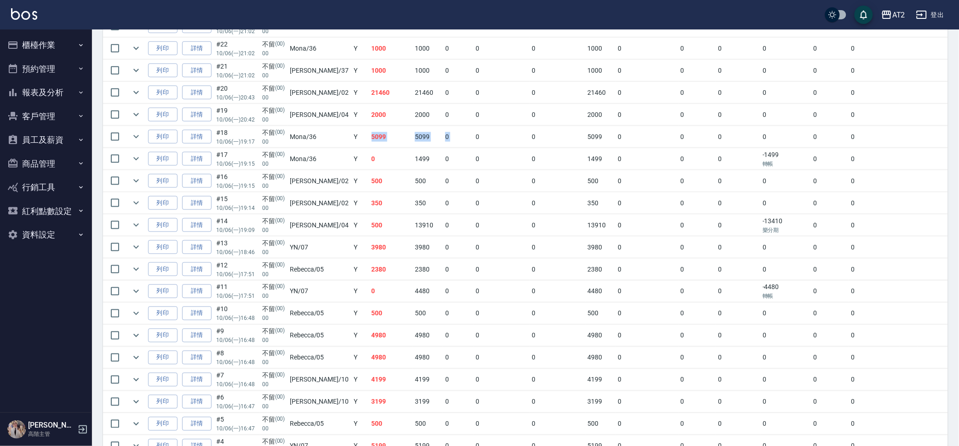
drag, startPoint x: 463, startPoint y: 144, endPoint x: 341, endPoint y: 140, distance: 122.0
click at [341, 140] on tr "列印 詳情 #18 10/06 (一) 19:17 不留 (00) 00 Mona /36 Y 5099 5099 0 0 0 5099 0 0 0 0 0 0" at bounding box center [525, 137] width 845 height 22
drag, startPoint x: 426, startPoint y: 90, endPoint x: 275, endPoint y: 107, distance: 152.7
click at [275, 107] on tbody "列印 詳情 #25 10/06 (一) 21:03 不留 (00) 00 Morgan /02 Y 0 29080 0 0 0 29080 0 0 0 -29…" at bounding box center [525, 247] width 845 height 552
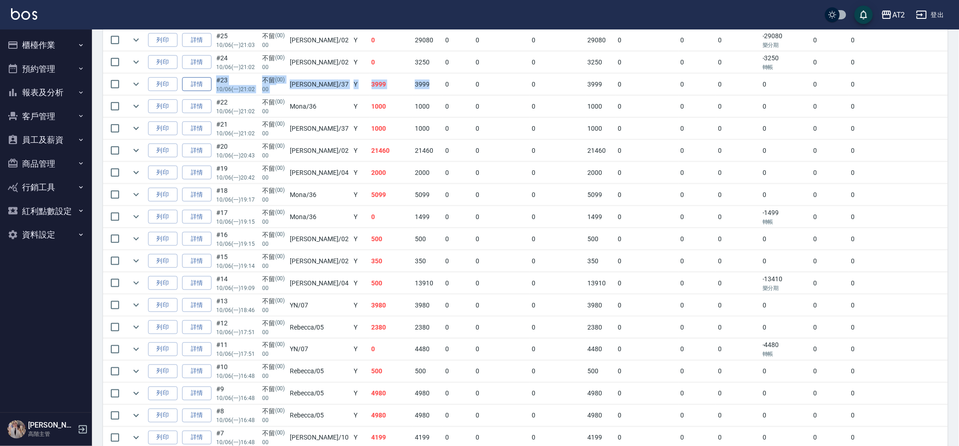
drag, startPoint x: 421, startPoint y: 84, endPoint x: 213, endPoint y: 83, distance: 208.9
click at [213, 83] on tr "列印 詳情 #23 10/06 (一) 21:02 不留 (00) 00 小玥 /37 Y 3999 3999 0 0 0 3999 0 0 0 0 0 0" at bounding box center [525, 85] width 845 height 22
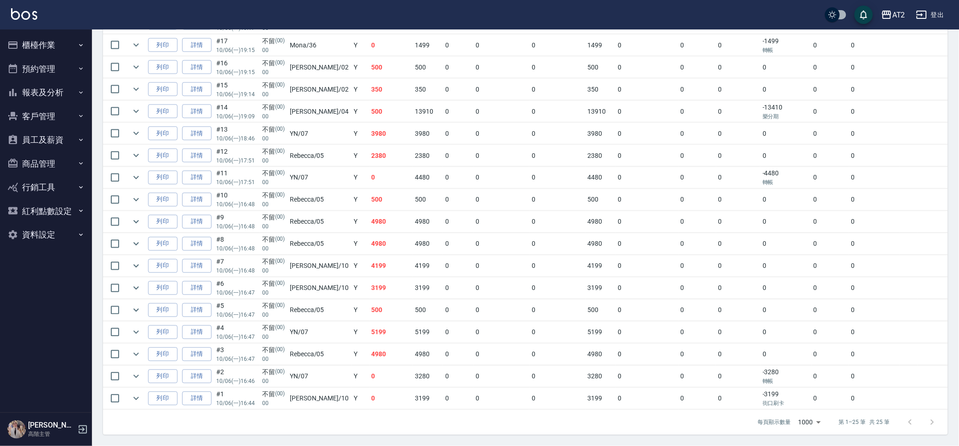
scroll to position [421, 0]
drag, startPoint x: 241, startPoint y: 109, endPoint x: 425, endPoint y: 115, distance: 184.6
click at [425, 115] on tr "列印 詳情 #14 10/06 (一) 19:09 不留 (00) 00 Nancy /04 Y 500 13910 0 0 0 13910 0 0 0 -1…" at bounding box center [525, 112] width 845 height 22
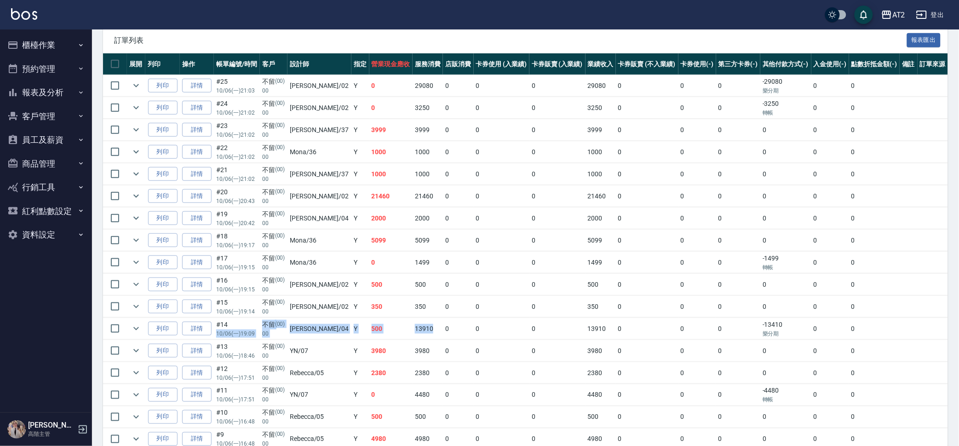
scroll to position [190, 0]
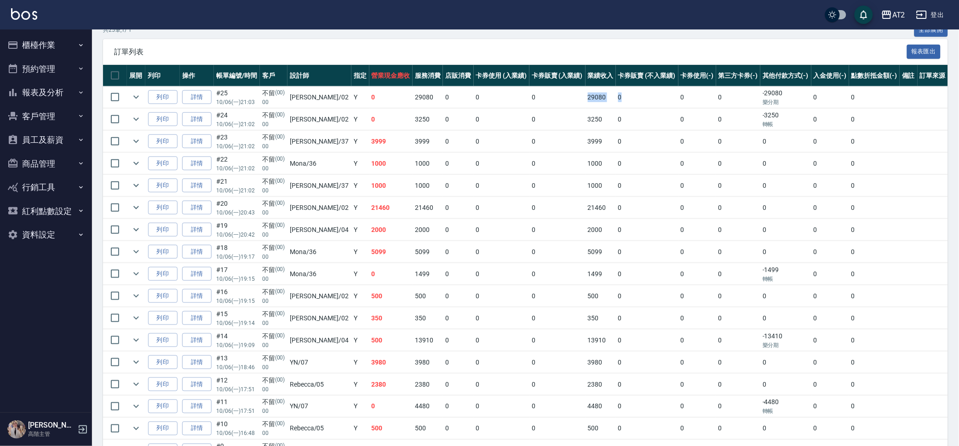
drag, startPoint x: 534, startPoint y: 94, endPoint x: 623, endPoint y: 98, distance: 89.3
click at [623, 97] on tr "列印 詳情 #25 10/06 (一) 21:03 不留 (00) 00 Morgan /02 Y 0 29080 0 0 0 29080 0 0 0 -29…" at bounding box center [525, 97] width 845 height 22
click at [194, 102] on link "詳情" at bounding box center [196, 97] width 29 height 14
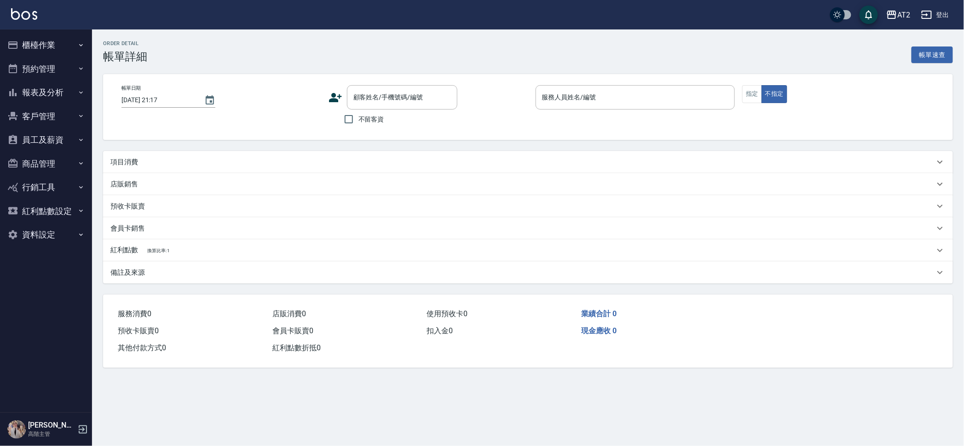
type input "2025/10/06 21:03"
type input "Morgan-02"
type input "2900"
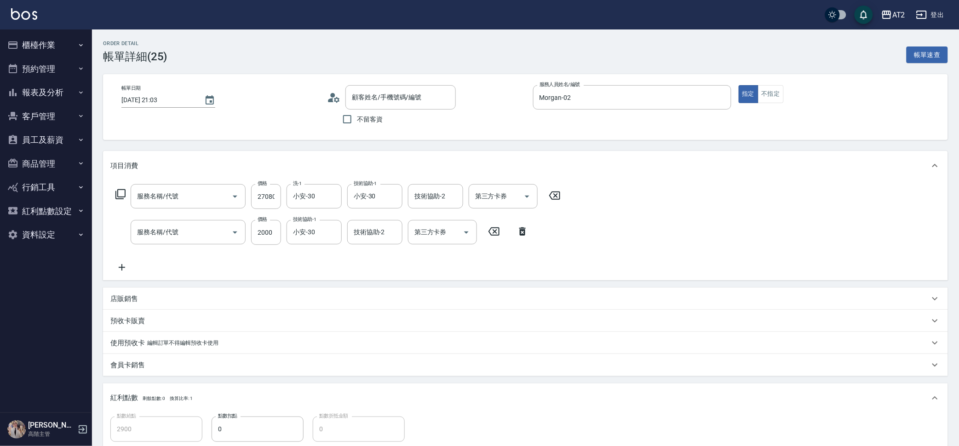
type input "有色羽毛鉑金髮(719)"
type input "漂髮(502)"
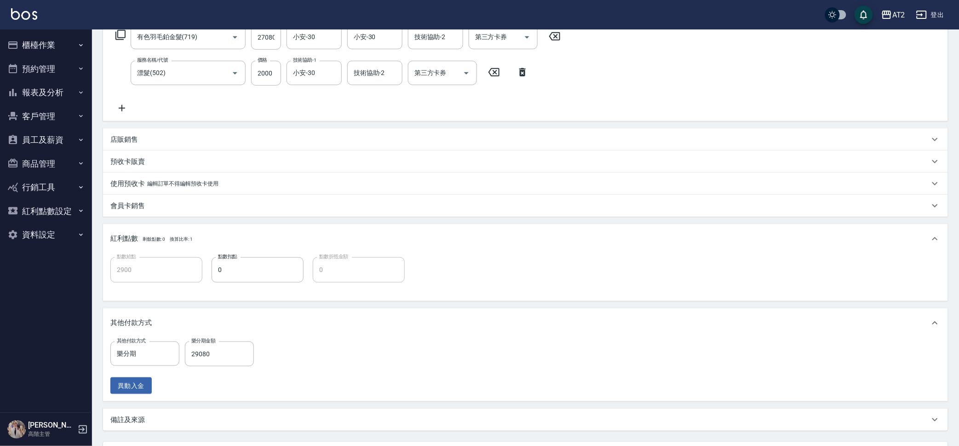
type input "不留/00/00"
type input "0"
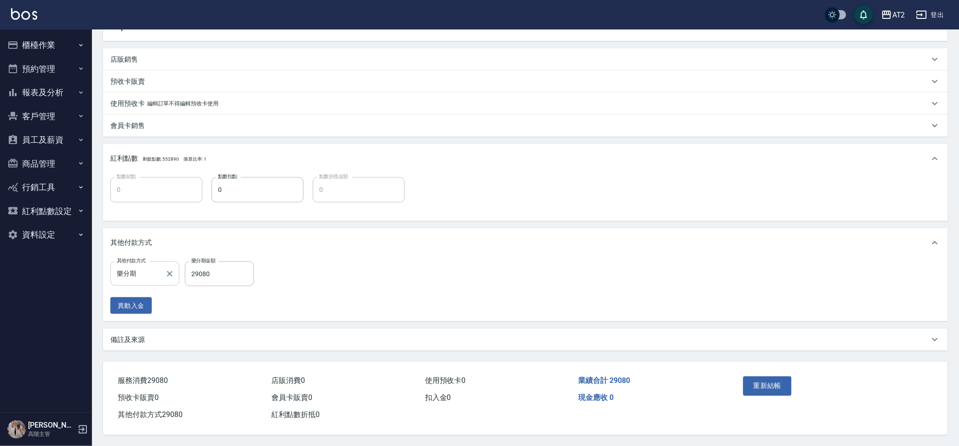
click at [160, 269] on input "樂分期" at bounding box center [138, 273] width 47 height 16
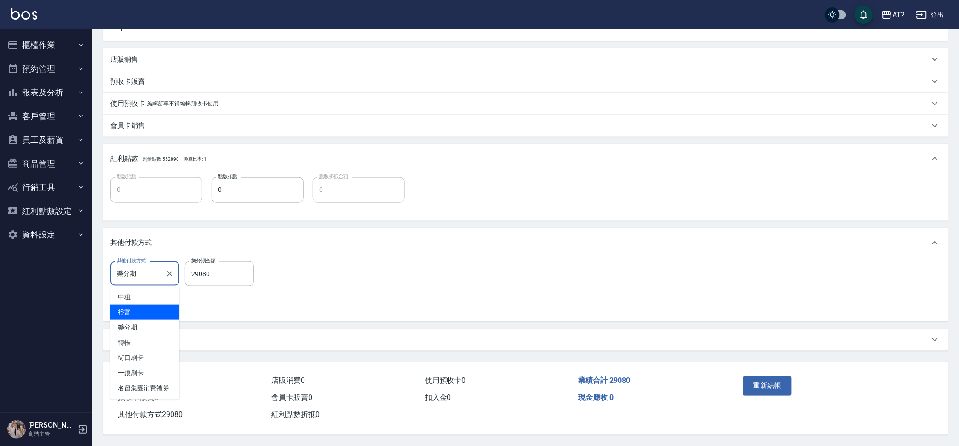
click at [157, 313] on span "裕富" at bounding box center [144, 312] width 69 height 15
type input "裕富"
click at [223, 304] on div "異動入金" at bounding box center [184, 305] width 149 height 17
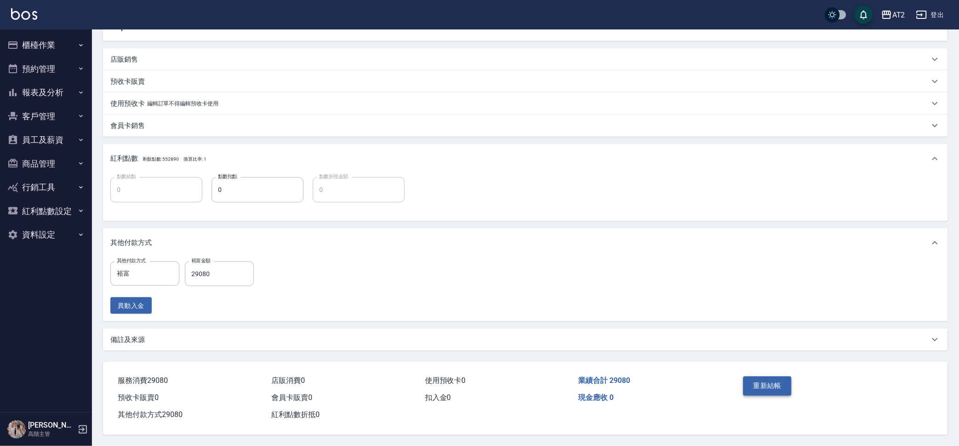
click at [784, 385] on button "重新結帳" at bounding box center [767, 385] width 49 height 19
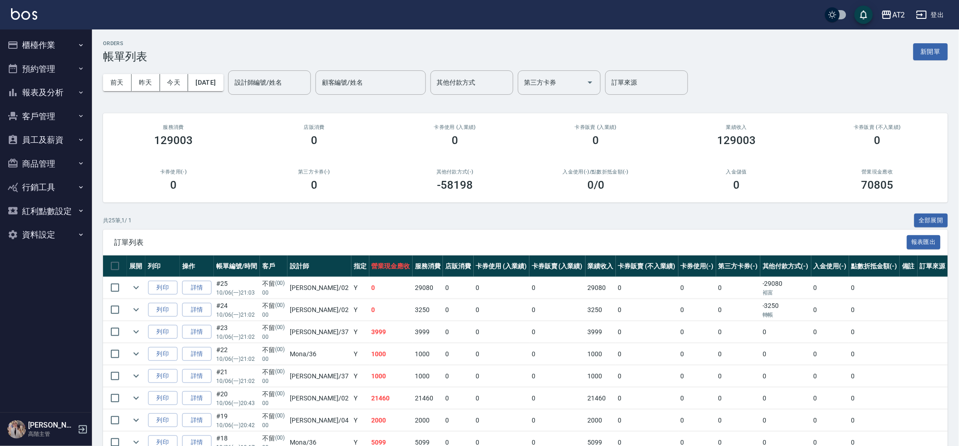
click at [556, 138] on div "0" at bounding box center [595, 140] width 119 height 13
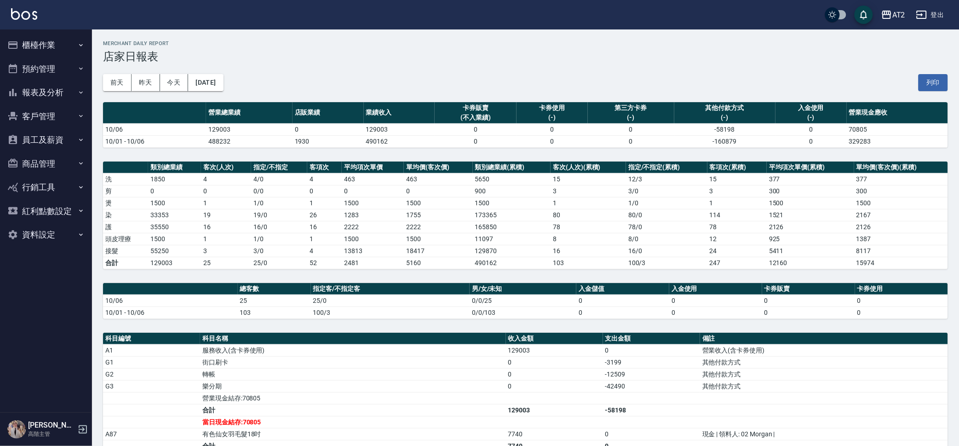
scroll to position [163, 0]
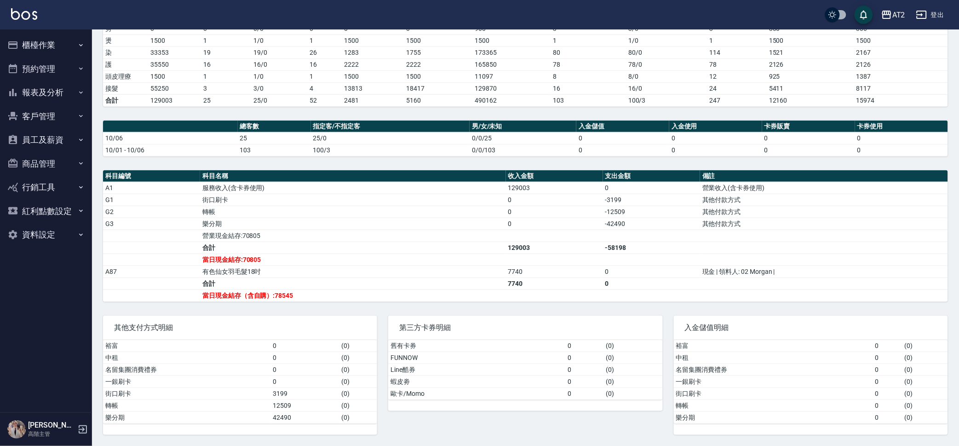
drag, startPoint x: 66, startPoint y: 41, endPoint x: 70, endPoint y: 55, distance: 14.9
click at [66, 40] on button "櫃檯作業" at bounding box center [46, 45] width 85 height 24
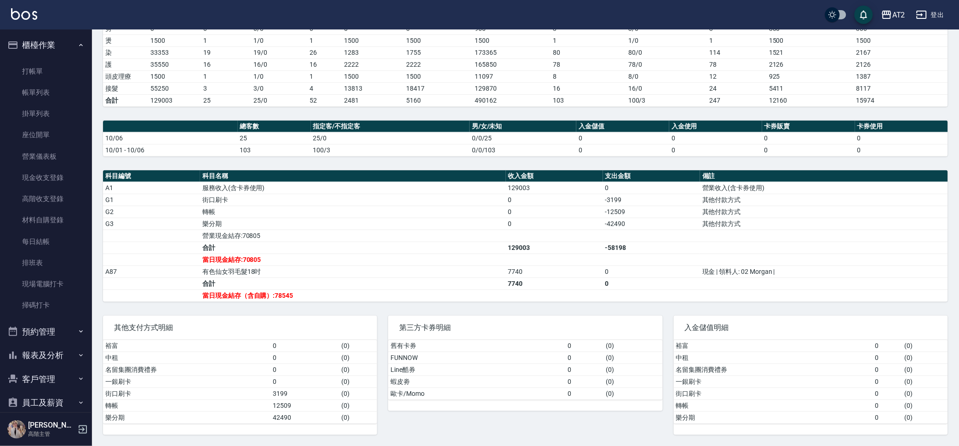
click at [535, 225] on td "0" at bounding box center [554, 224] width 97 height 12
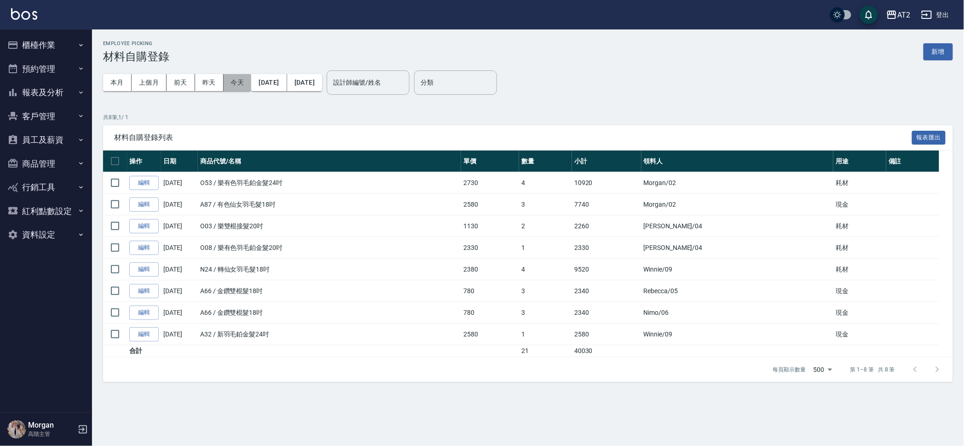
click at [238, 84] on button "今天" at bounding box center [238, 82] width 28 height 17
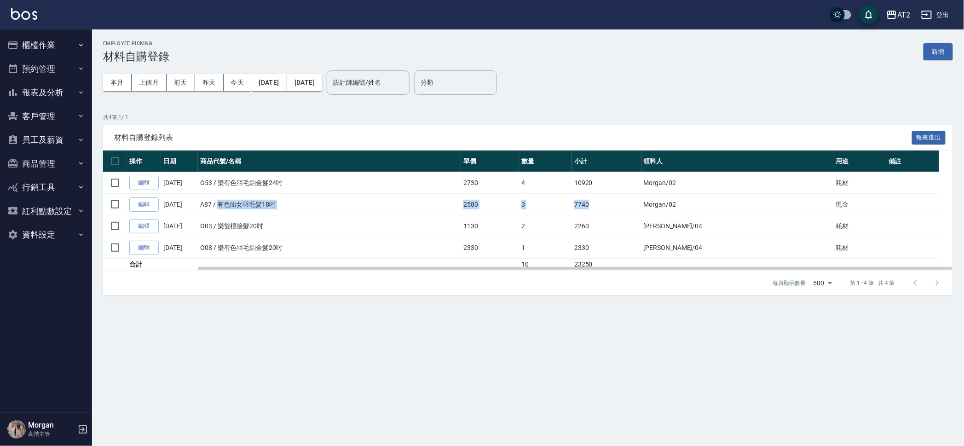
drag, startPoint x: 221, startPoint y: 207, endPoint x: 669, endPoint y: 206, distance: 448.1
click at [669, 206] on tr "編輯 [DATE] A87 / 有色仙女羽毛髮18吋 2580 3 7740 Morgan /02 現金" at bounding box center [528, 205] width 850 height 22
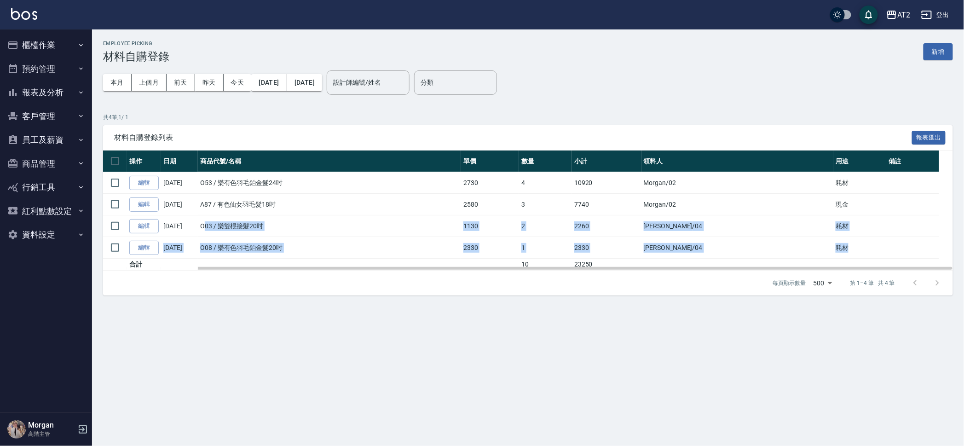
drag, startPoint x: 857, startPoint y: 251, endPoint x: 207, endPoint y: 223, distance: 650.7
click at [207, 223] on tbody "編輯 10/06/2025 O53 / 樂有色羽毛鉑金髮24吋 2730 4 10920 Morgan /02 耗材 編輯 10/06/2025 A87 / …" at bounding box center [528, 221] width 850 height 98
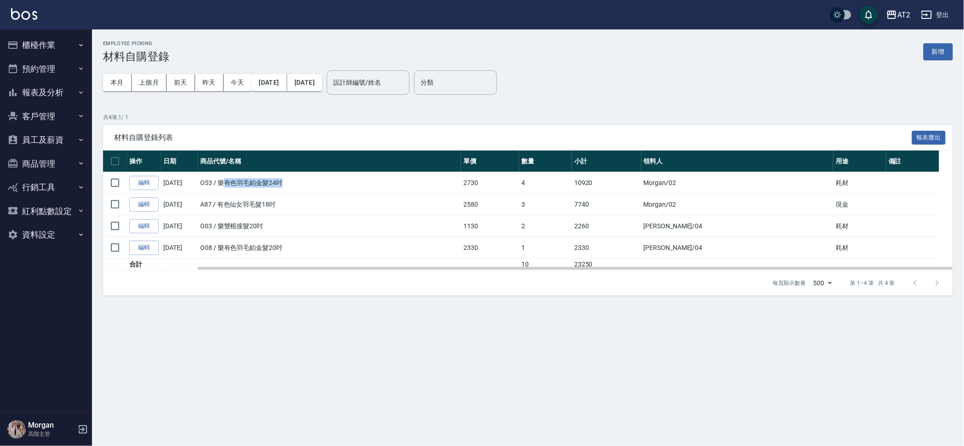
drag, startPoint x: 225, startPoint y: 179, endPoint x: 498, endPoint y: 188, distance: 272.5
click at [461, 188] on td "O53 / 樂有色羽毛鉑金髮24吋" at bounding box center [329, 183] width 263 height 22
click at [519, 188] on td "2730" at bounding box center [490, 183] width 58 height 22
click at [151, 180] on link "編輯" at bounding box center [143, 183] width 29 height 14
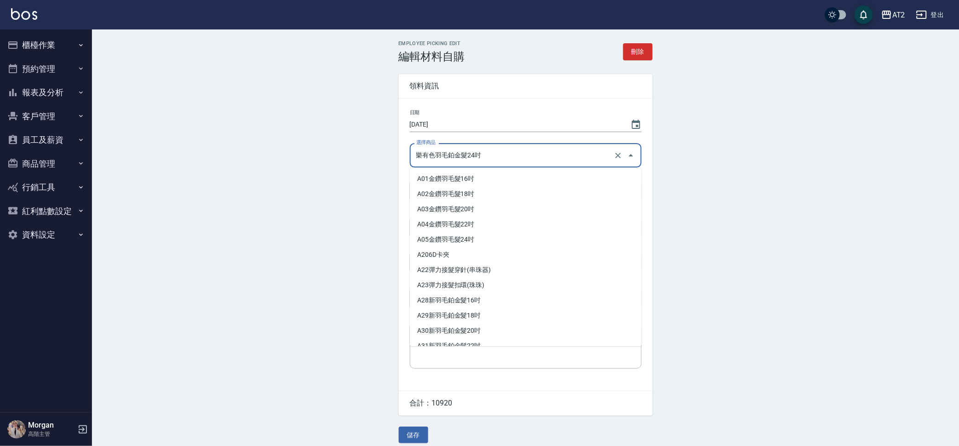
scroll to position [6764, 0]
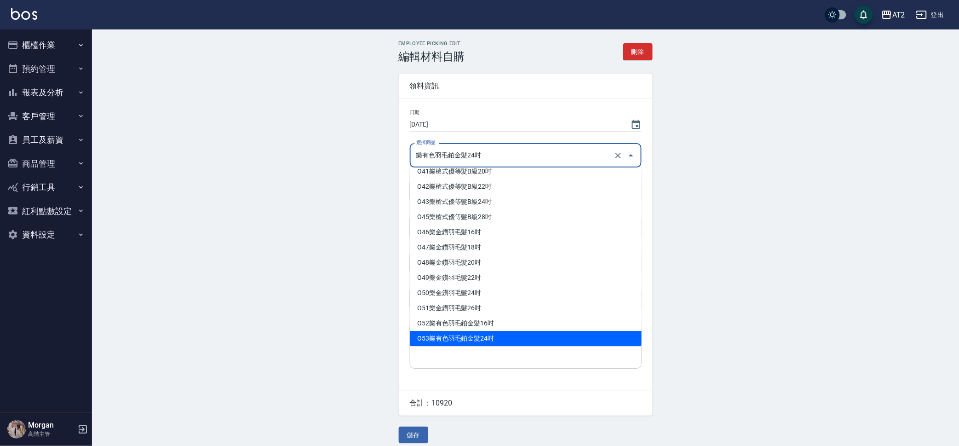
drag, startPoint x: 423, startPoint y: 154, endPoint x: 410, endPoint y: 155, distance: 12.5
click at [410, 155] on div "樂有色羽毛鉑金髮24吋 選擇商品" at bounding box center [526, 155] width 232 height 24
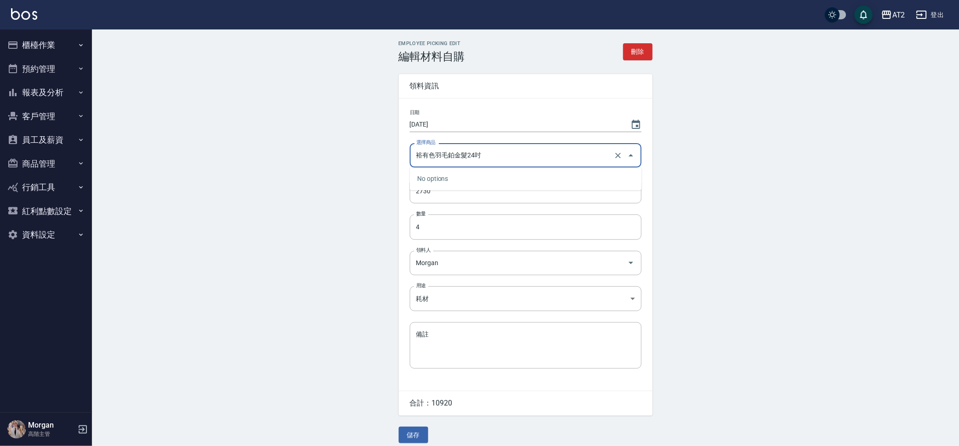
drag, startPoint x: 437, startPoint y: 151, endPoint x: 650, endPoint y: 160, distance: 213.2
click at [650, 159] on div "日期 2025/10/06 選擇商品 裕有色羽毛鉑金髮24吋 選擇商品 自購價 2730 自購價 數量 4 數量 領料人 Morgan 領料人 用途 耗材 耗…" at bounding box center [526, 244] width 254 height 292
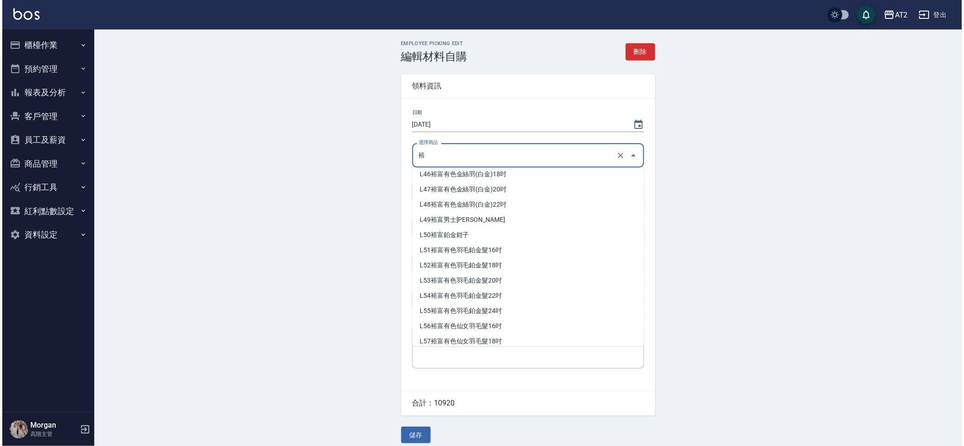
scroll to position [690, 0]
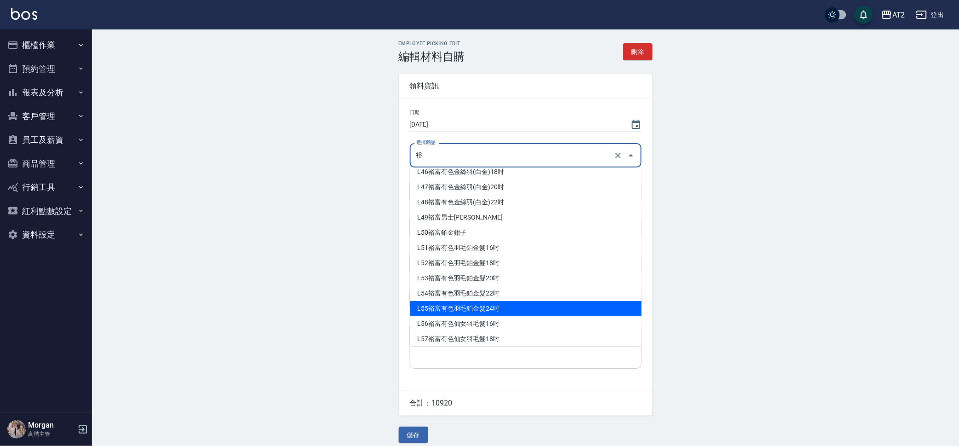
click at [517, 305] on li "L55 裕富有色羽毛鉑金髮24吋" at bounding box center [526, 308] width 232 height 15
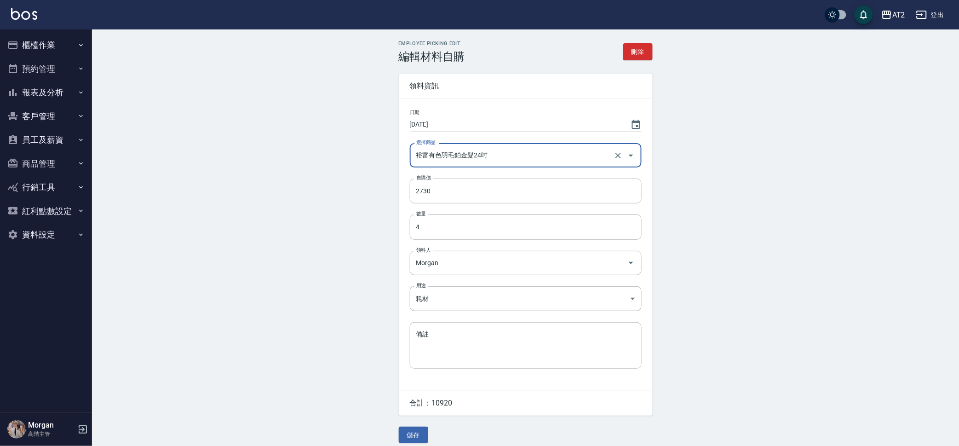
type input "裕富有色羽毛鉑金髮24吋"
click at [896, 312] on div "Employee Picking Edit 編輯材料自購 刪除 領料資訊 日期 2025/10/06 選擇商品 裕富有色羽毛鉑金髮24吋 選擇商品 自購價 2…" at bounding box center [525, 241] width 867 height 425
click at [803, 280] on div "Employee Picking Edit 編輯材料自購 刪除 領料資訊 日期 2025/10/06 選擇商品 裕富有色羽毛鉑金髮24吋 選擇商品 自購價 2…" at bounding box center [525, 241] width 867 height 425
click at [413, 441] on button "儲存" at bounding box center [413, 434] width 29 height 17
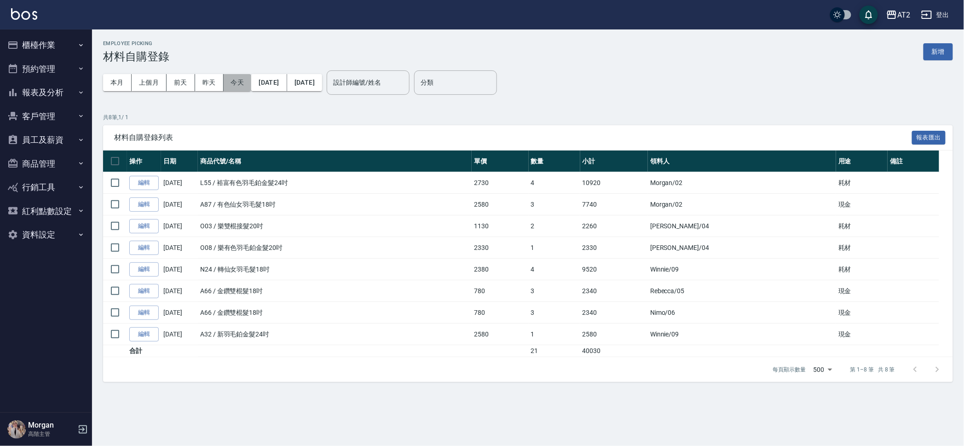
click at [241, 84] on button "今天" at bounding box center [238, 82] width 28 height 17
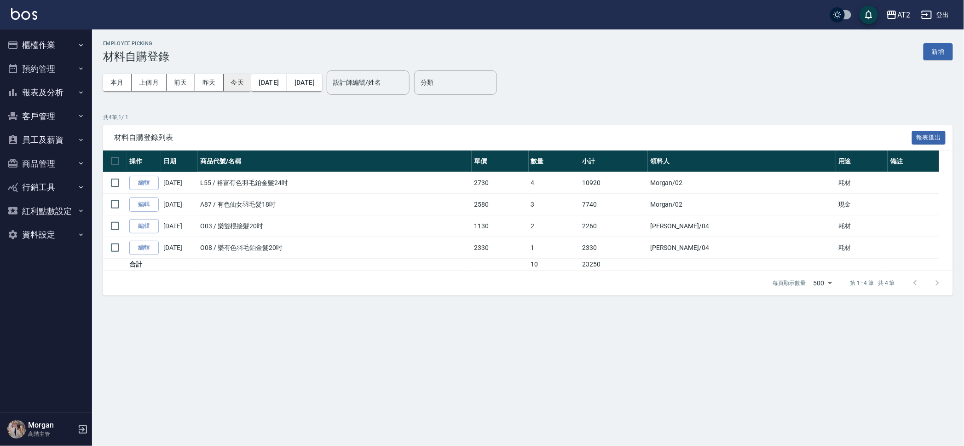
click at [241, 85] on button "今天" at bounding box center [238, 82] width 28 height 17
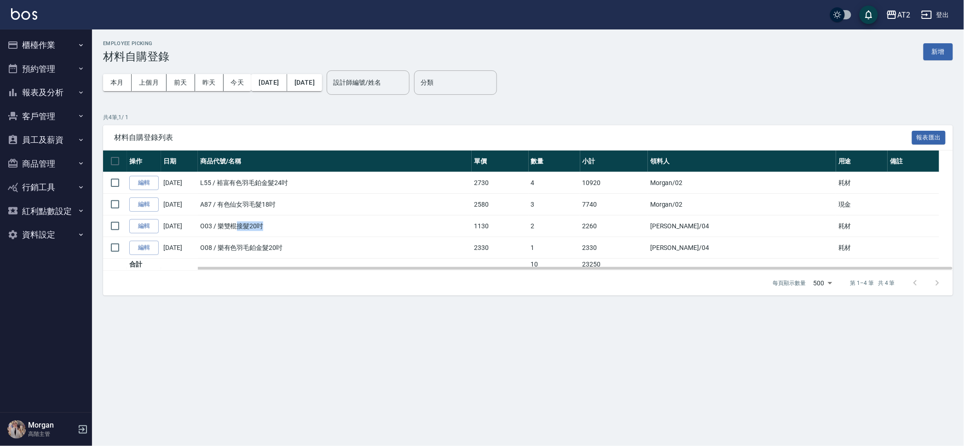
drag, startPoint x: 238, startPoint y: 218, endPoint x: 446, endPoint y: 222, distance: 208.0
click at [446, 222] on td "O03 / 樂雙棍接髮20吋" at bounding box center [335, 226] width 274 height 22
click at [449, 222] on td "O03 / 樂雙棍接髮20吋" at bounding box center [335, 226] width 274 height 22
drag, startPoint x: 234, startPoint y: 253, endPoint x: 348, endPoint y: 243, distance: 114.0
click at [348, 243] on td "O08 / 樂有色羽毛鉑金髮20吋" at bounding box center [335, 248] width 274 height 22
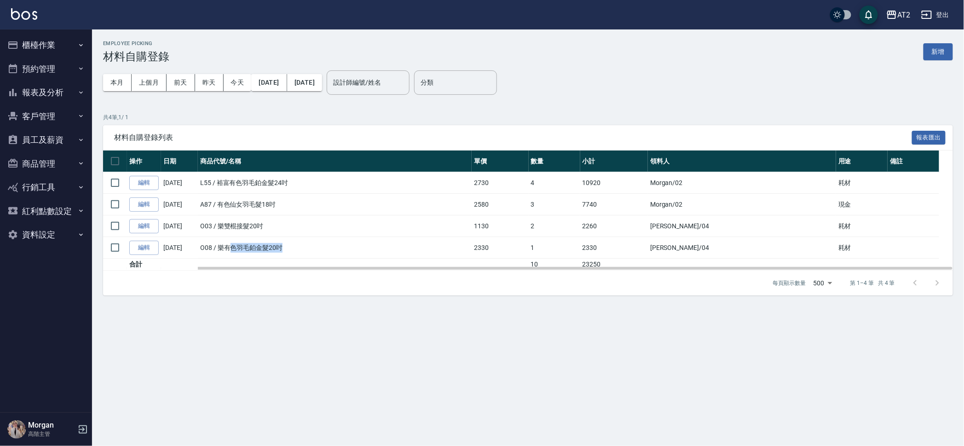
click at [348, 243] on td "O08 / 樂有色羽毛鉑金髮20吋" at bounding box center [335, 248] width 274 height 22
click at [800, 211] on td "Morgan /02" at bounding box center [742, 205] width 188 height 22
drag, startPoint x: 921, startPoint y: 231, endPoint x: 361, endPoint y: 242, distance: 560.0
click at [361, 242] on tbody "編輯 [DATE] L55 / 裕富有色羽毛鉑金髮24吋 2730 4 10920 Morgan /02 耗材 編輯 [DATE] A87 / 有色仙女羽毛髮…" at bounding box center [528, 221] width 850 height 98
click at [285, 222] on td "O03 / 樂雙棍接髮20吋" at bounding box center [335, 226] width 274 height 22
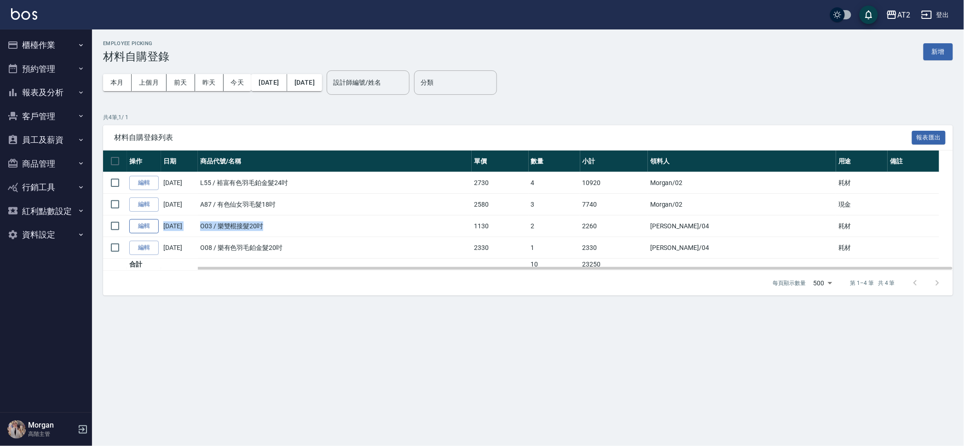
drag, startPoint x: 271, startPoint y: 222, endPoint x: 149, endPoint y: 228, distance: 122.5
click at [149, 228] on tr "編輯 [DATE] O03 / 樂雙棍接髮20吋 1130 2 2260 [PERSON_NAME] /04 耗材" at bounding box center [528, 226] width 850 height 22
click at [327, 190] on td "L55 / 裕富有色羽毛鉑金髮24吋" at bounding box center [335, 183] width 274 height 22
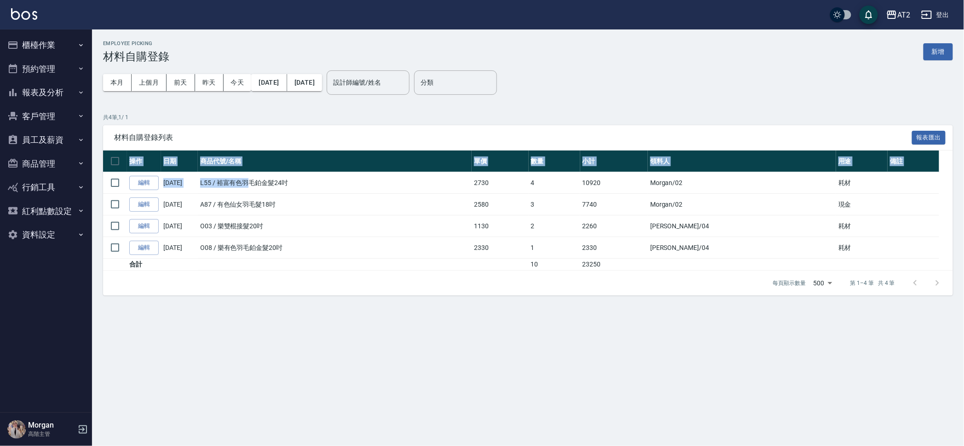
drag, startPoint x: 252, startPoint y: 184, endPoint x: 889, endPoint y: 134, distance: 639.6
click at [889, 134] on div "材料自購登錄列表 報表匯出 操作 日期 商品代號/名稱 單價 數量 小計 領料人 用途 備註 編輯 [DATE] L55 / 裕富有色羽毛鉑金髮24吋 273…" at bounding box center [528, 210] width 850 height 171
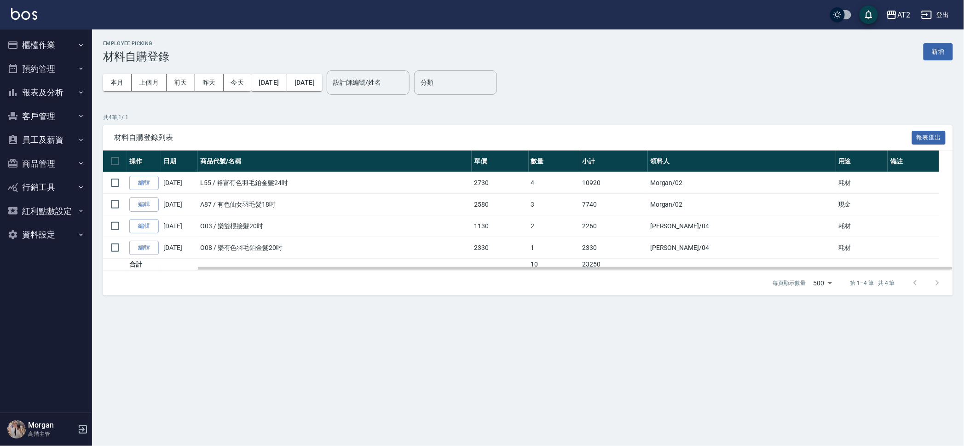
click at [861, 185] on td "耗材" at bounding box center [862, 183] width 52 height 22
drag, startPoint x: 848, startPoint y: 185, endPoint x: 274, endPoint y: 232, distance: 576.6
click at [274, 232] on tbody "編輯 [DATE] L55 / 裕富有色羽毛鉑金髮24吋 2730 4 10920 Morgan /02 耗材 編輯 [DATE] A87 / 有色仙女羽毛髮…" at bounding box center [528, 221] width 850 height 98
click at [334, 190] on td "L55 / 裕富有色羽毛鉑金髮24吋" at bounding box center [335, 183] width 274 height 22
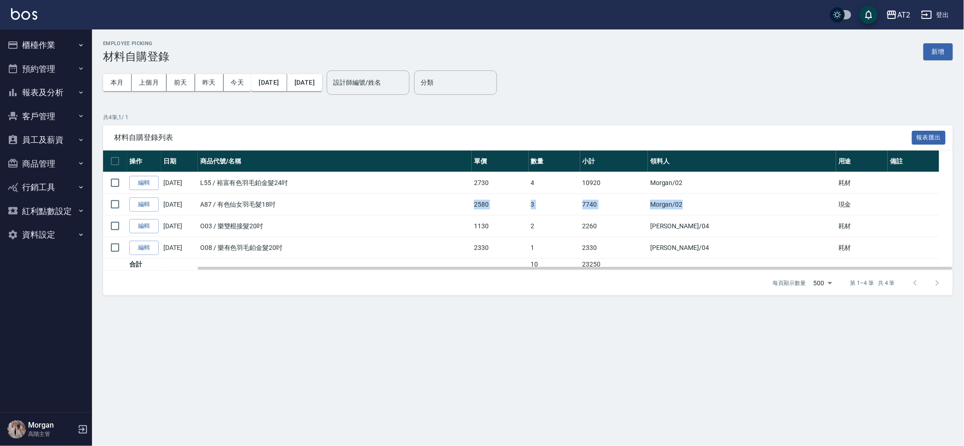
drag, startPoint x: 322, startPoint y: 205, endPoint x: 768, endPoint y: 195, distance: 446.9
click at [768, 195] on tr "編輯 [DATE] A87 / 有色仙女羽毛髮18吋 2580 3 7740 Morgan /02 現金" at bounding box center [528, 205] width 850 height 22
click at [770, 195] on td "Morgan /02" at bounding box center [742, 205] width 188 height 22
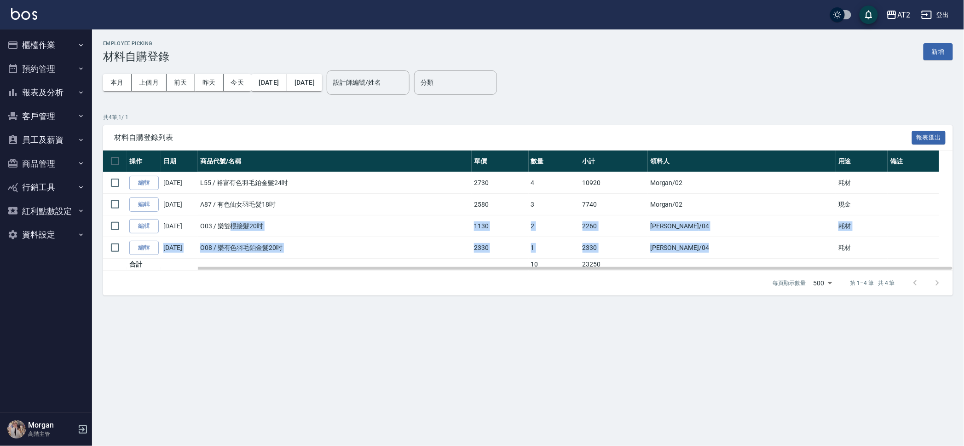
drag, startPoint x: 235, startPoint y: 231, endPoint x: 758, endPoint y: 240, distance: 523.2
click at [758, 240] on tbody "編輯 [DATE] L55 / 裕富有色羽毛鉑金髮24吋 2730 4 10920 Morgan /02 耗材 編輯 [DATE] A87 / 有色仙女羽毛髮…" at bounding box center [528, 221] width 850 height 98
click at [758, 240] on td "[PERSON_NAME] /04" at bounding box center [742, 248] width 188 height 22
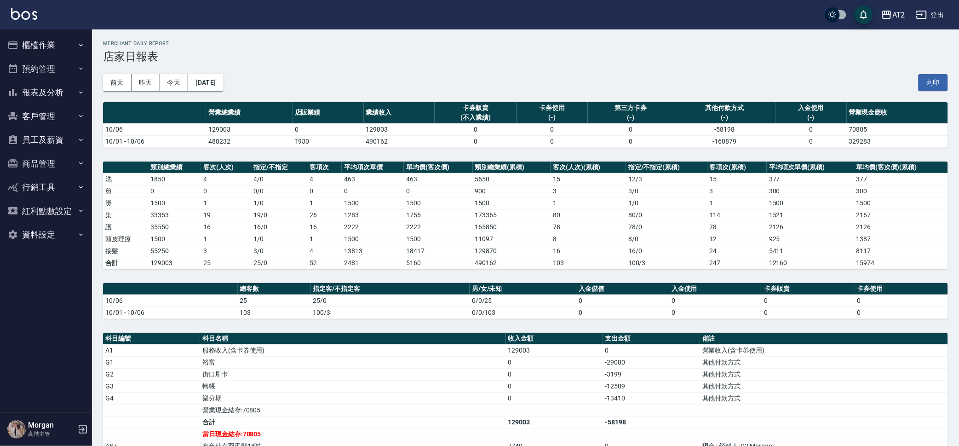
scroll to position [175, 0]
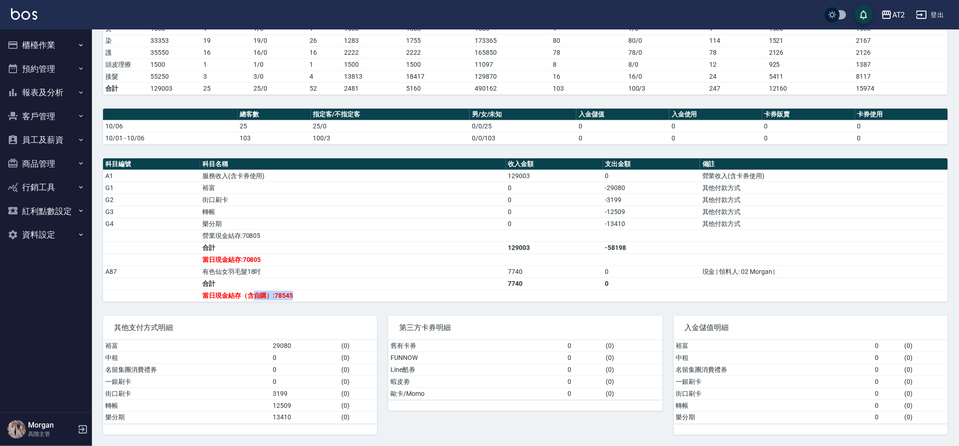
drag, startPoint x: 324, startPoint y: 289, endPoint x: 254, endPoint y: 297, distance: 70.3
click at [254, 297] on td "當日現金結存（含自購）:78545" at bounding box center [353, 295] width 306 height 12
click at [555, 238] on td "a dense table" at bounding box center [554, 236] width 97 height 12
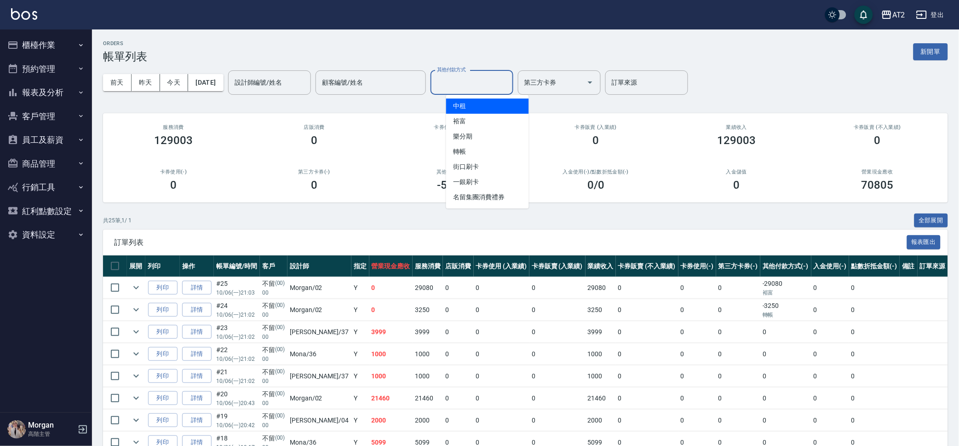
click at [459, 82] on input "其他付款方式" at bounding box center [472, 83] width 75 height 16
click at [509, 160] on span "街口刷卡" at bounding box center [487, 166] width 83 height 15
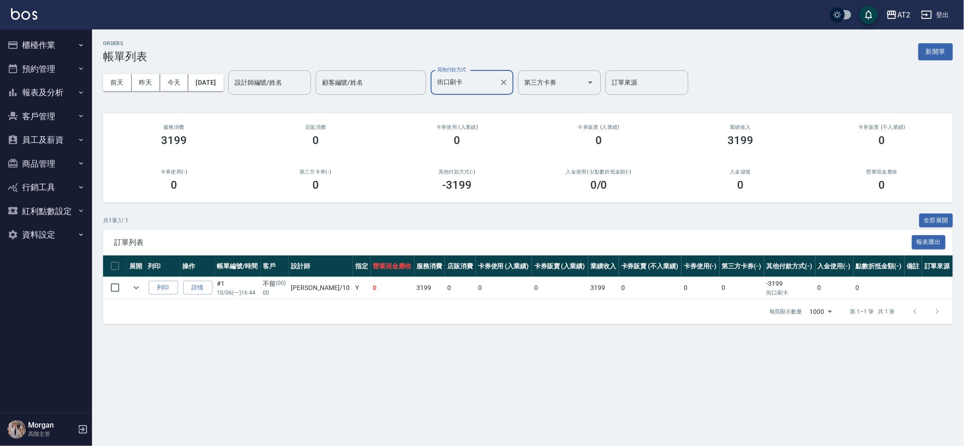
click at [480, 77] on input "街口刷卡" at bounding box center [465, 83] width 61 height 16
click at [503, 146] on span "轉帳" at bounding box center [487, 151] width 83 height 15
type input "轉帳"
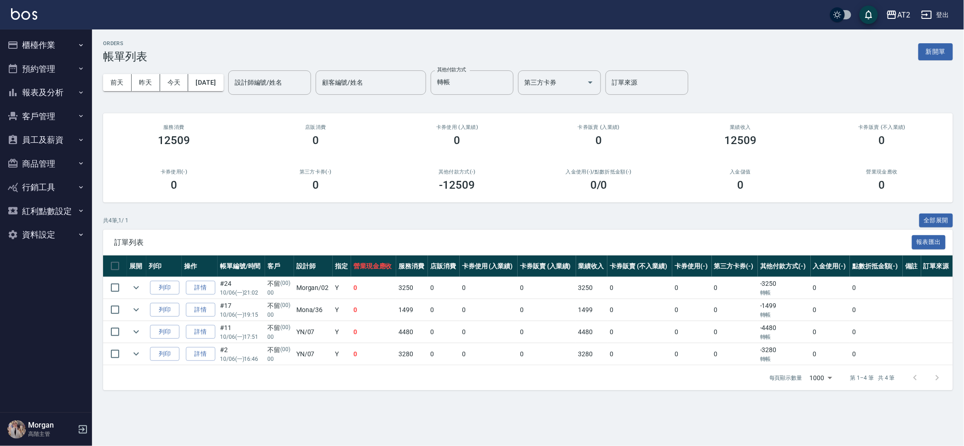
click at [631, 233] on div "訂單列表 報表匯出" at bounding box center [528, 242] width 850 height 25
click at [508, 81] on icon "Clear" at bounding box center [503, 82] width 9 height 9
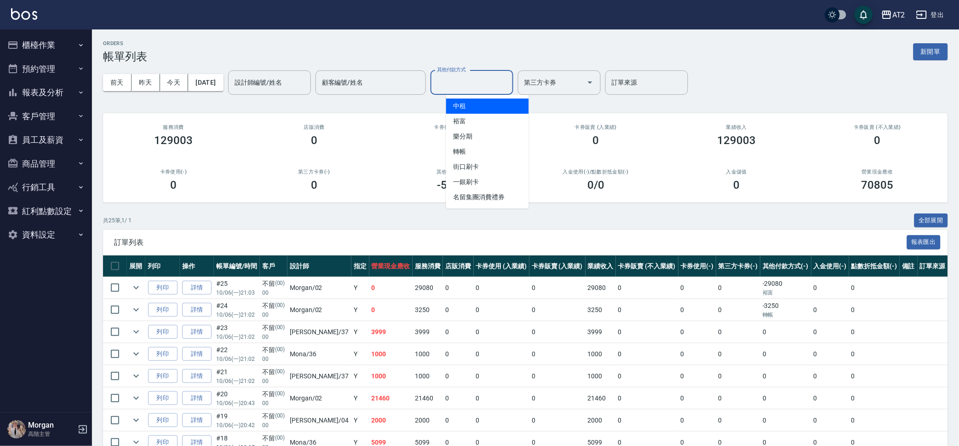
click at [475, 89] on input "其他付款方式" at bounding box center [472, 83] width 75 height 16
click at [487, 122] on span "裕富" at bounding box center [487, 121] width 83 height 15
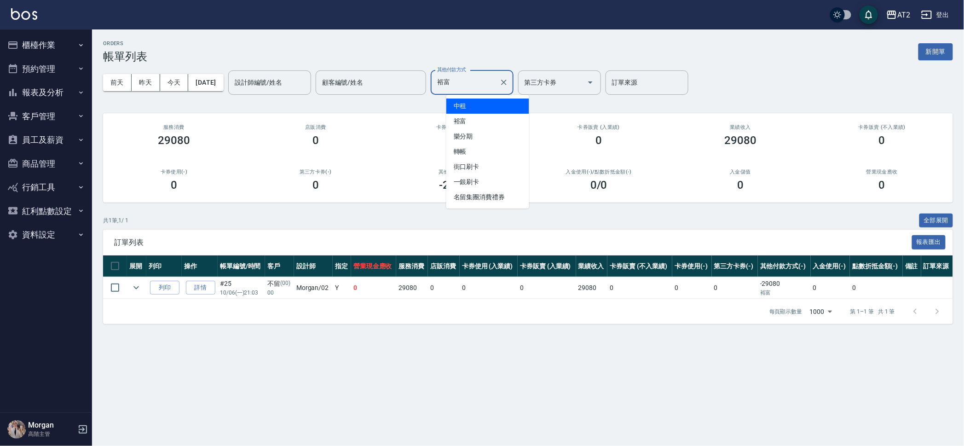
click at [496, 86] on input "裕富" at bounding box center [465, 83] width 61 height 16
click at [496, 133] on span "樂分期" at bounding box center [487, 136] width 83 height 15
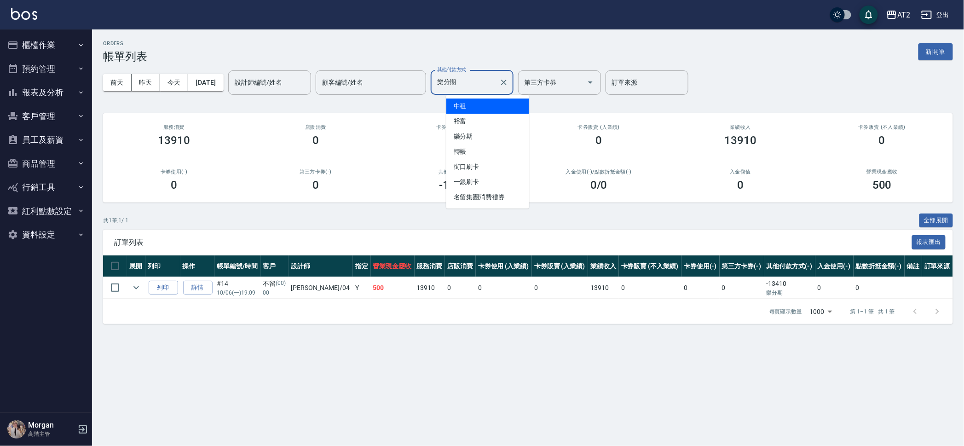
click at [494, 78] on input "樂分期" at bounding box center [465, 83] width 61 height 16
click at [493, 150] on span "轉帳" at bounding box center [487, 151] width 83 height 15
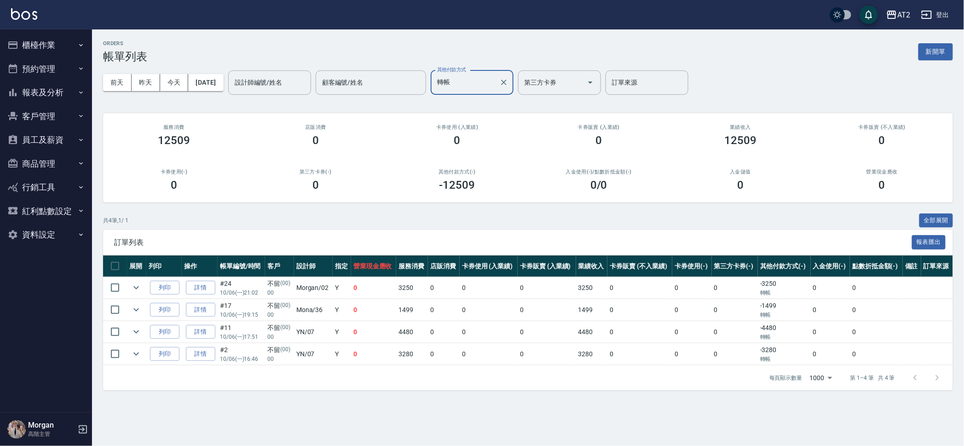
click at [482, 76] on input "轉帳" at bounding box center [465, 83] width 61 height 16
click at [475, 164] on span "街口刷卡" at bounding box center [487, 166] width 83 height 15
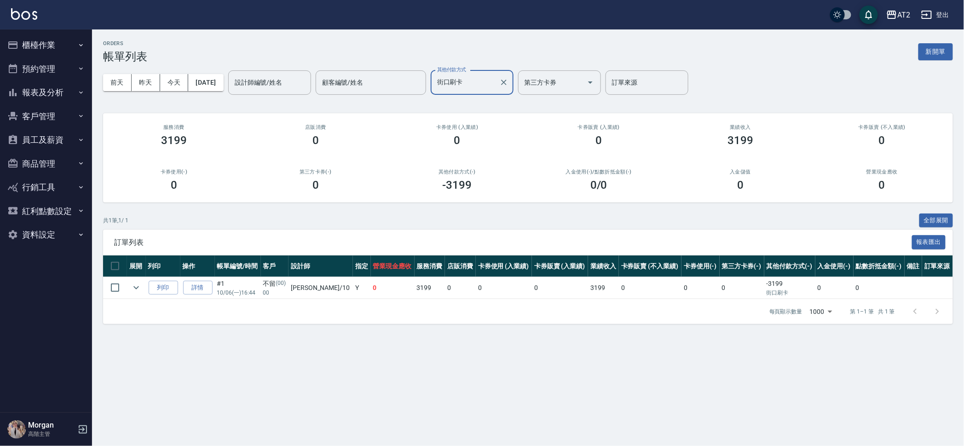
click at [481, 88] on input "街口刷卡" at bounding box center [465, 83] width 61 height 16
click at [470, 176] on span "一銀刷卡" at bounding box center [487, 181] width 83 height 15
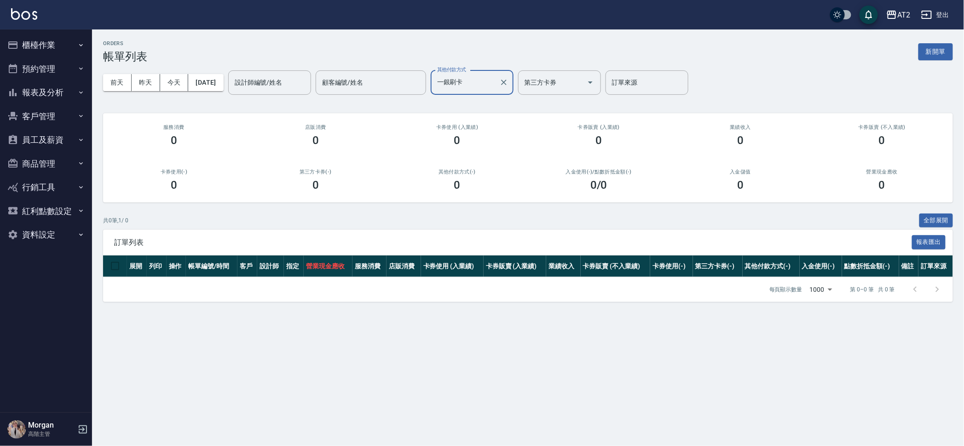
click at [489, 83] on input "一銀刷卡" at bounding box center [465, 83] width 61 height 16
click at [490, 197] on span "名留集團消費禮券" at bounding box center [487, 197] width 83 height 15
type input "名留集團消費禮券"
click at [510, 77] on button "Clear" at bounding box center [503, 82] width 13 height 13
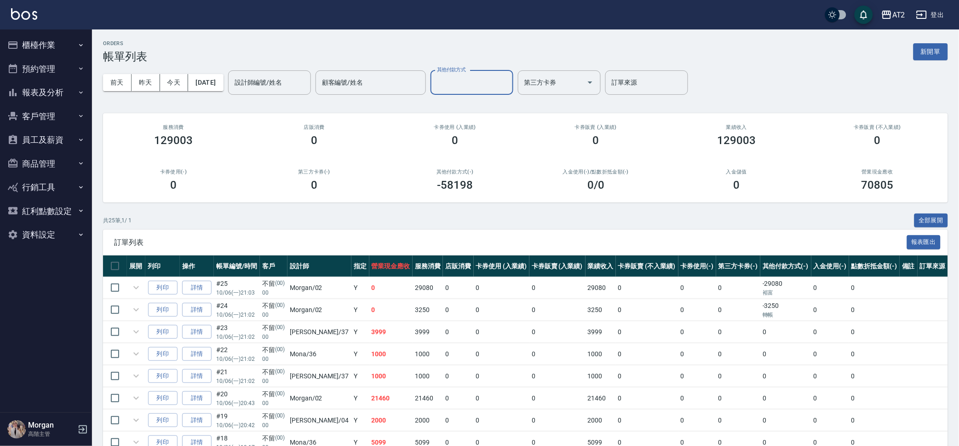
click at [524, 47] on div "ORDERS 帳單列表 新開單" at bounding box center [525, 51] width 845 height 23
drag, startPoint x: 471, startPoint y: 80, endPoint x: 494, endPoint y: 91, distance: 24.9
click at [475, 81] on input "其他付款方式" at bounding box center [472, 83] width 75 height 16
click at [515, 154] on span "轉帳" at bounding box center [487, 151] width 83 height 15
type input "轉帳"
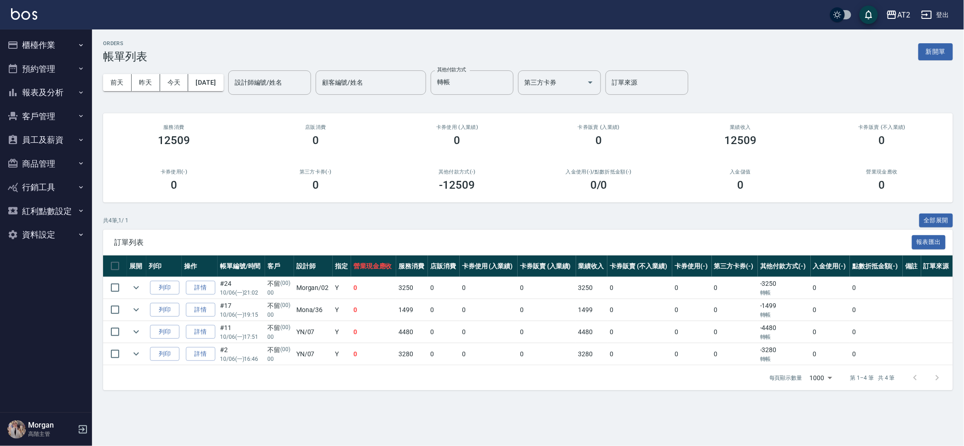
click at [761, 401] on div "ORDERS 帳單列表 新開單 [DATE] [DATE] [DATE] [DATE] 設計師編號/姓名 設計師編號/姓名 顧客編號/姓名 顧客編號/姓名 其…" at bounding box center [528, 215] width 872 height 372
click at [508, 84] on icon "Clear" at bounding box center [503, 82] width 9 height 9
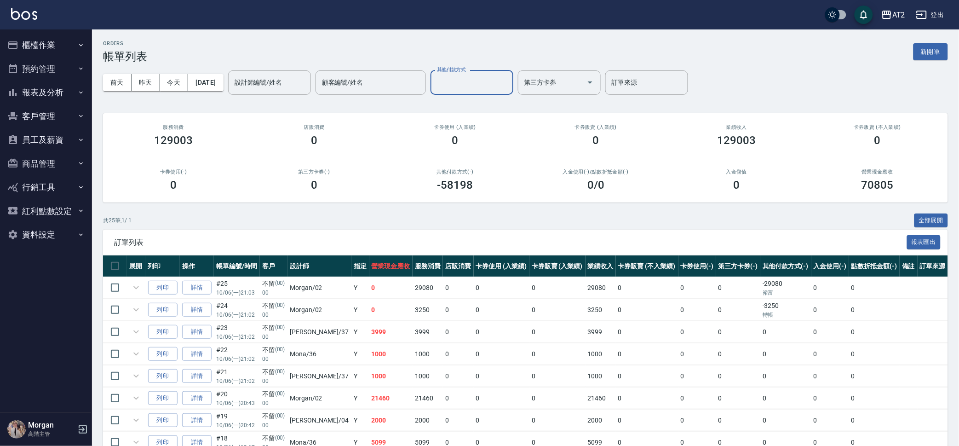
click at [509, 84] on input "其他付款方式" at bounding box center [472, 83] width 75 height 16
click at [600, 218] on div "共 25 筆, 1 / 1 全部展開" at bounding box center [525, 220] width 845 height 14
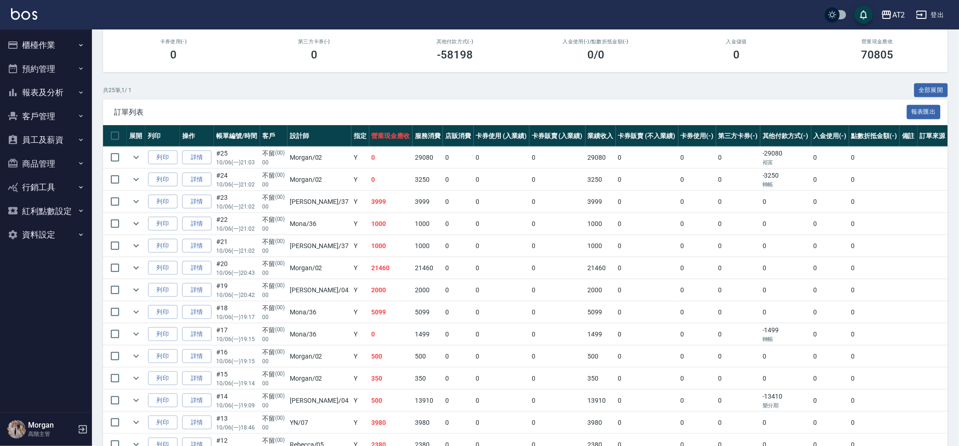
scroll to position [173, 0]
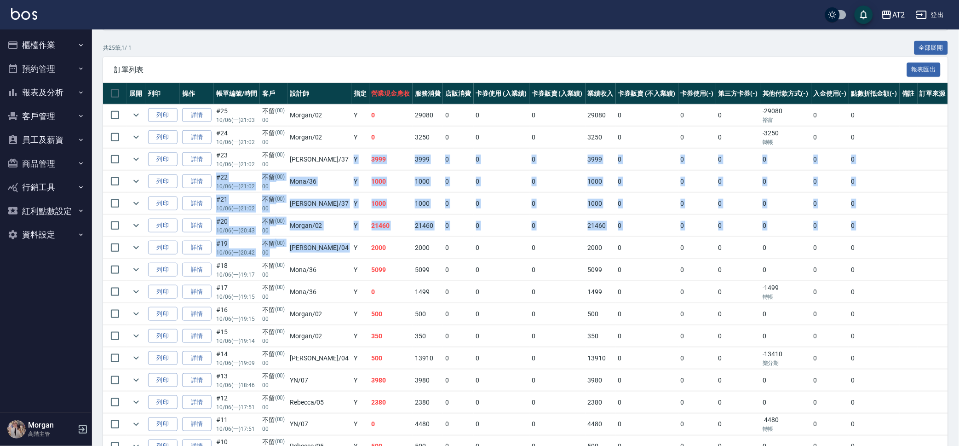
drag, startPoint x: 330, startPoint y: 161, endPoint x: 339, endPoint y: 245, distance: 84.2
click at [334, 244] on tbody "列印 詳情 #25 10/06 (一) 21:03 不留 (00) 00 Morgan /02 Y 0 29080 0 0 0 29080 0 0 0 -29…" at bounding box center [525, 380] width 845 height 552
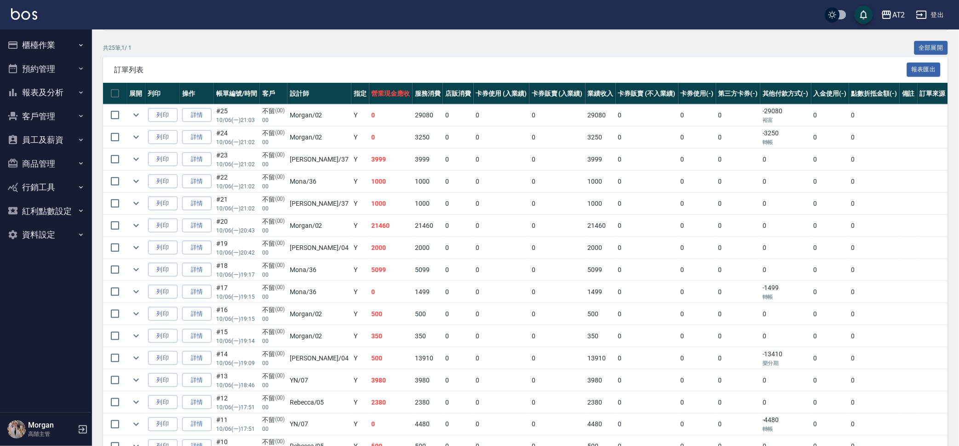
click at [351, 245] on td "Y" at bounding box center [359, 248] width 17 height 22
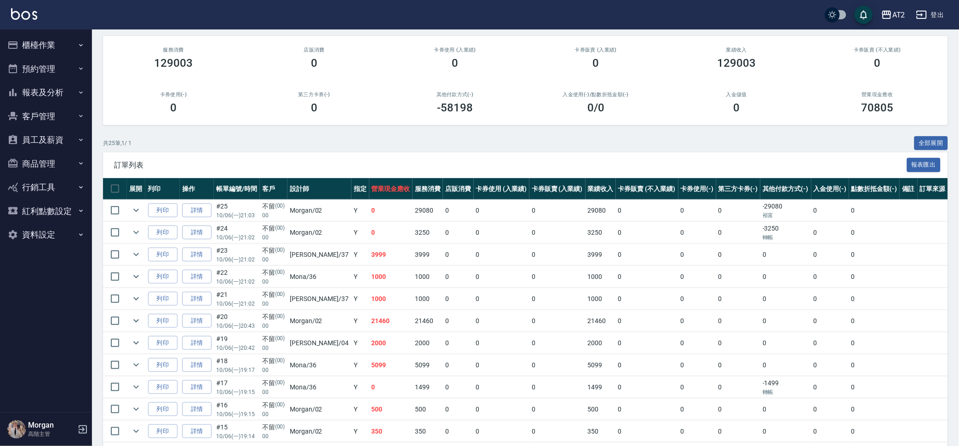
scroll to position [0, 0]
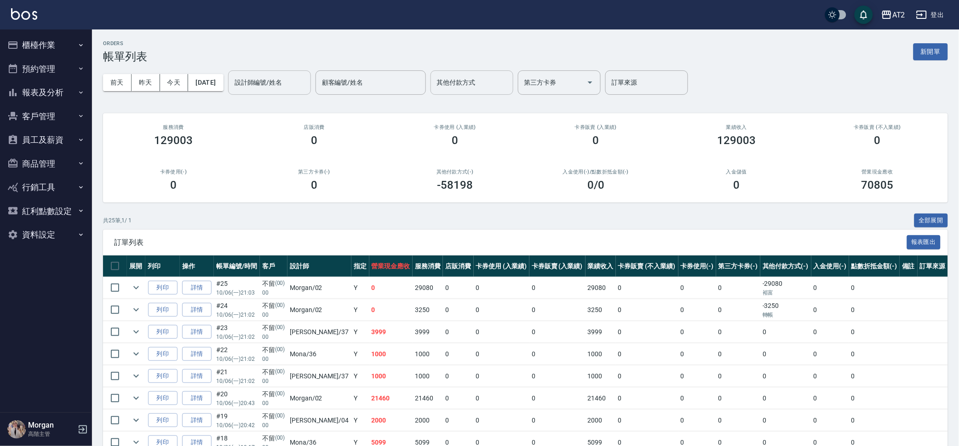
click at [287, 77] on input "設計師編號/姓名" at bounding box center [269, 83] width 75 height 16
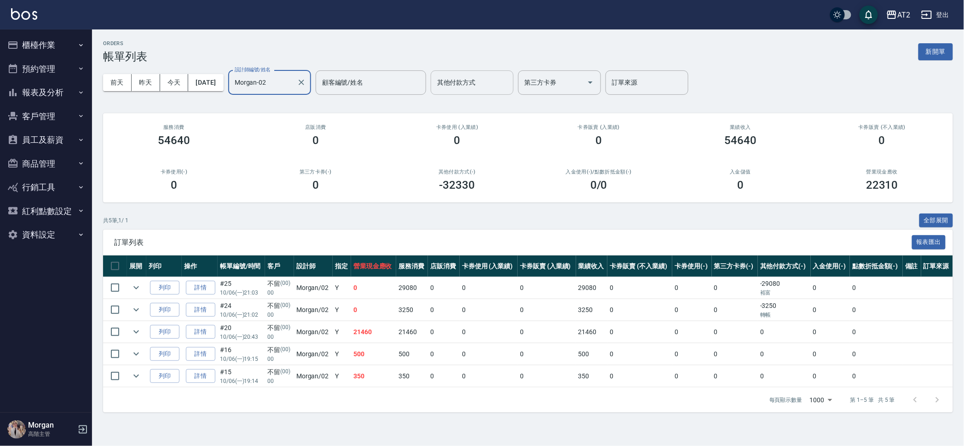
click at [287, 77] on input "Morgan-02" at bounding box center [262, 83] width 61 height 16
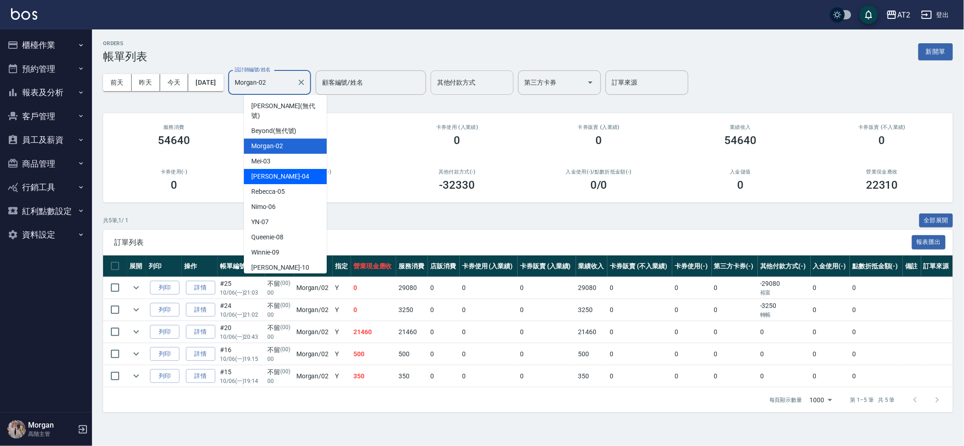
click at [295, 169] on div "Nancy -04" at bounding box center [285, 176] width 83 height 15
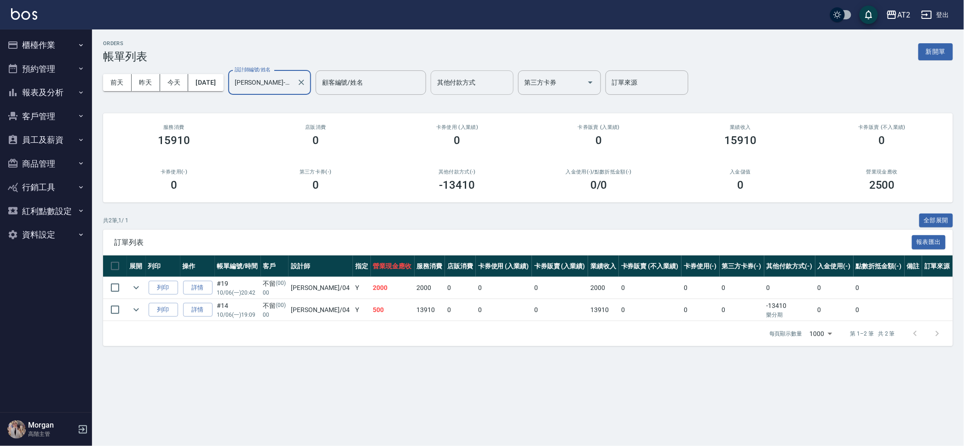
type input "Nancy-04"
click at [411, 232] on div "訂單列表 報表匯出" at bounding box center [528, 242] width 850 height 25
drag, startPoint x: 782, startPoint y: 320, endPoint x: 774, endPoint y: 316, distance: 8.7
click at [774, 316] on div "訂單列表 報表匯出 展開 列印 操作 帳單編號/時間 客戶 設計師 指定 營業現金應收 服務消費 店販消費 卡券使用 (入業績) 卡券販賣 (入業績) 業績收…" at bounding box center [528, 288] width 850 height 116
drag, startPoint x: 774, startPoint y: 316, endPoint x: 765, endPoint y: 308, distance: 12.1
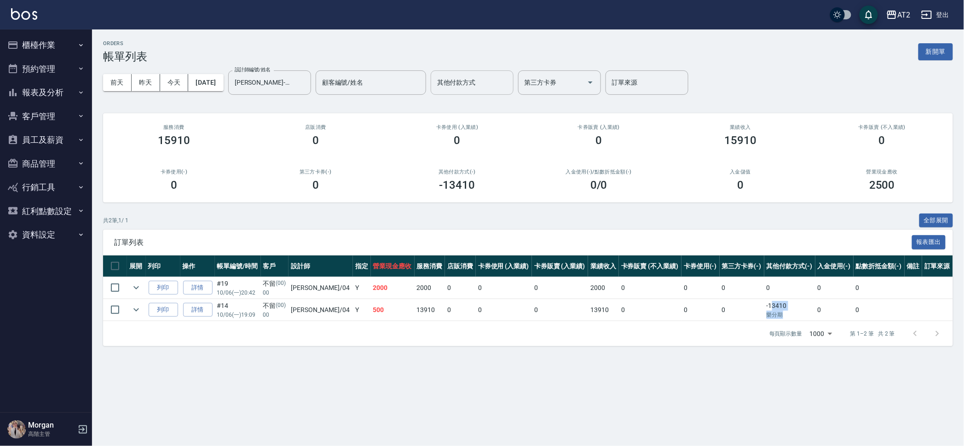
click at [765, 308] on td "-13410 樂分期" at bounding box center [789, 310] width 51 height 22
click at [816, 315] on td "0" at bounding box center [834, 310] width 38 height 22
click at [808, 315] on p "樂分期" at bounding box center [789, 315] width 46 height 8
drag, startPoint x: 793, startPoint y: 314, endPoint x: 784, endPoint y: 310, distance: 10.1
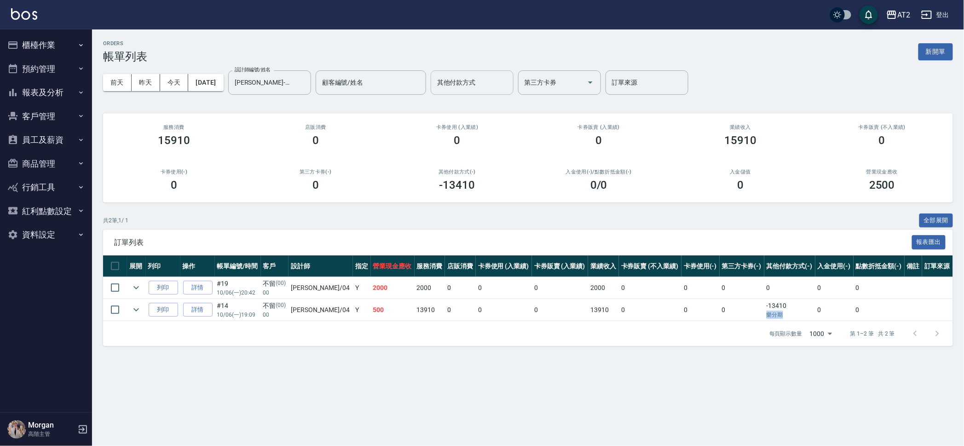
click at [784, 310] on td "-13410 樂分期" at bounding box center [789, 310] width 51 height 22
click at [49, 41] on button "櫃檯作業" at bounding box center [46, 45] width 85 height 24
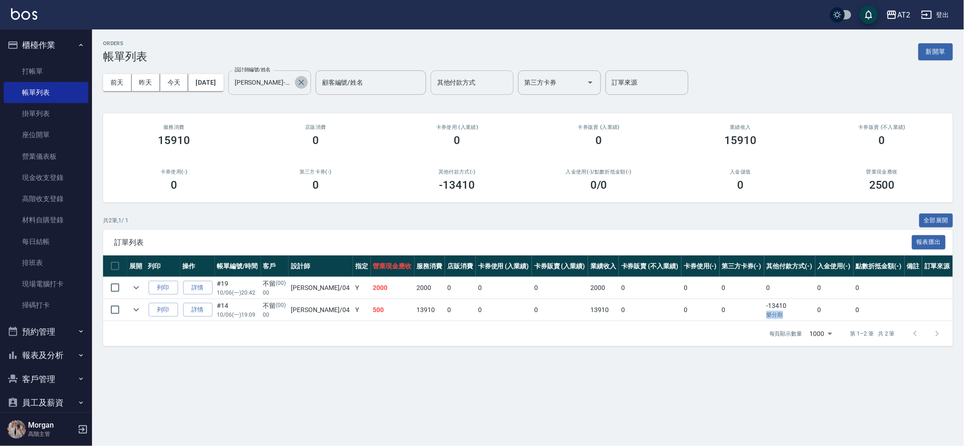
click at [306, 79] on icon "Clear" at bounding box center [301, 82] width 9 height 9
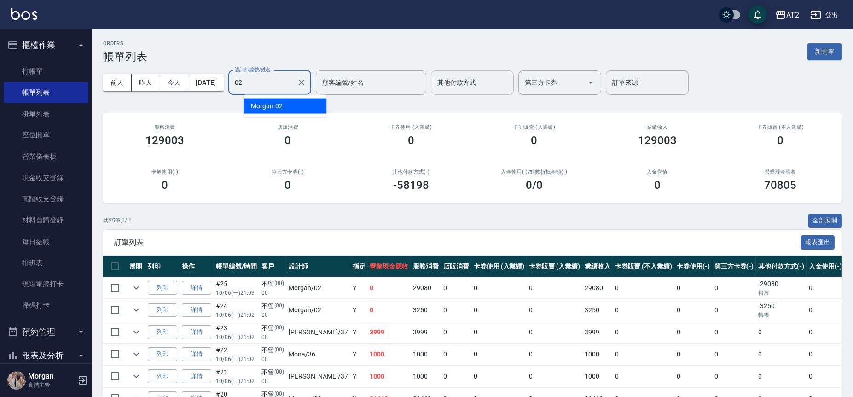
type input "Morgan-02"
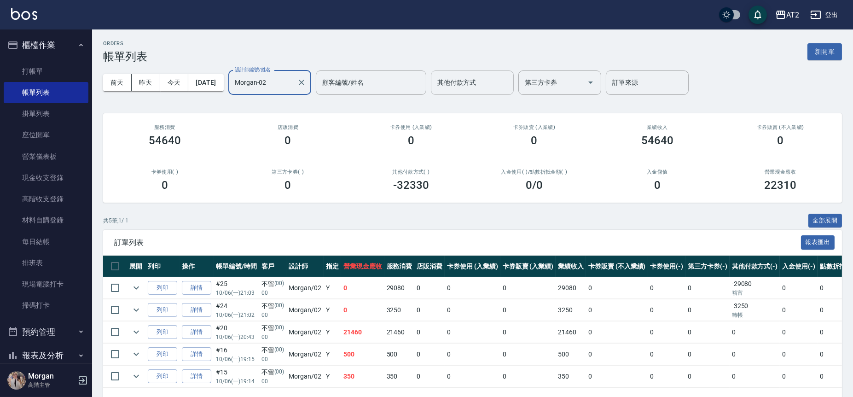
scroll to position [34, 0]
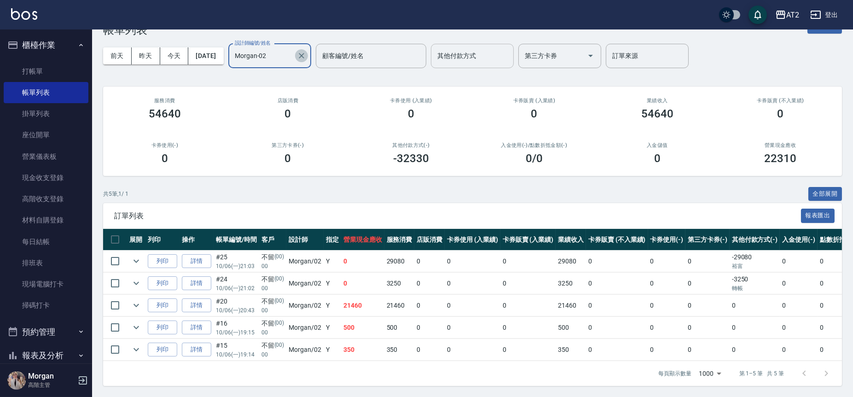
click at [308, 49] on button "Clear" at bounding box center [301, 55] width 13 height 13
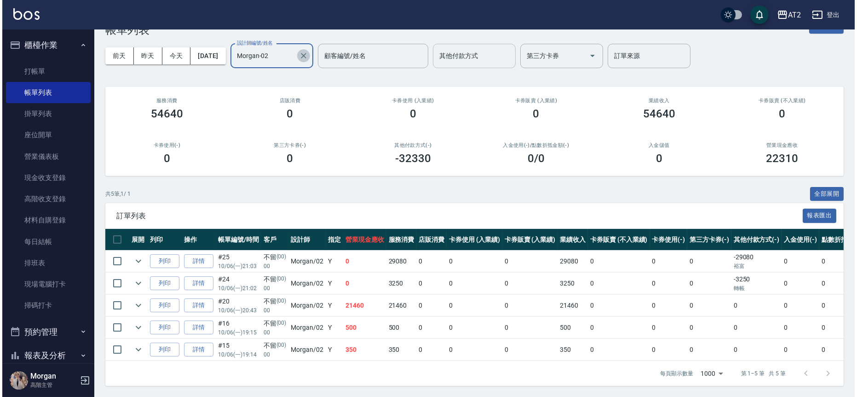
scroll to position [0, 0]
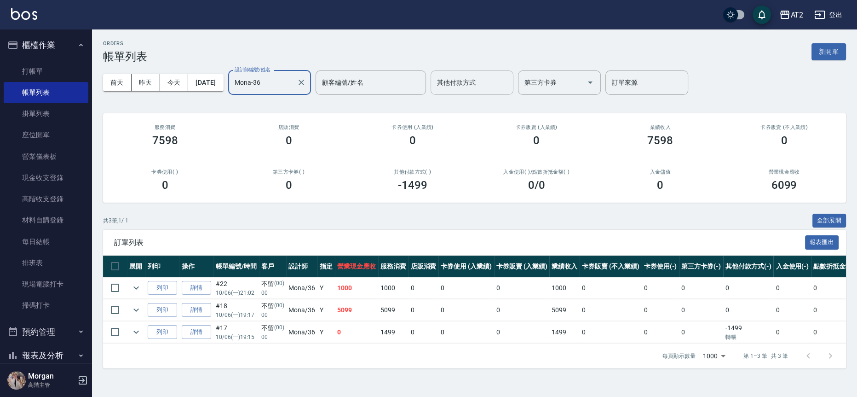
type input "Mona-36"
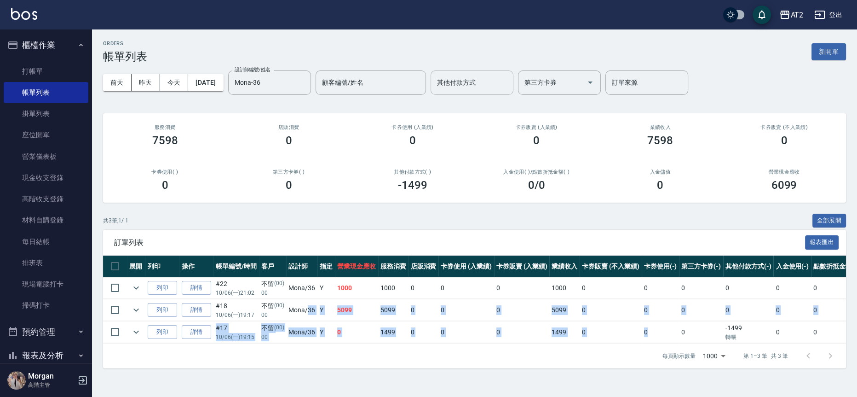
drag, startPoint x: 656, startPoint y: 325, endPoint x: 309, endPoint y: 308, distance: 347.3
click at [309, 308] on tbody "列印 詳情 #22 10/06 (一) 21:02 不留 (00) 00 Mona /36 Y 1000 1000 0 0 0 1000 0 0 0 0 0 …" at bounding box center [506, 310] width 806 height 66
click at [309, 307] on td "Mona /36" at bounding box center [301, 310] width 31 height 22
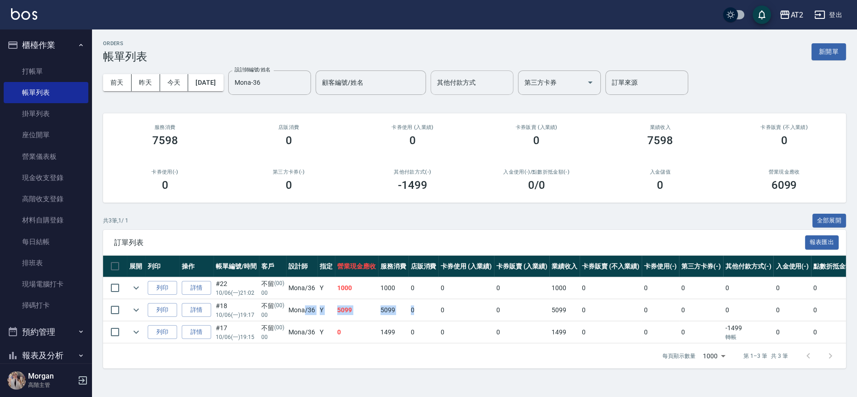
drag, startPoint x: 427, startPoint y: 309, endPoint x: 306, endPoint y: 302, distance: 121.2
click at [306, 302] on tr "列印 詳情 #18 10/06 (一) 19:17 不留 (00) 00 Mona /36 Y 5099 5099 0 0 0 5099 0 0 0 0 0 0" at bounding box center [506, 310] width 806 height 22
click at [351, 311] on td "5099" at bounding box center [356, 310] width 43 height 22
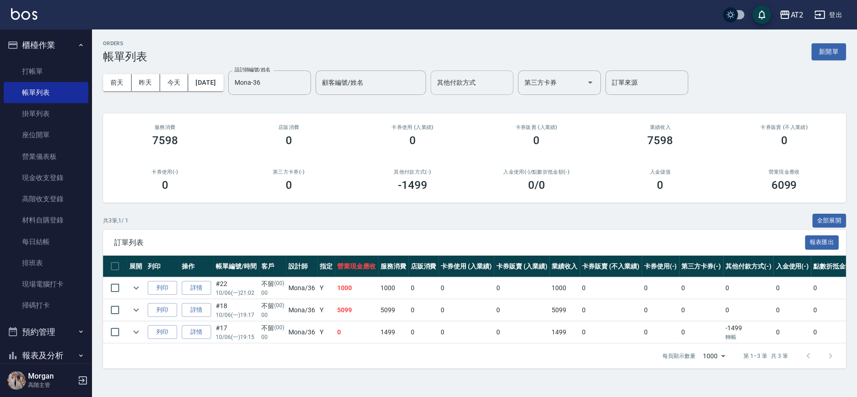
click at [351, 311] on td "5099" at bounding box center [356, 310] width 43 height 22
click at [854, 151] on div "ORDERS 帳單列表 新開單 前天 昨天 今天 2025/10/06 設計師編號/姓名 Mona-36 設計師編號/姓名 顧客編號/姓名 顧客編號/姓名 其…" at bounding box center [474, 204] width 765 height 350
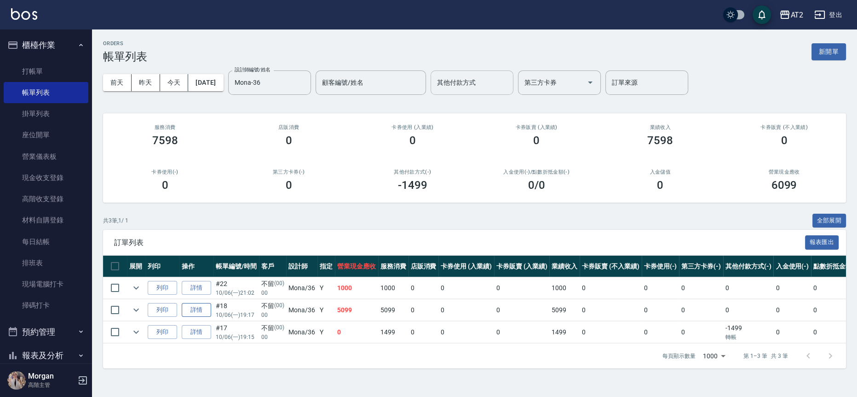
click at [202, 306] on link "詳情" at bounding box center [196, 310] width 29 height 14
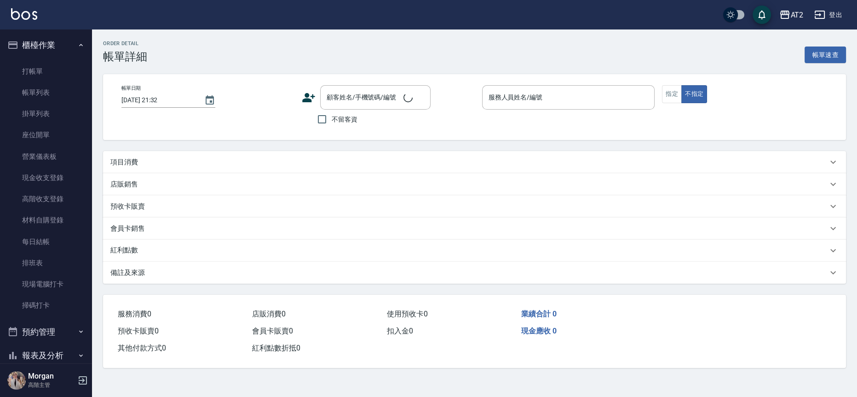
type input "2025/10/06 19:17"
type input "Mona-36"
type input "500"
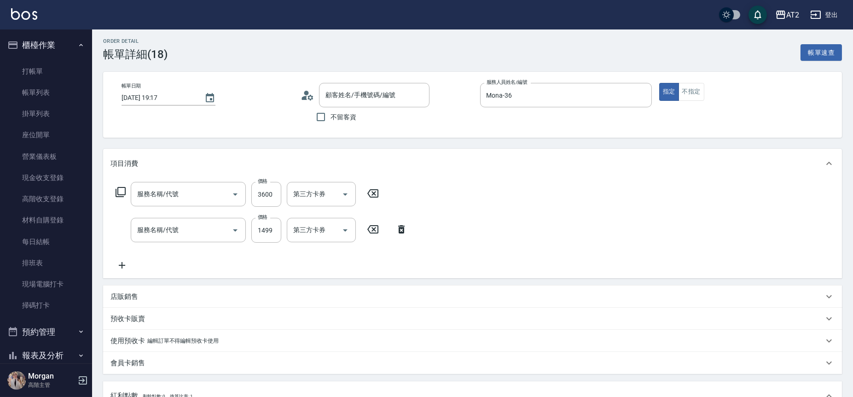
type input "不留/00/00"
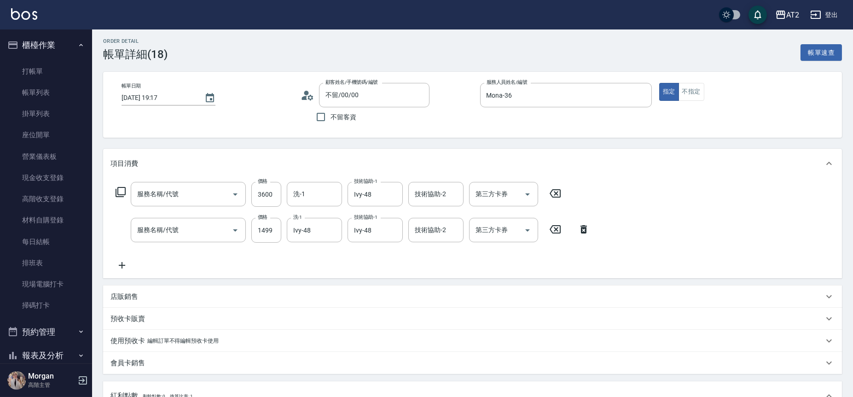
scroll to position [213, 0]
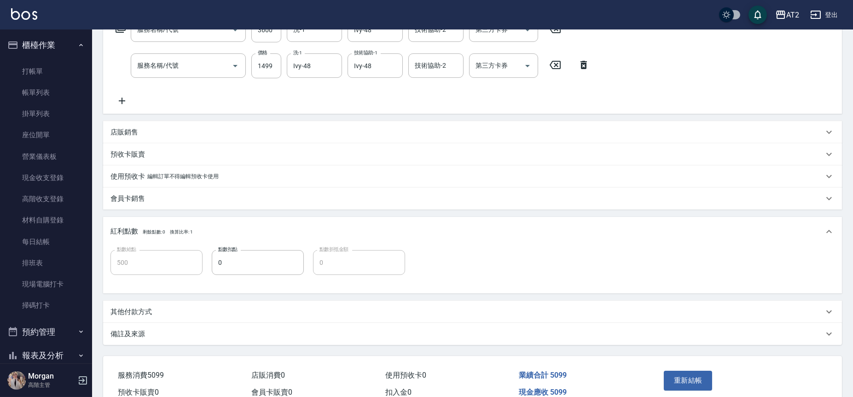
type input "京煥羽護髮中(629)"
type input "染髮(501)"
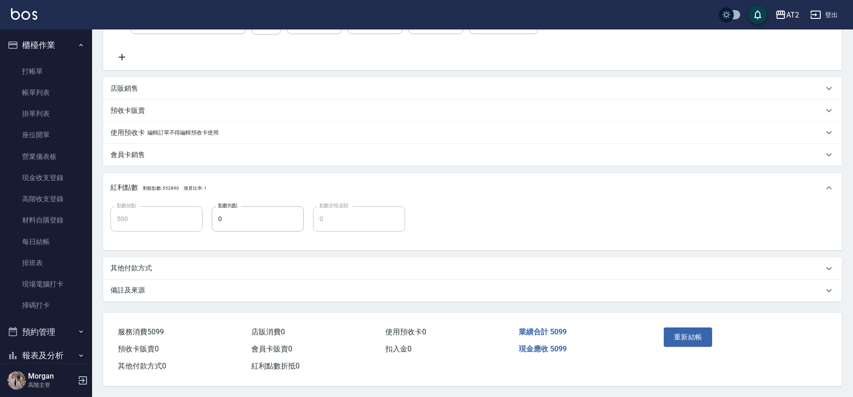
click at [185, 269] on div "其他付款方式" at bounding box center [466, 268] width 713 height 10
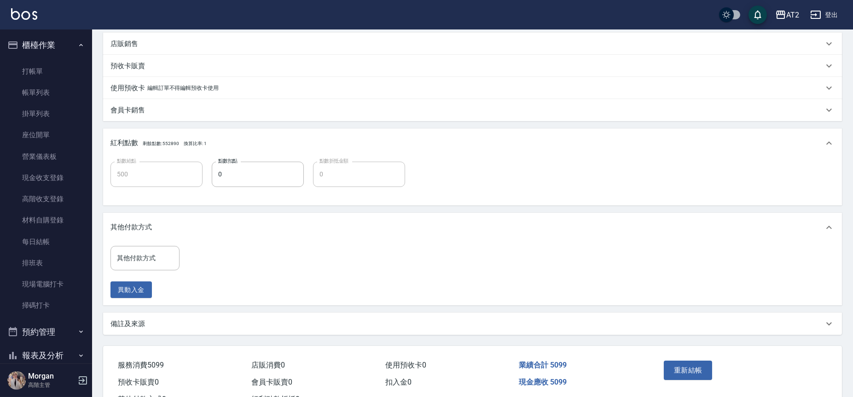
scroll to position [291, 0]
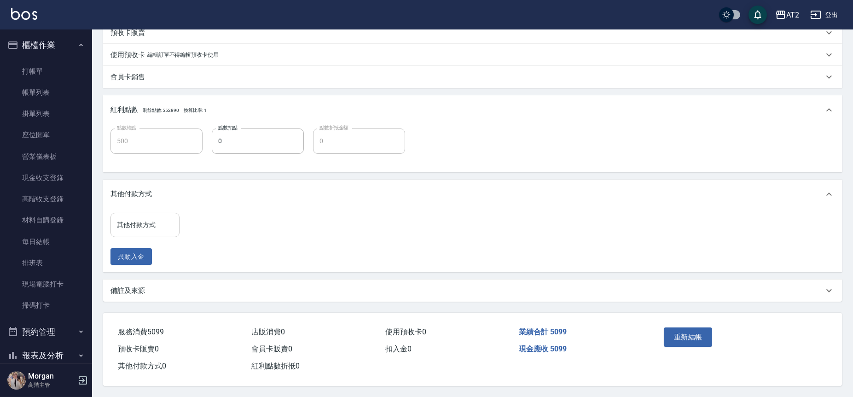
click at [153, 213] on div "其他付款方式" at bounding box center [144, 225] width 69 height 24
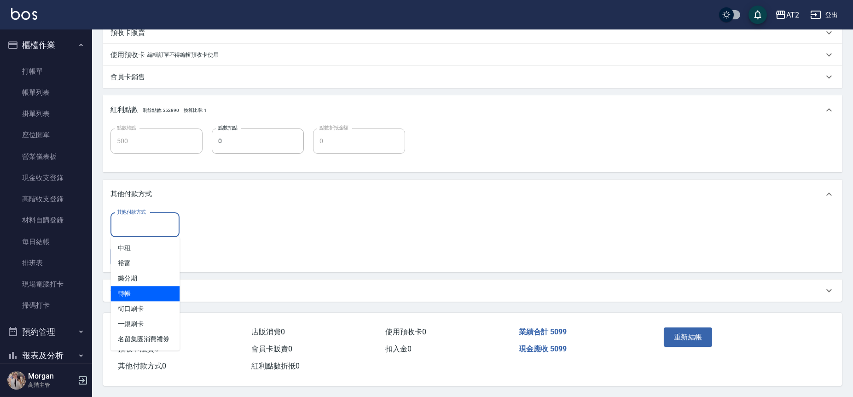
click at [149, 286] on span "轉帳" at bounding box center [144, 293] width 69 height 15
type input "轉帳"
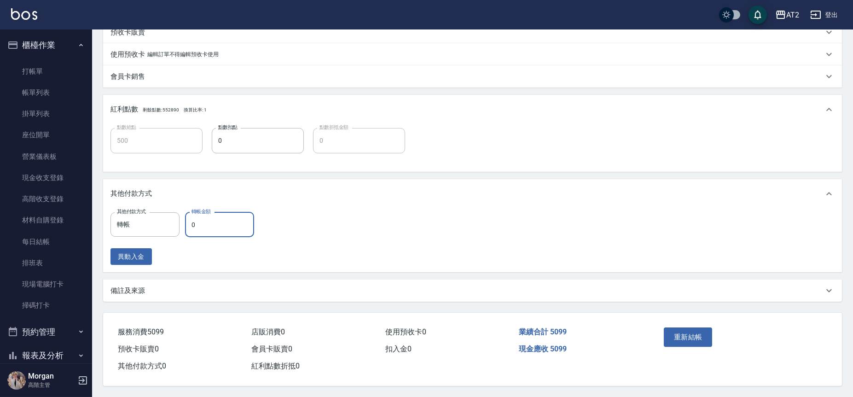
click at [208, 226] on input "0" at bounding box center [219, 224] width 69 height 25
type input "509"
type input "0"
type input "5099"
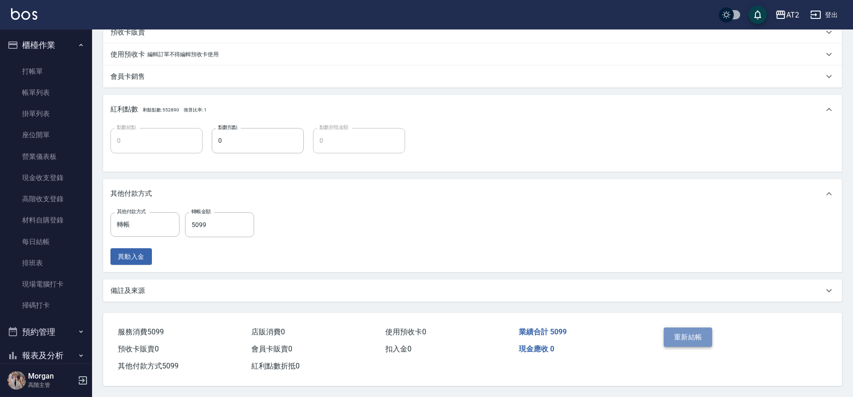
click at [688, 334] on button "重新結帳" at bounding box center [687, 336] width 49 height 19
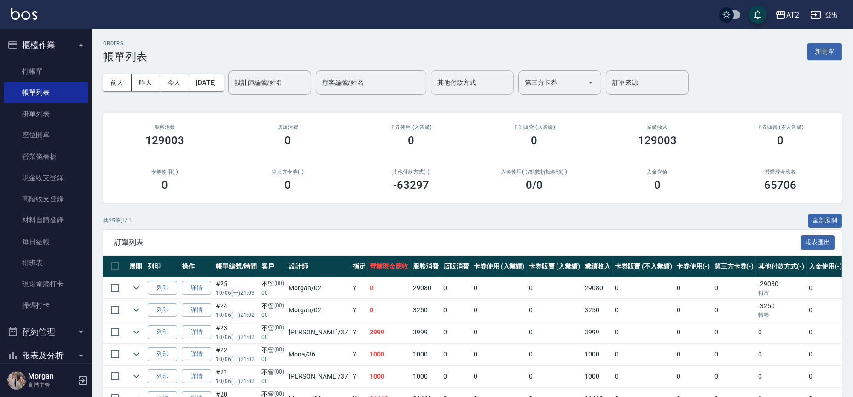
click at [454, 76] on div "其他付款方式 其他付款方式" at bounding box center [472, 82] width 83 height 24
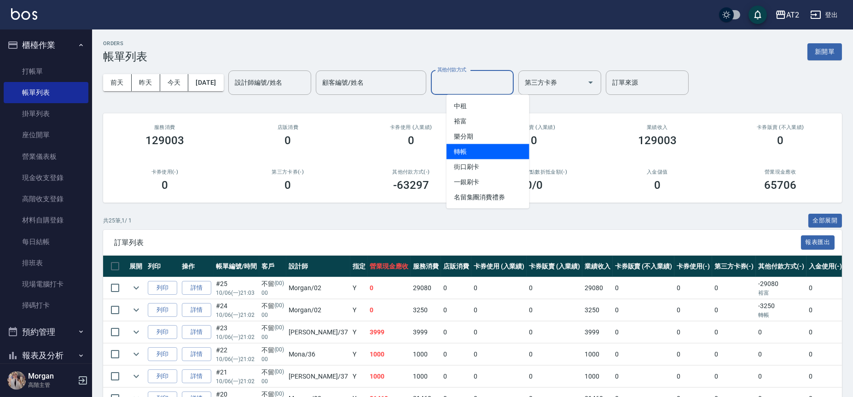
click at [458, 151] on span "轉帳" at bounding box center [487, 151] width 83 height 15
type input "轉帳"
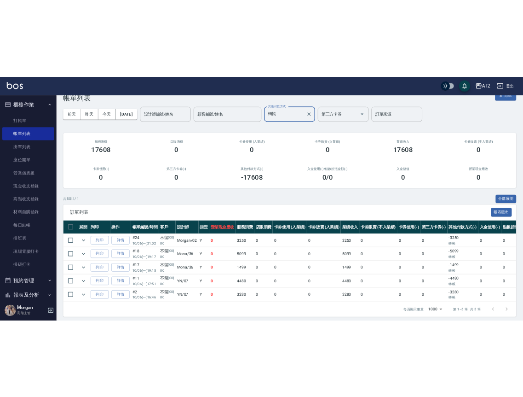
scroll to position [34, 0]
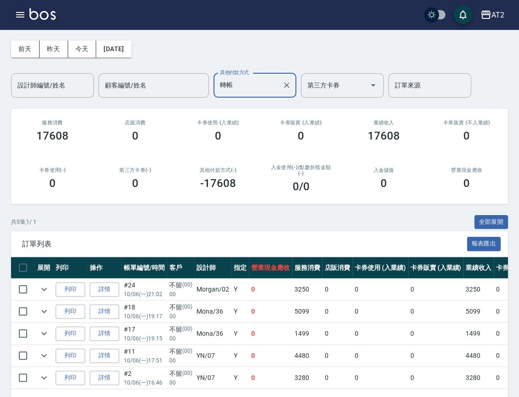
click at [27, 17] on button "button" at bounding box center [20, 15] width 18 height 18
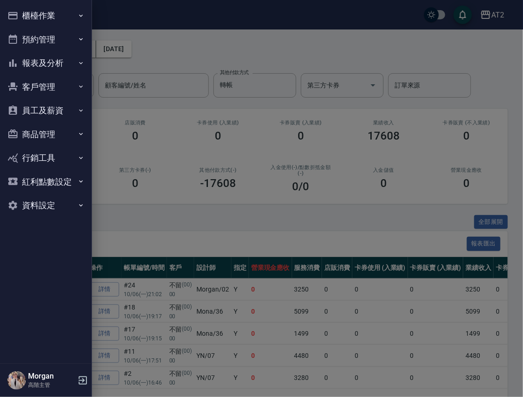
click at [61, 59] on button "報表及分析" at bounding box center [46, 63] width 85 height 24
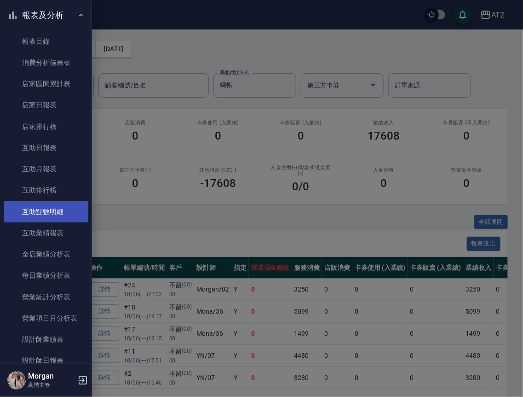
scroll to position [102, 0]
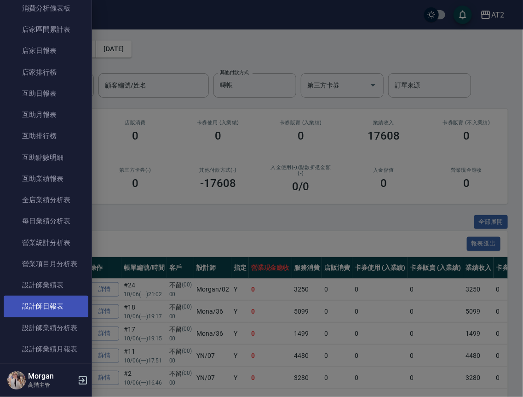
click at [56, 302] on link "設計師日報表" at bounding box center [46, 305] width 85 height 21
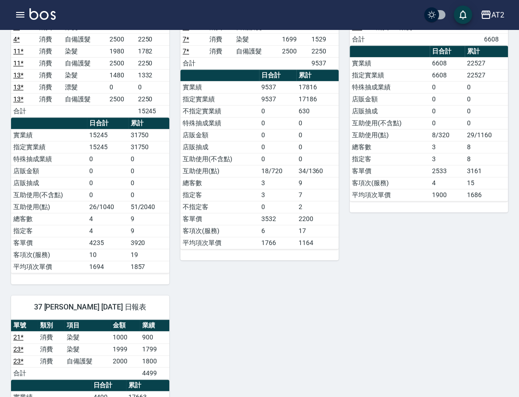
scroll to position [692, 0]
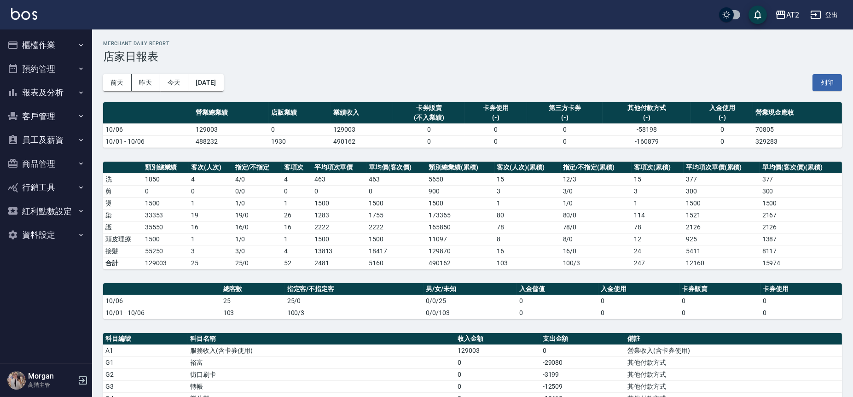
click at [491, 179] on td "5650" at bounding box center [460, 179] width 68 height 12
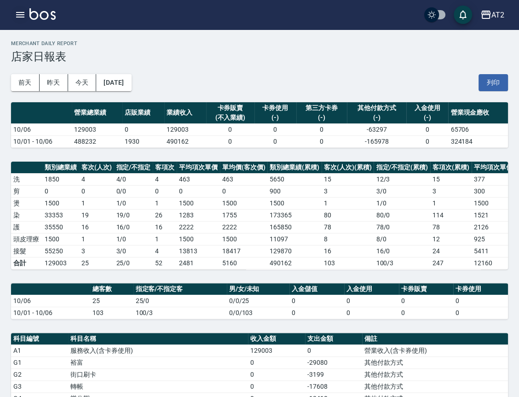
click at [21, 22] on button "button" at bounding box center [20, 15] width 18 height 18
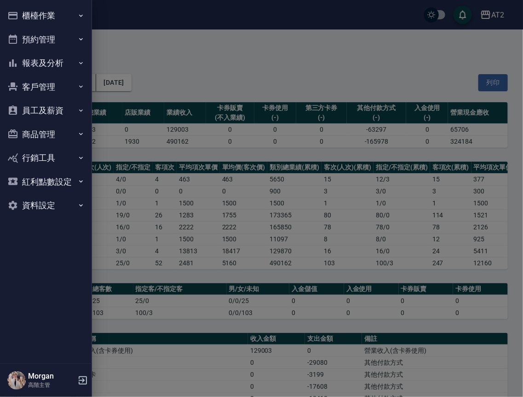
click at [64, 17] on button "櫃檯作業" at bounding box center [46, 16] width 85 height 24
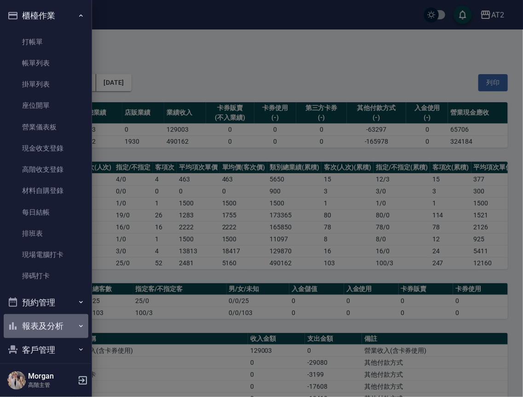
click at [66, 314] on button "報表及分析" at bounding box center [46, 326] width 85 height 24
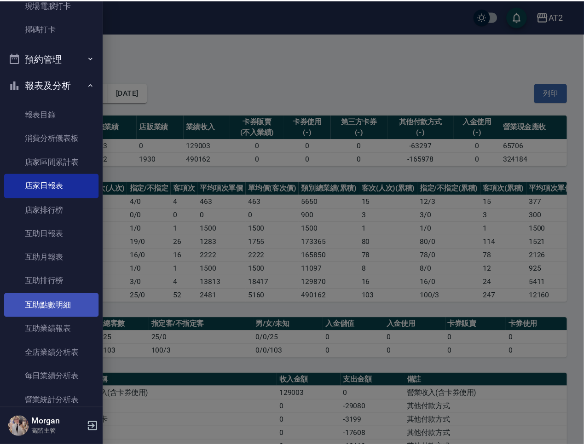
scroll to position [255, 0]
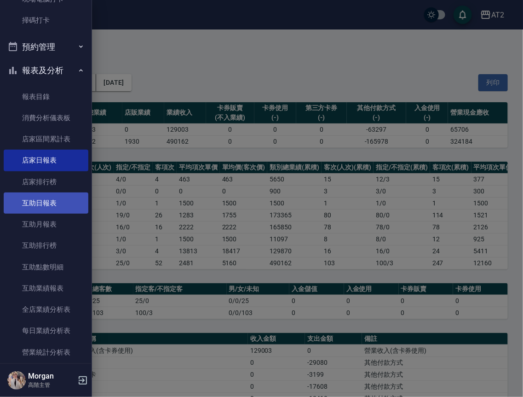
click at [58, 199] on link "互助日報表" at bounding box center [46, 202] width 85 height 21
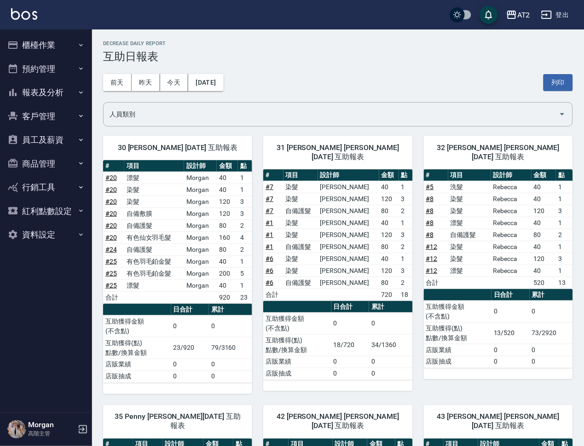
click at [451, 327] on td "互助獲得(點) 點數/換算金額" at bounding box center [458, 333] width 68 height 22
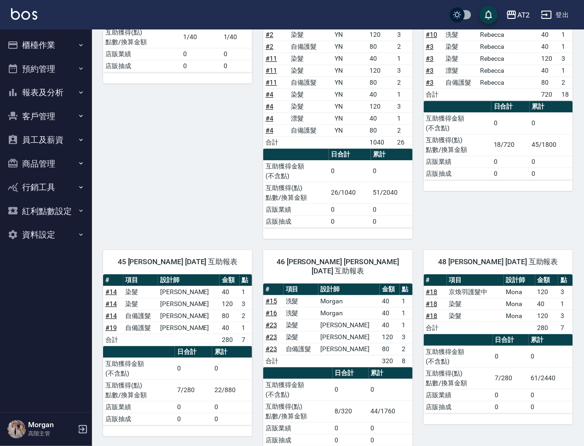
scroll to position [487, 0]
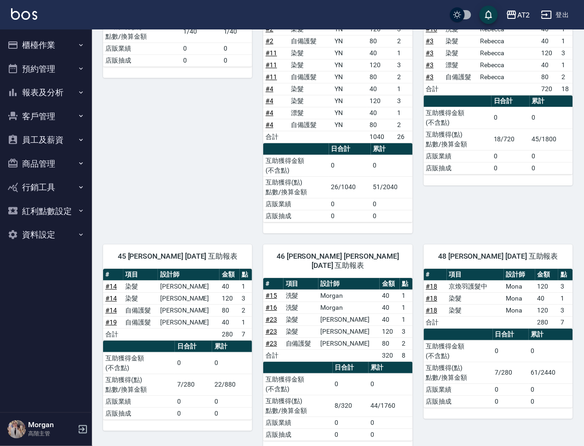
click at [557, 9] on button "登出" at bounding box center [554, 14] width 35 height 17
